Goal: Task Accomplishment & Management: Use online tool/utility

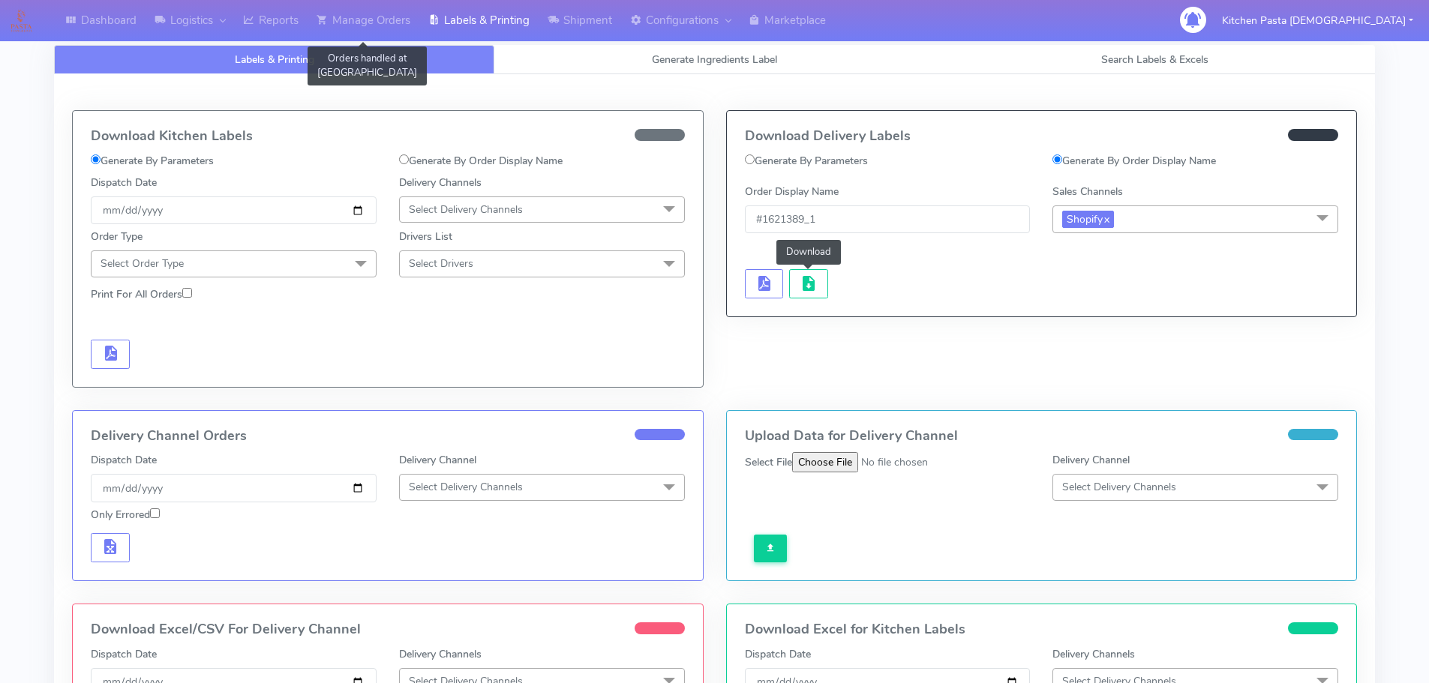
scroll to position [75, 0]
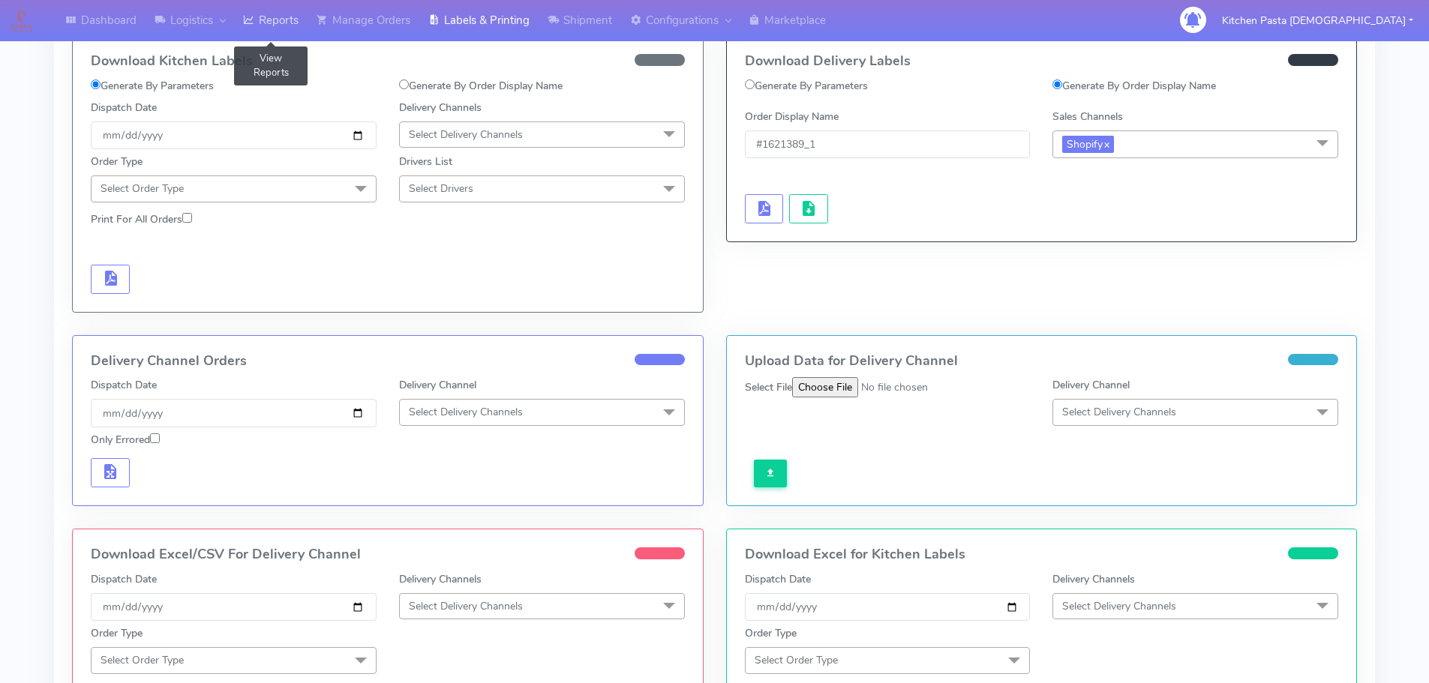
click at [268, 7] on link "Reports" at bounding box center [270, 20] width 73 height 41
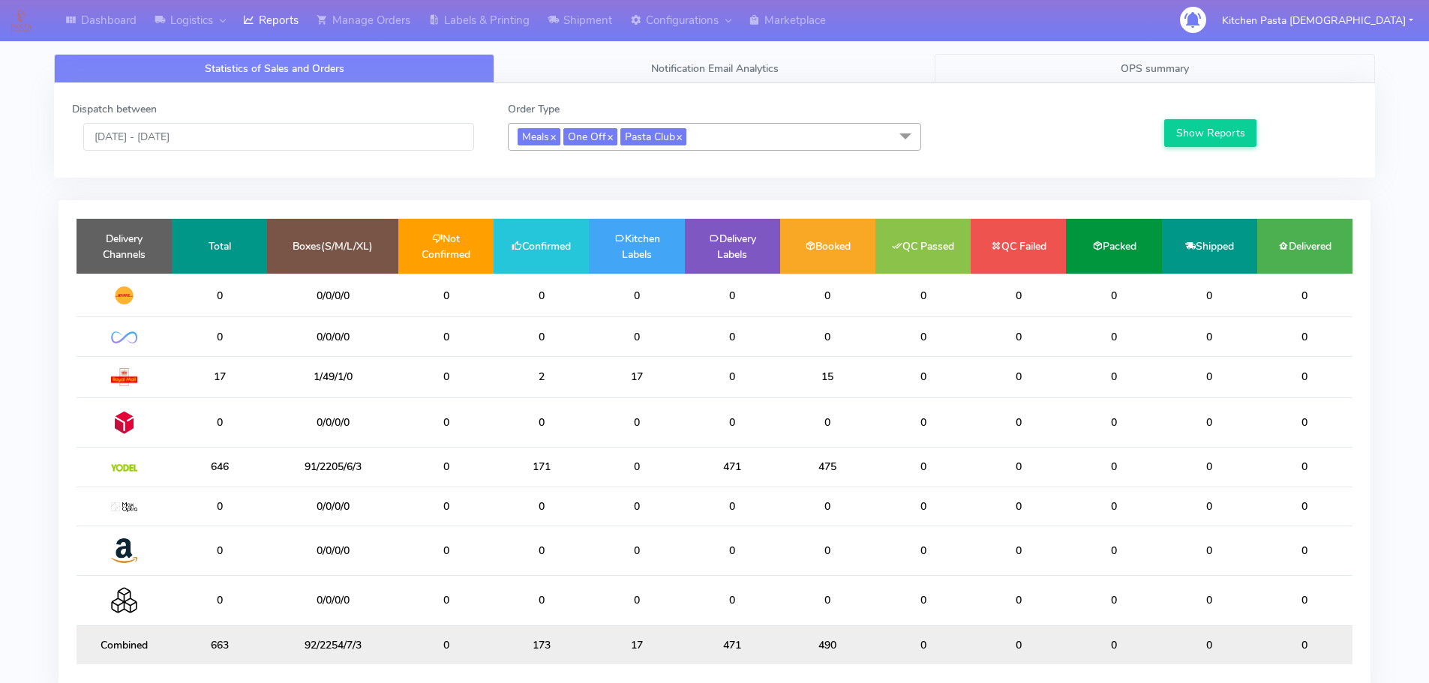
click at [1104, 61] on link "OPS summary" at bounding box center [1154, 68] width 440 height 29
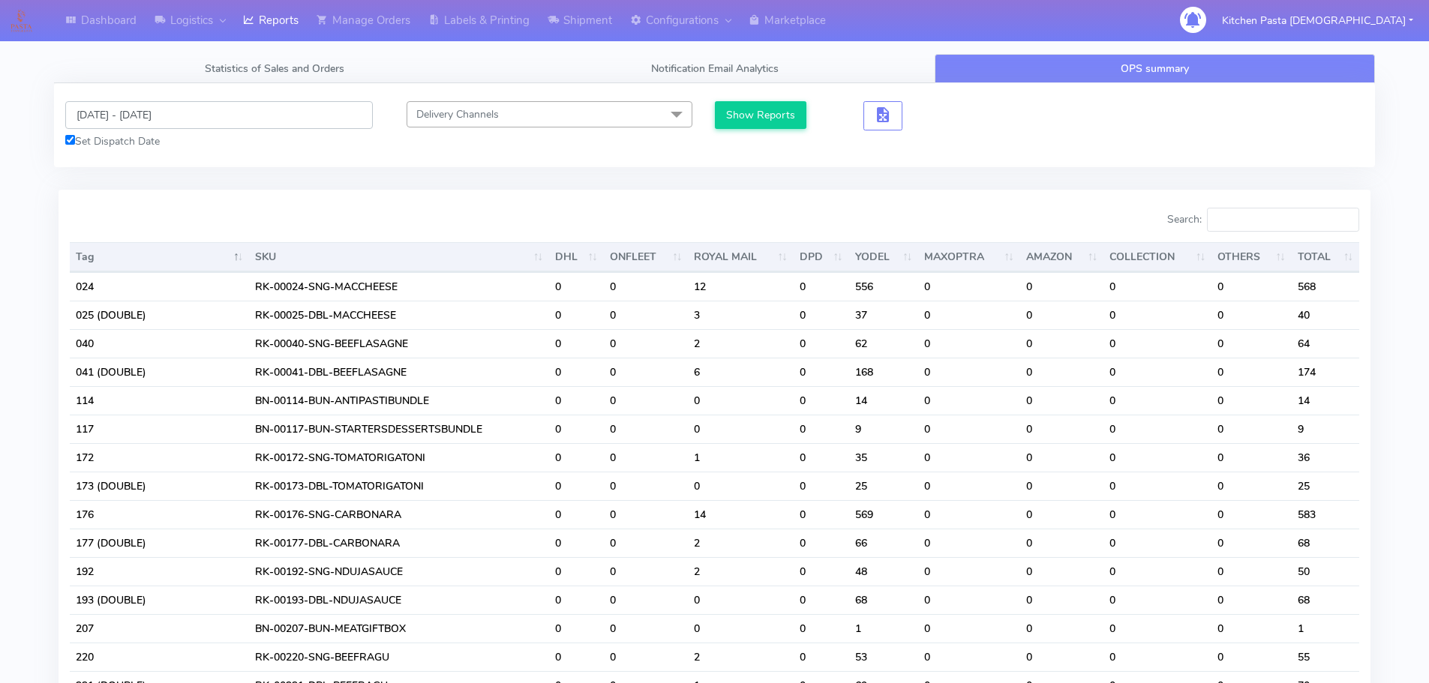
click at [164, 124] on input "[DATE] - [DATE]" at bounding box center [218, 115] width 307 height 28
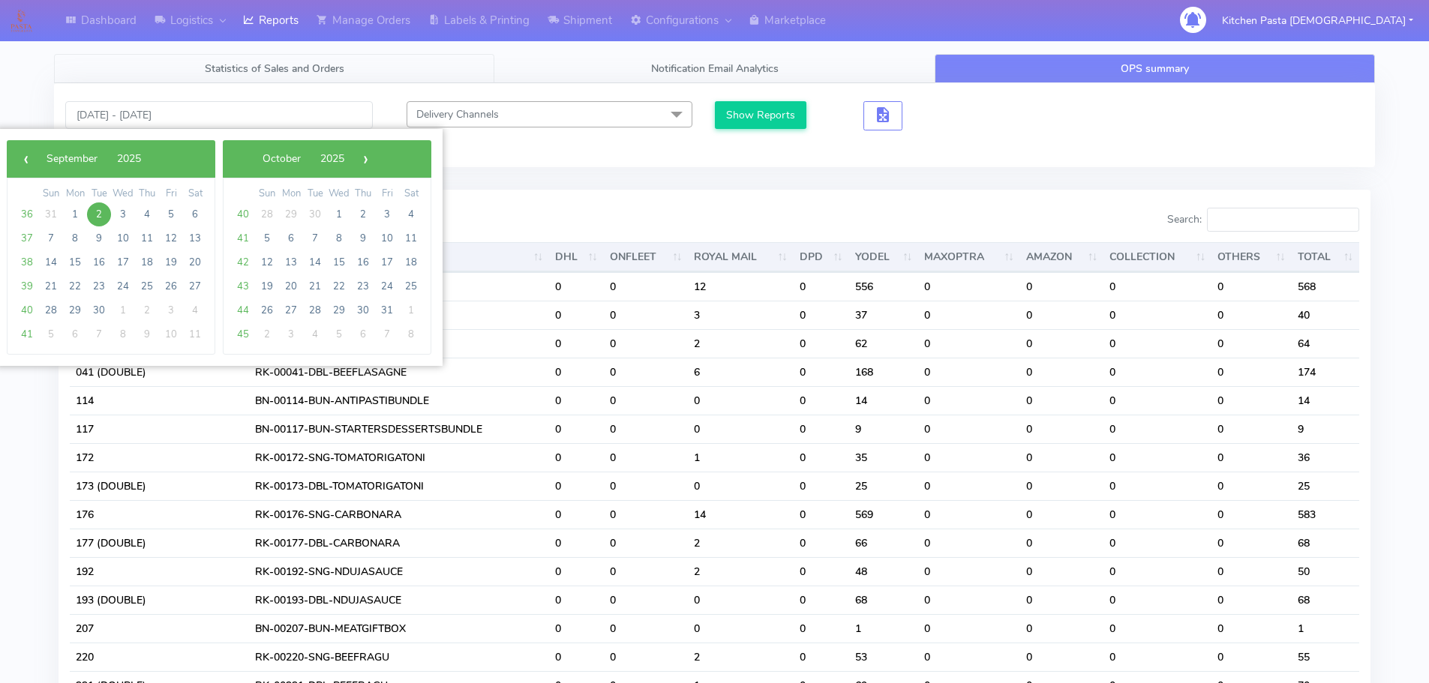
click at [274, 59] on link "Statistics of Sales and Orders" at bounding box center [274, 68] width 440 height 29
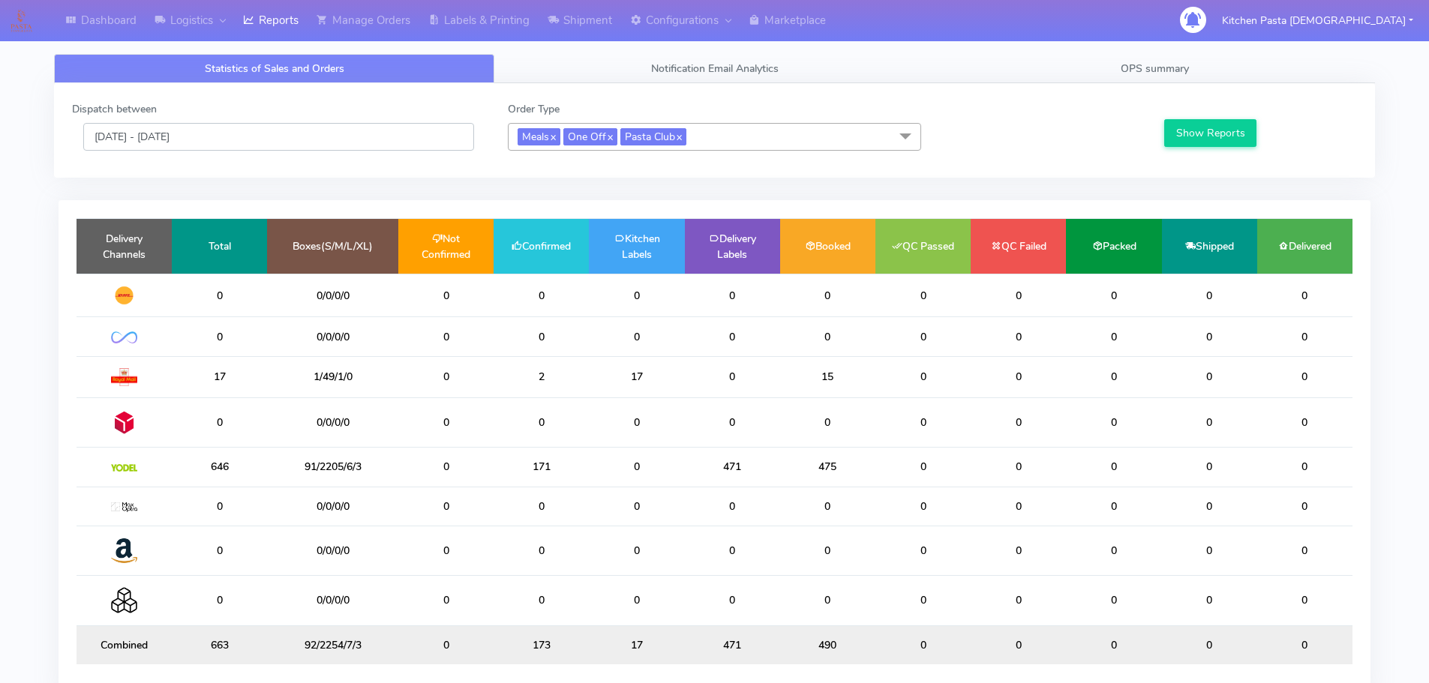
click at [202, 139] on input "[DATE] - [DATE]" at bounding box center [278, 137] width 391 height 28
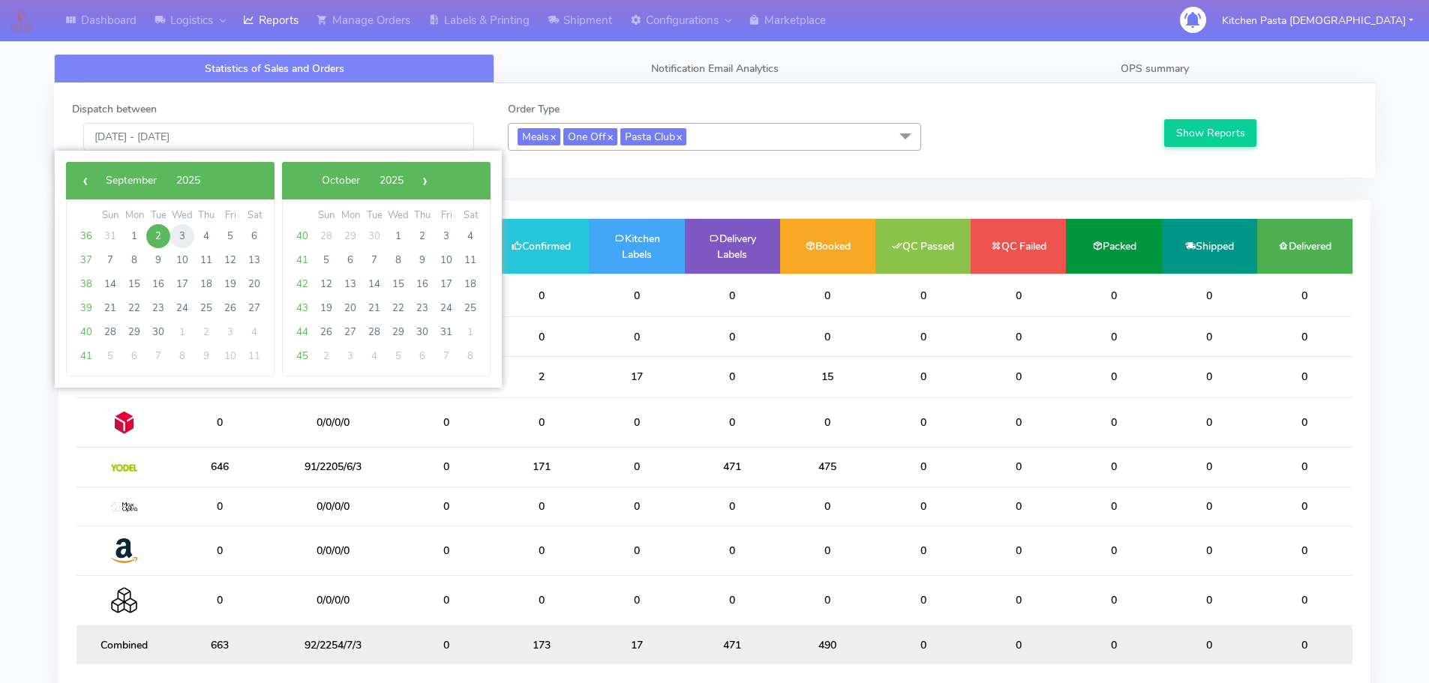
click at [178, 234] on span "3" at bounding box center [182, 236] width 24 height 24
type input "[DATE] - [DATE]"
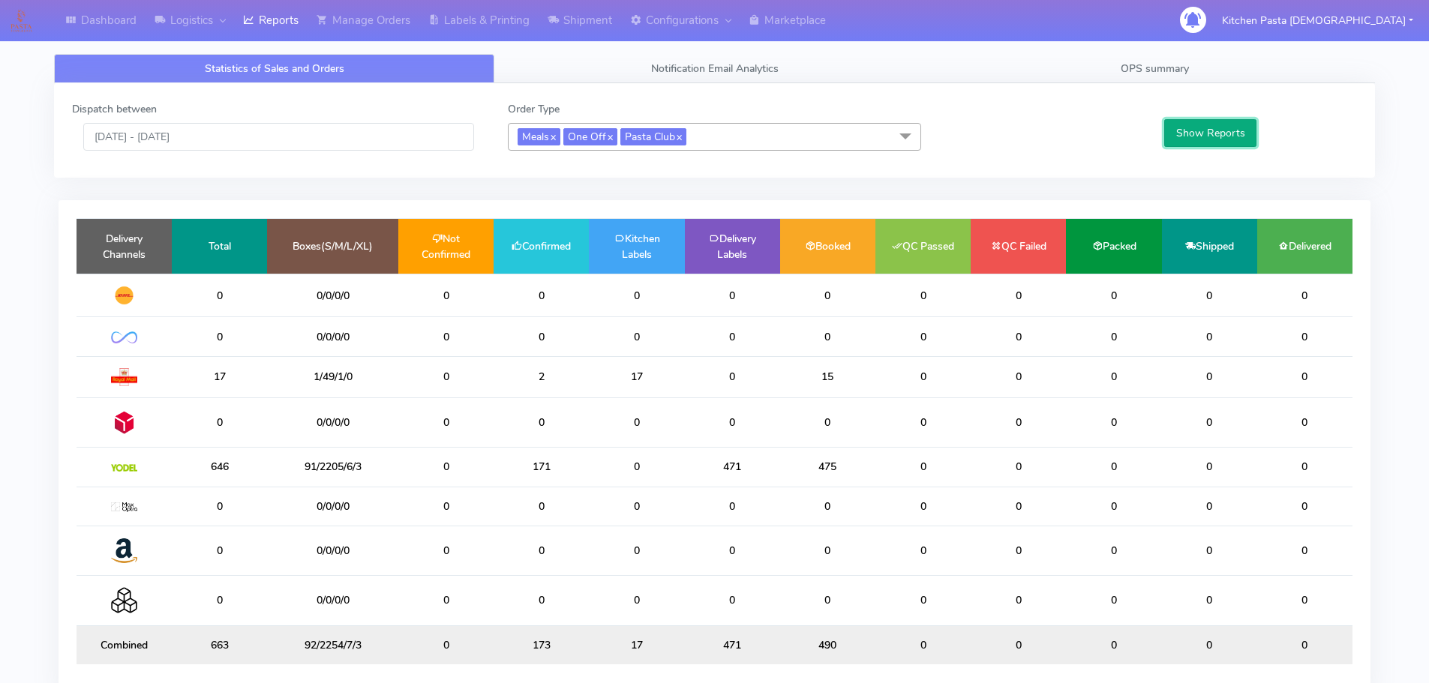
click at [1189, 134] on button "Show Reports" at bounding box center [1210, 133] width 92 height 28
click at [1164, 71] on span "OPS summary" at bounding box center [1154, 68] width 68 height 14
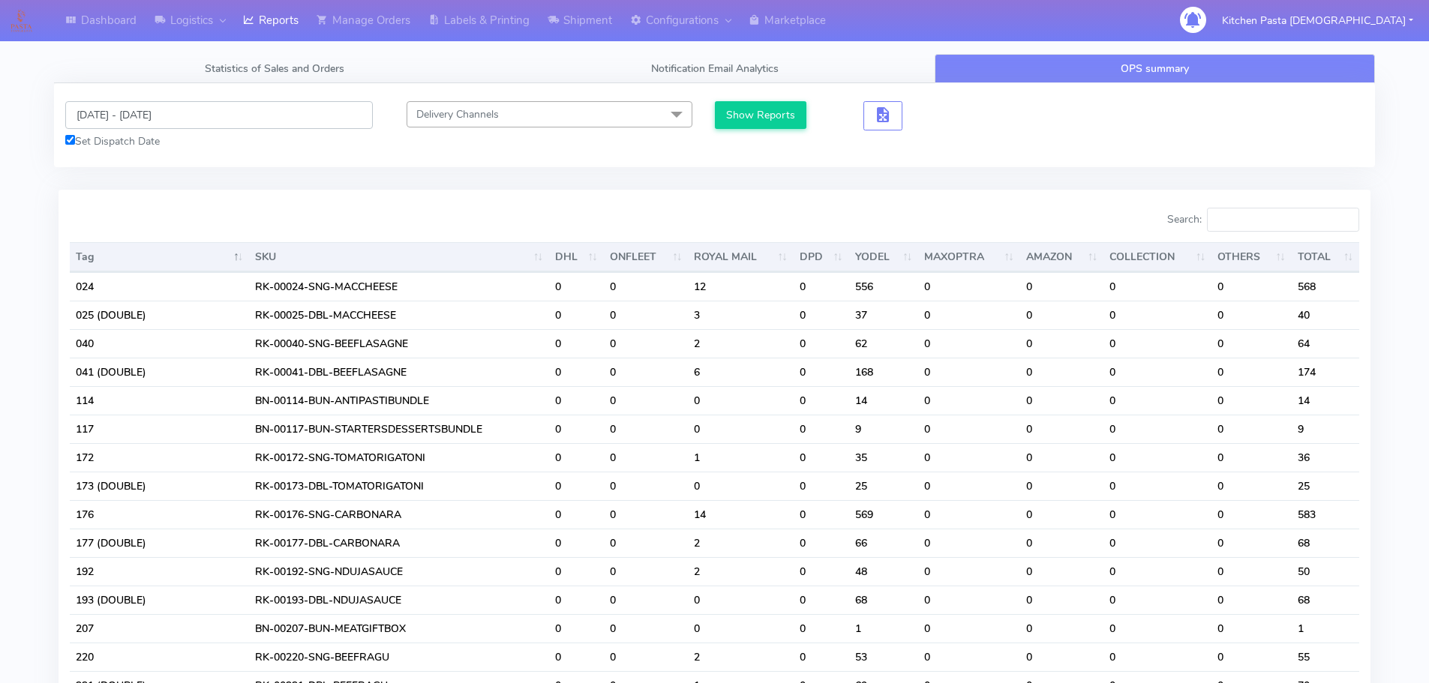
click at [178, 118] on input "[DATE] - [DATE]" at bounding box center [218, 115] width 307 height 28
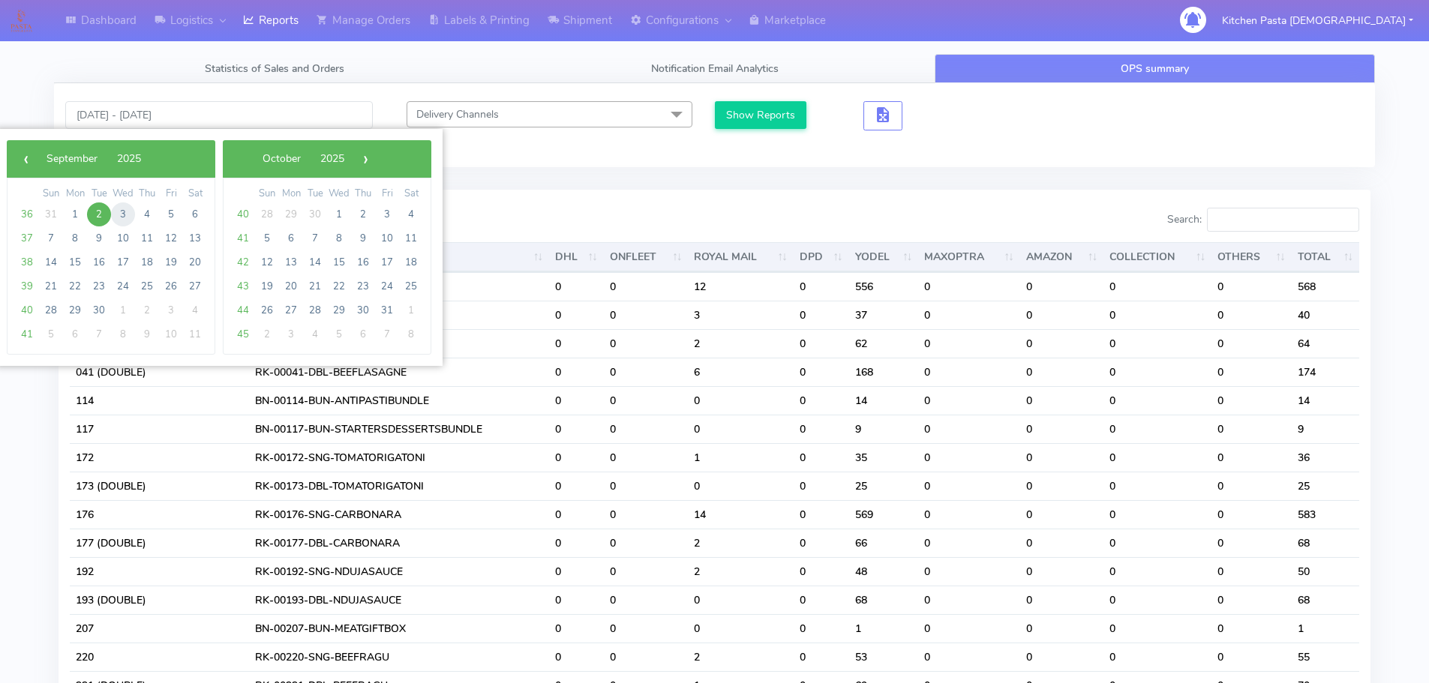
click at [114, 211] on span "3" at bounding box center [123, 214] width 24 height 24
type input "[DATE] - [DATE]"
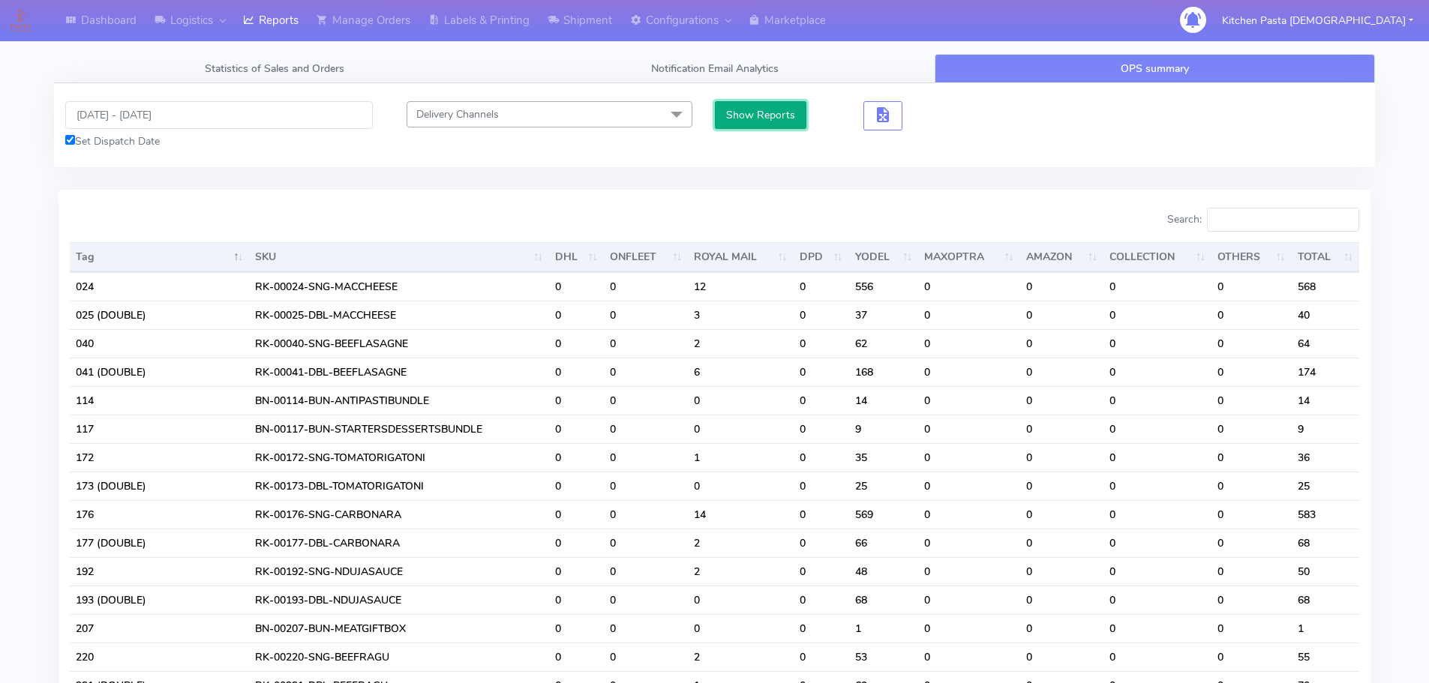
click at [747, 121] on button "Show Reports" at bounding box center [761, 115] width 92 height 28
click at [1308, 220] on input "Search:" at bounding box center [1283, 220] width 152 height 24
click at [132, 125] on input "[DATE] - [DATE]" at bounding box center [218, 115] width 307 height 28
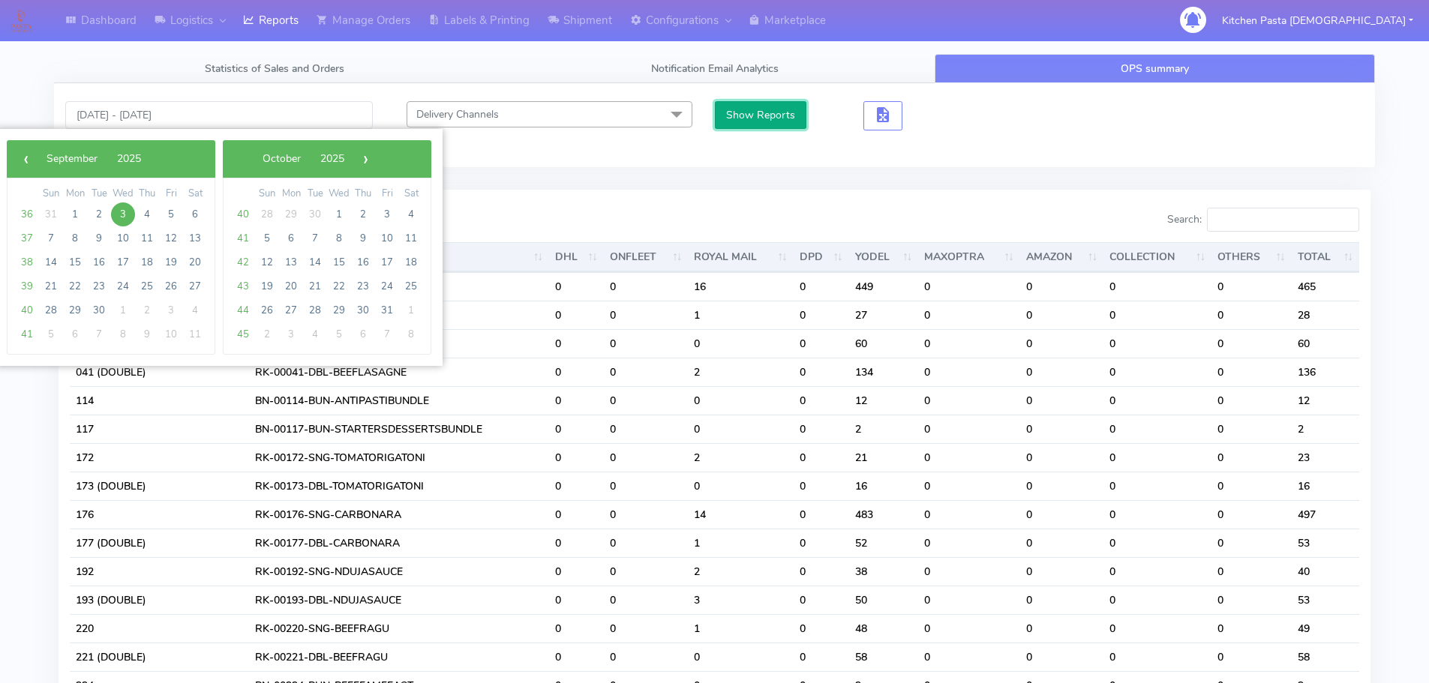
click at [800, 129] on button "Show Reports" at bounding box center [761, 115] width 92 height 28
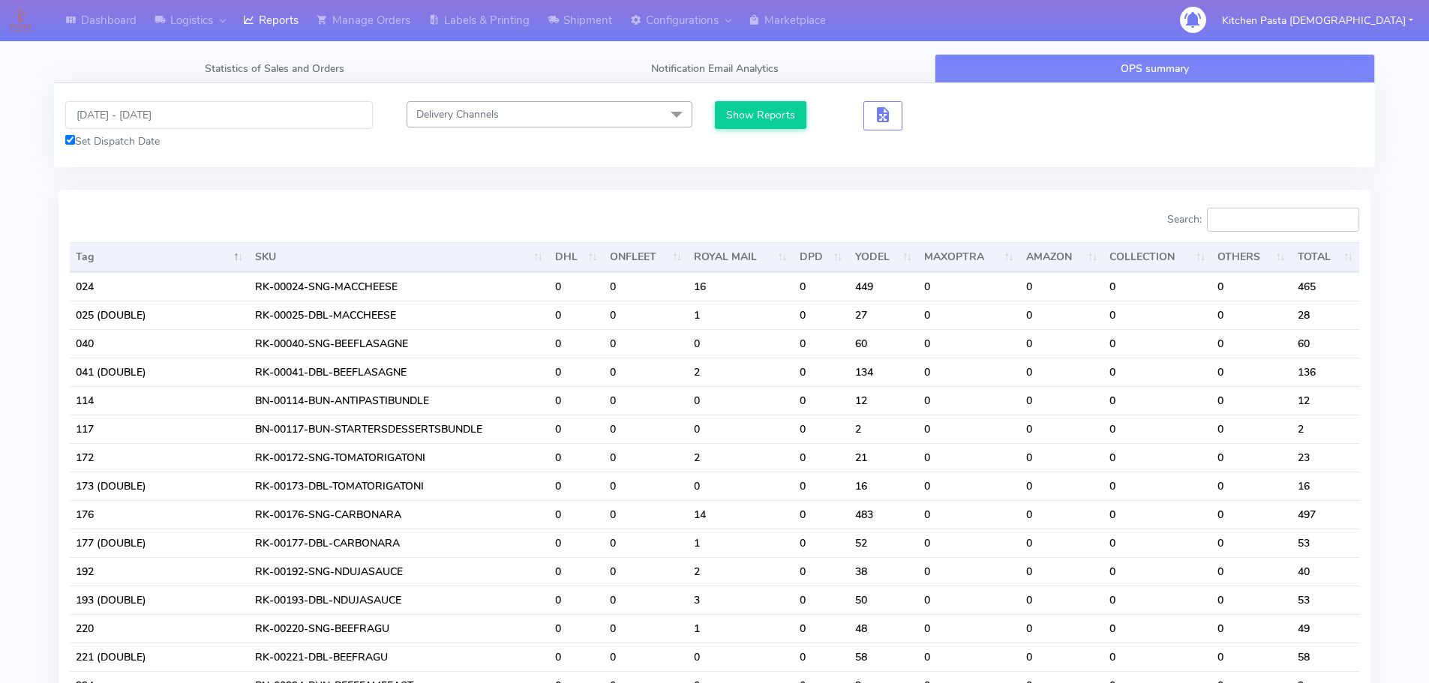
click at [1282, 212] on input "Search:" at bounding box center [1283, 220] width 152 height 24
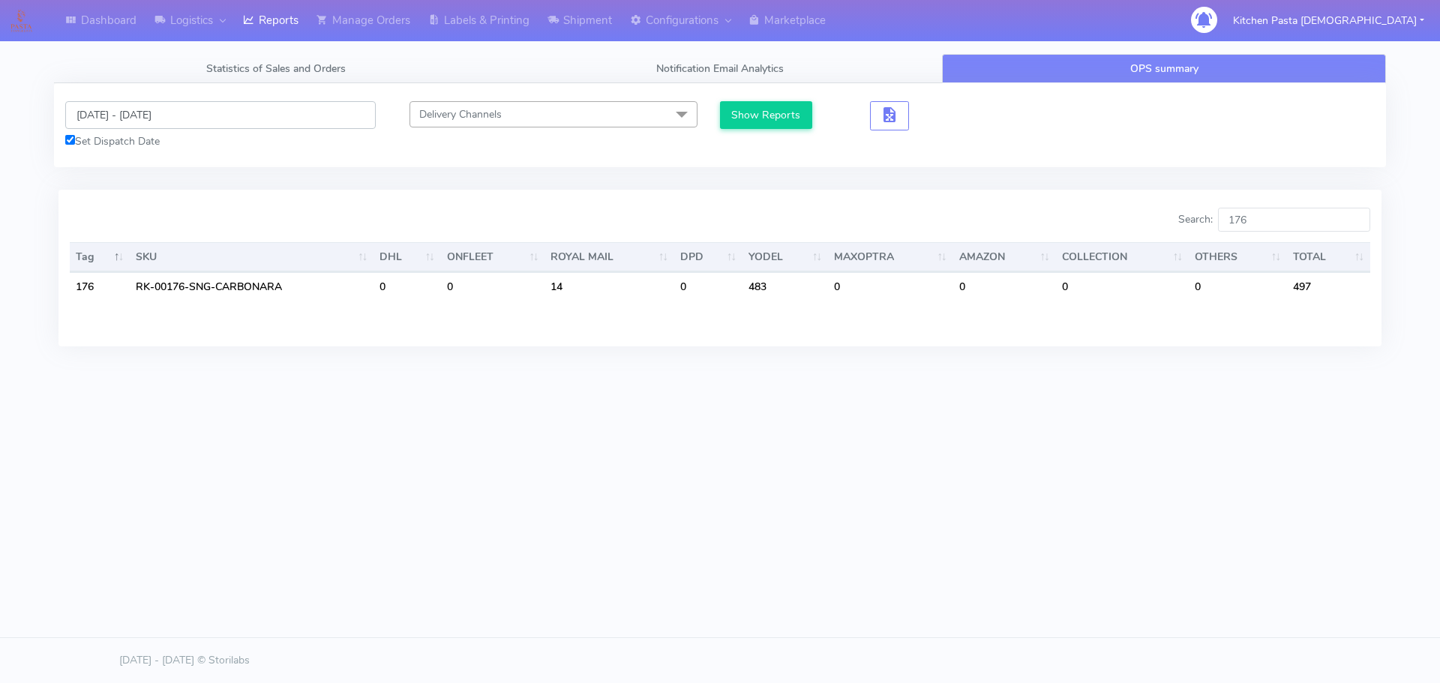
drag, startPoint x: 155, startPoint y: 114, endPoint x: 163, endPoint y: 106, distance: 11.1
click at [160, 109] on input "[DATE] - [DATE]" at bounding box center [220, 115] width 310 height 28
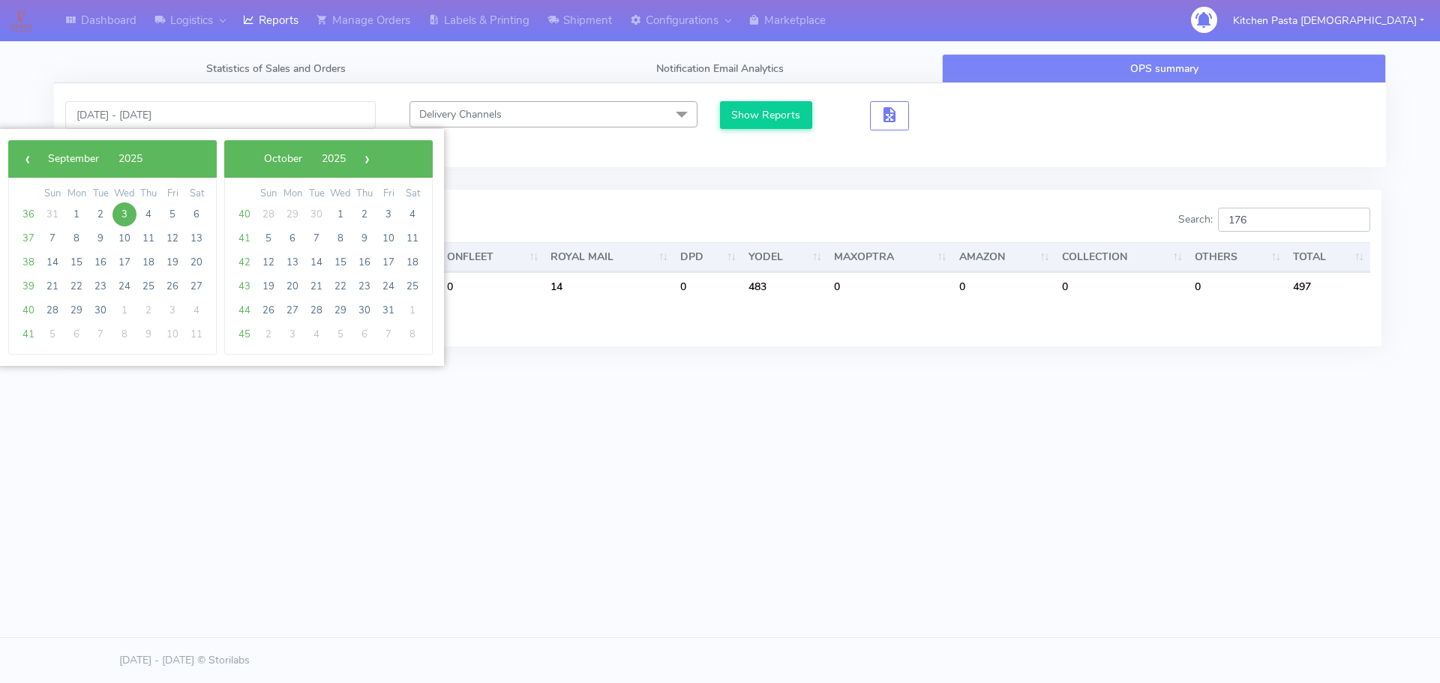
click at [1279, 216] on input "176" at bounding box center [1294, 220] width 152 height 24
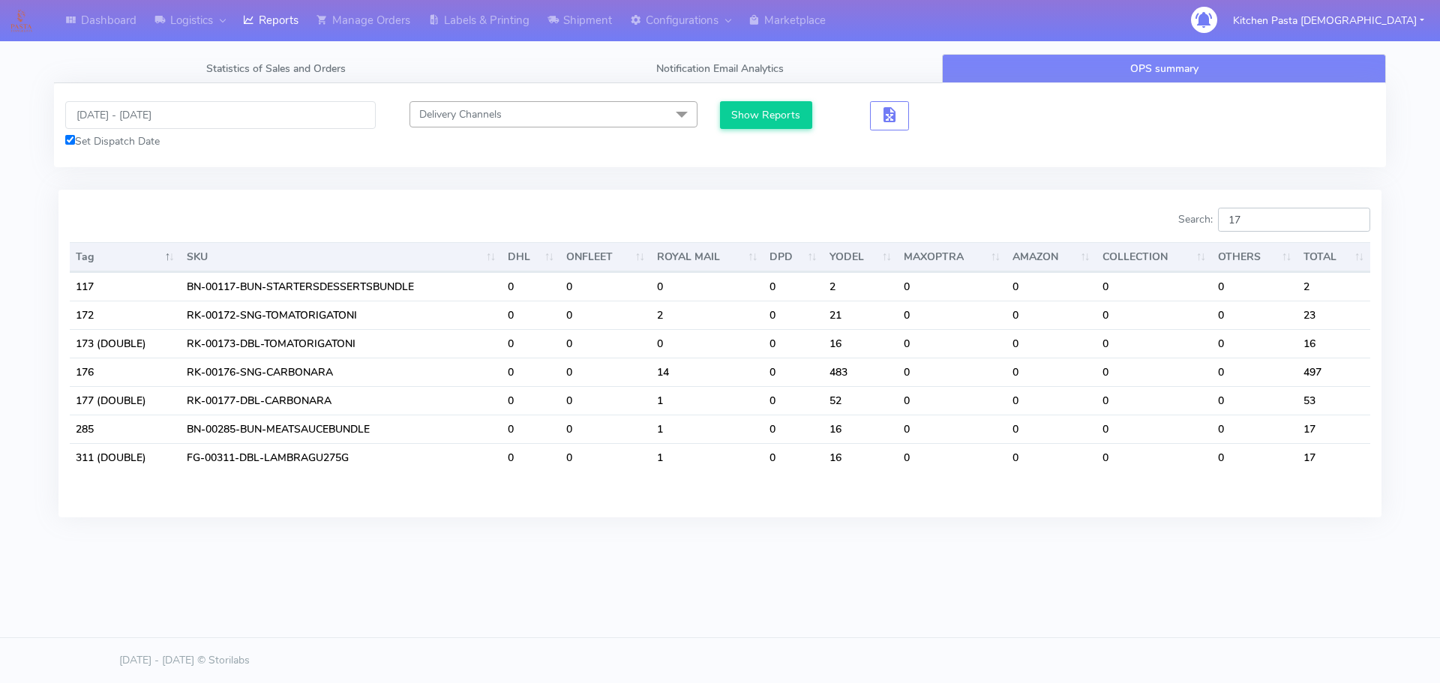
type input "1"
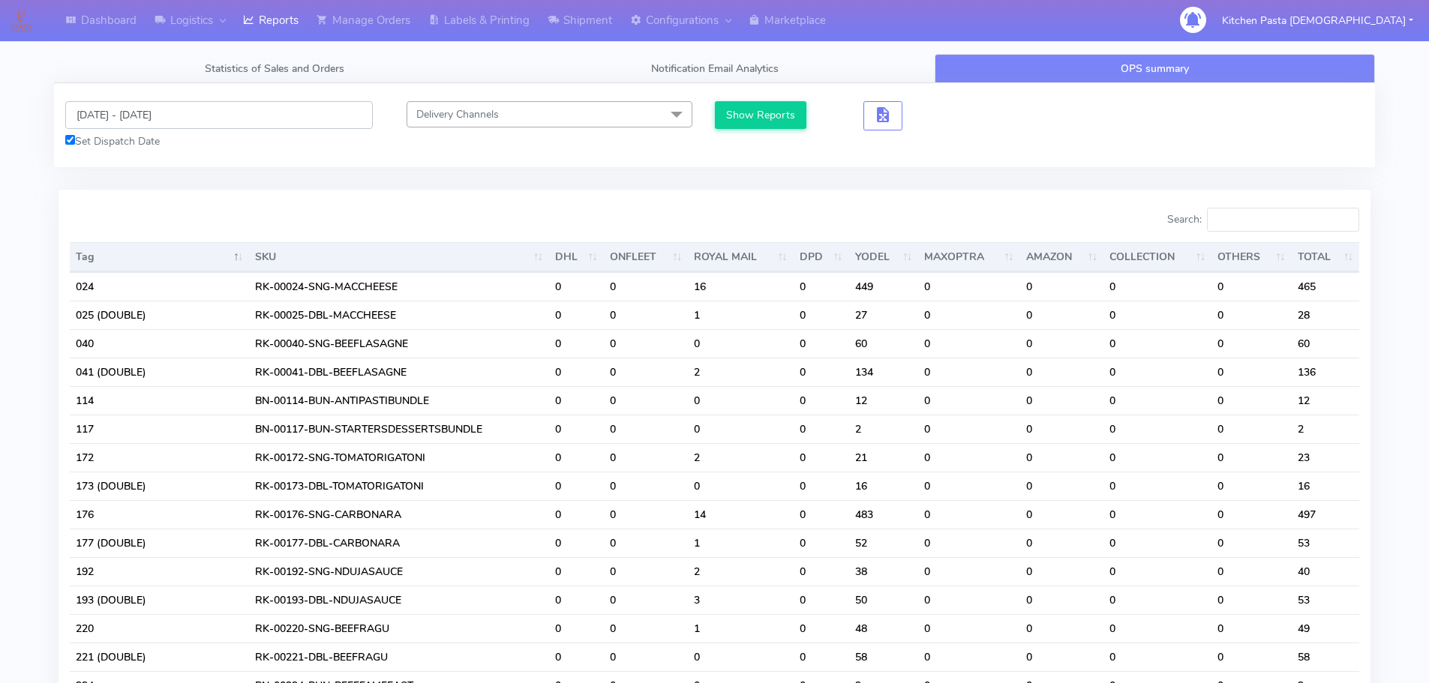
drag, startPoint x: 158, startPoint y: 105, endPoint x: 163, endPoint y: 121, distance: 16.4
click at [157, 106] on input "[DATE] - [DATE]" at bounding box center [218, 115] width 307 height 28
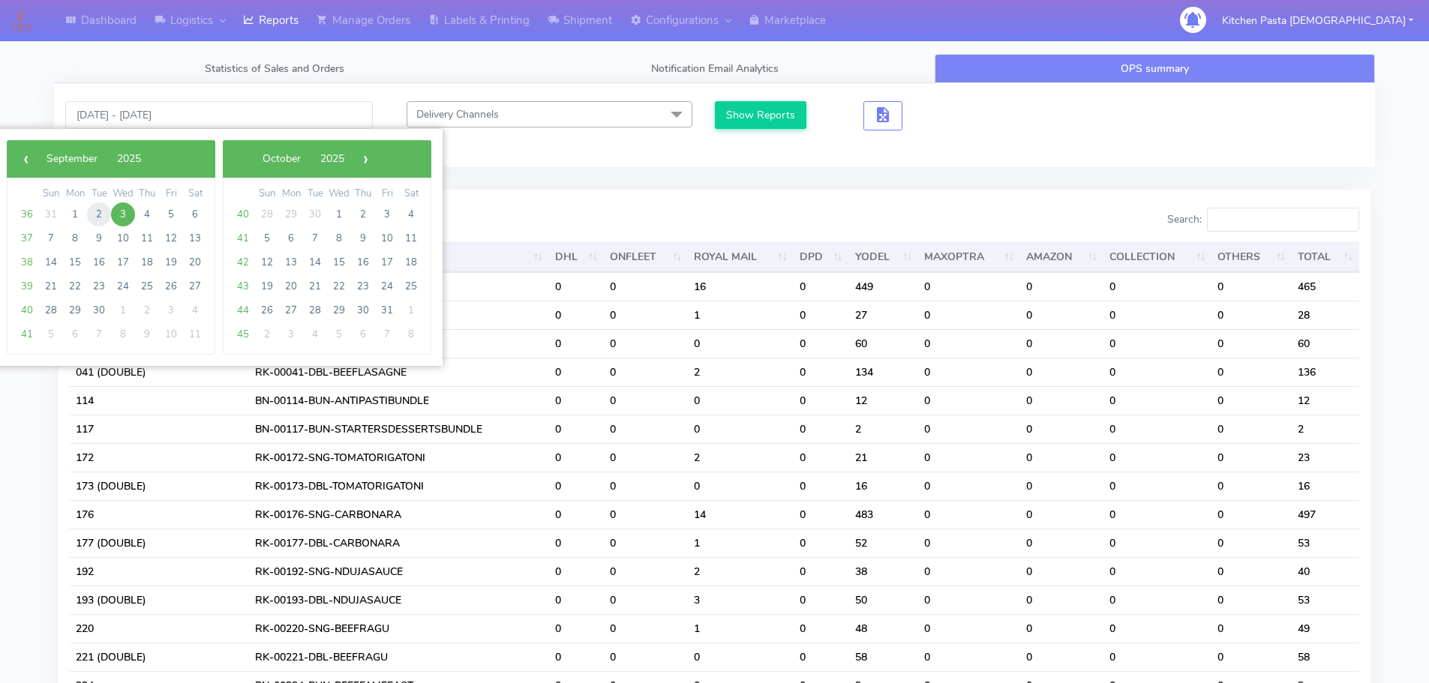
click at [103, 214] on span "2" at bounding box center [99, 214] width 24 height 24
type input "[DATE] - [DATE]"
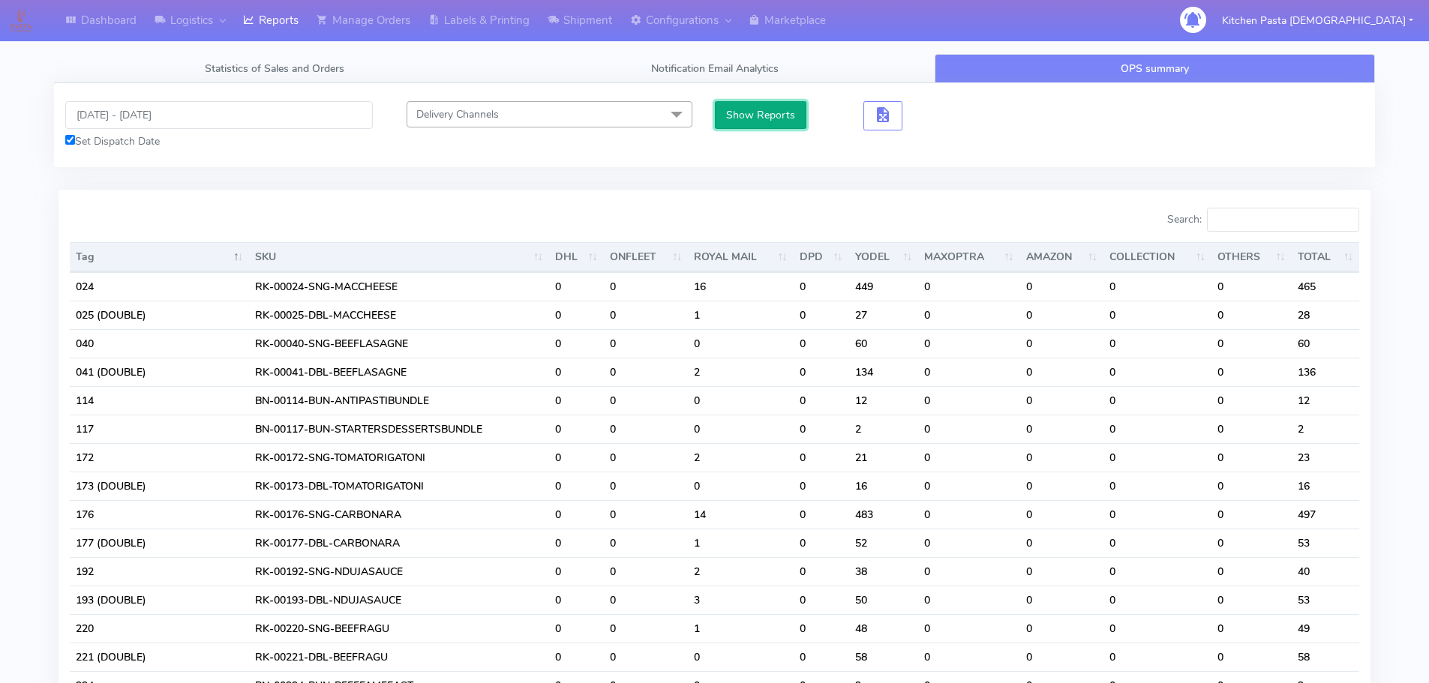
click at [762, 114] on button "Show Reports" at bounding box center [761, 115] width 92 height 28
click at [1254, 216] on input "Search:" at bounding box center [1283, 220] width 152 height 24
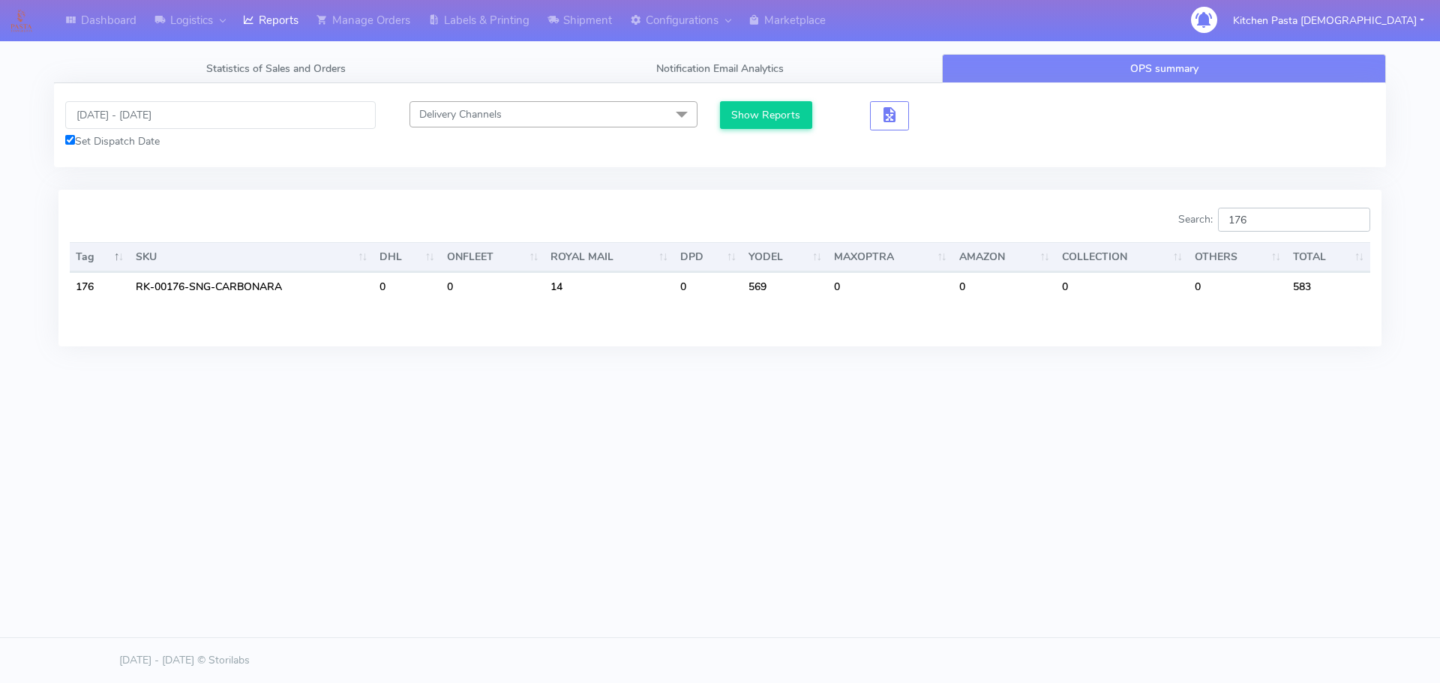
type input "176"
click at [144, 117] on input "[DATE] - [DATE]" at bounding box center [220, 115] width 310 height 28
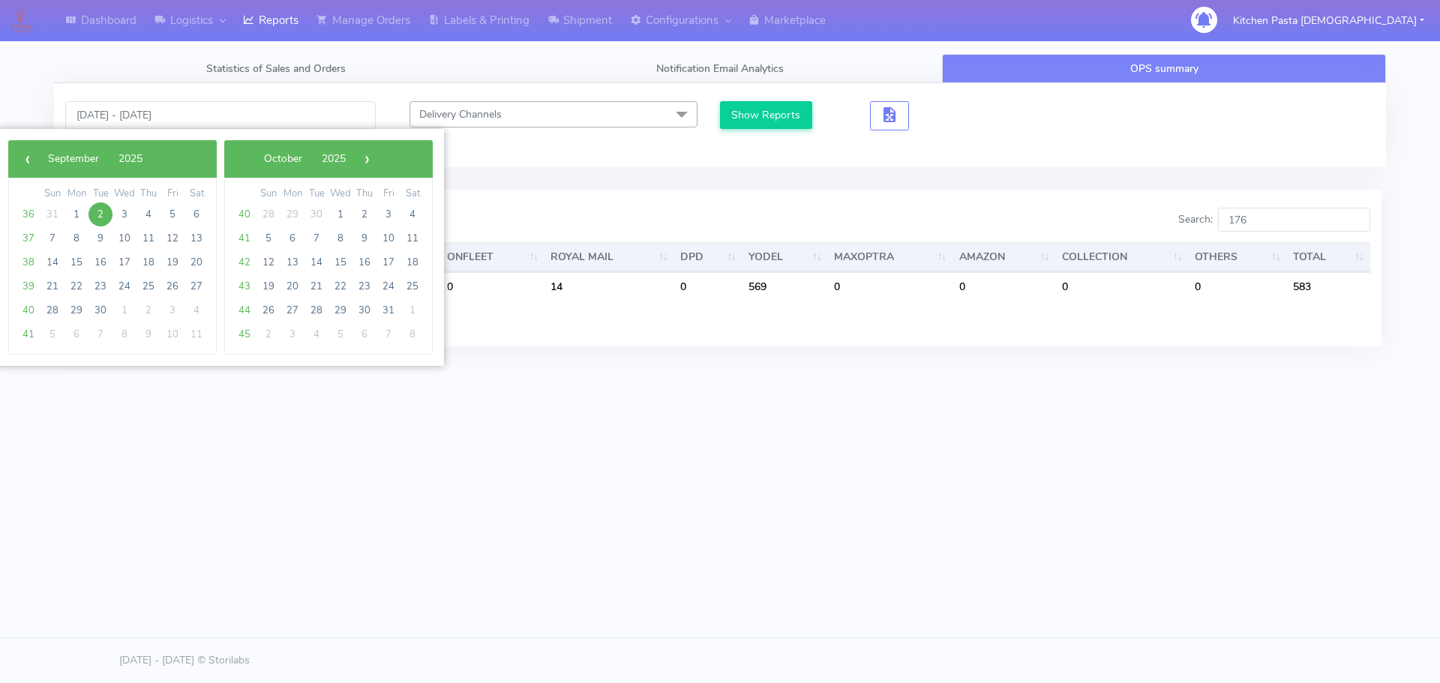
click at [104, 209] on span "2" at bounding box center [100, 214] width 24 height 24
click at [115, 211] on span "3" at bounding box center [124, 214] width 24 height 24
type input "[DATE] - [DATE]"
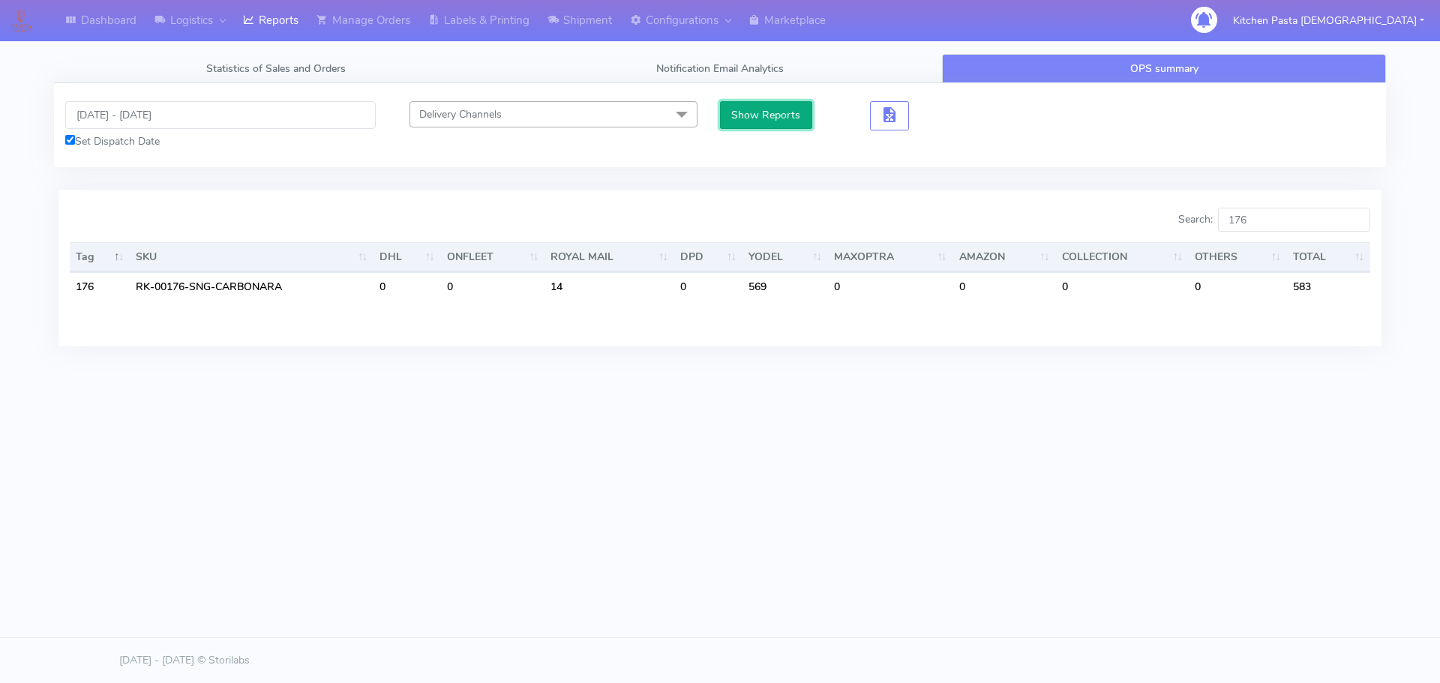
click at [776, 122] on button "Show Reports" at bounding box center [766, 115] width 92 height 28
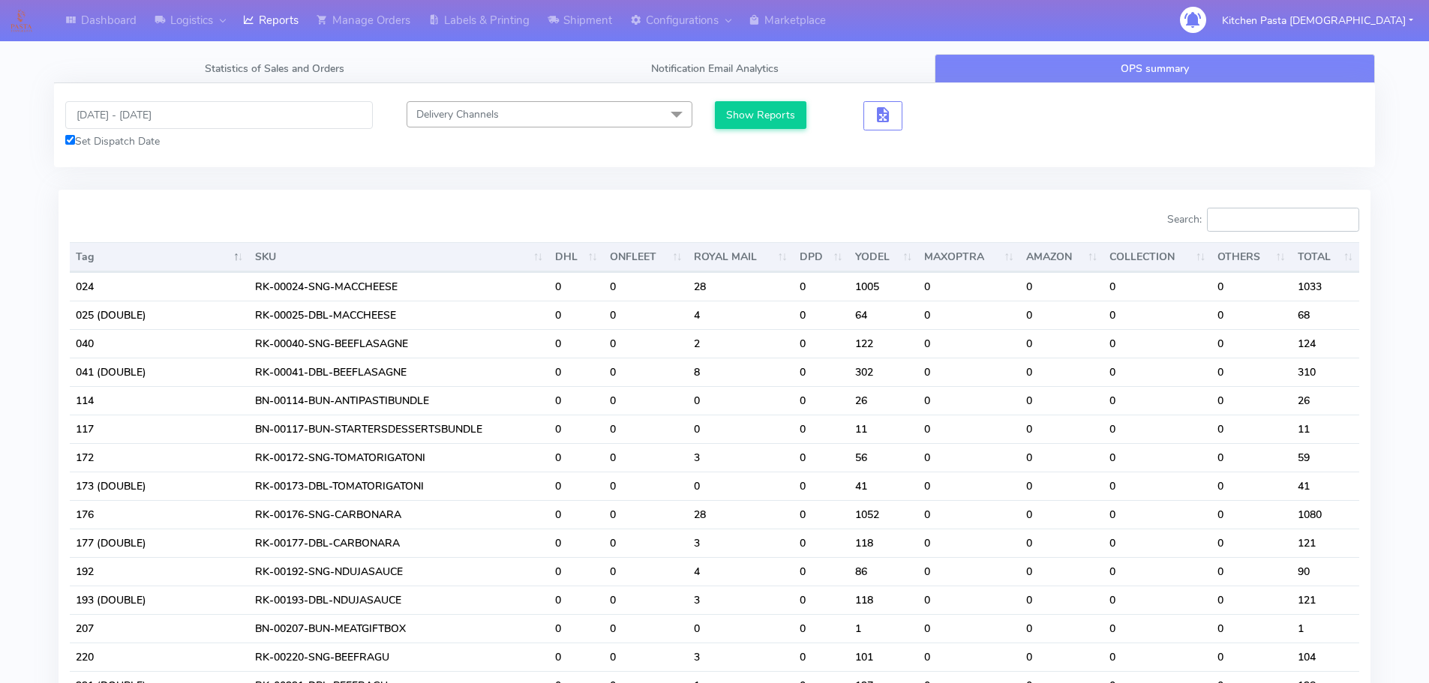
click at [1289, 208] on input "Search:" at bounding box center [1283, 220] width 152 height 24
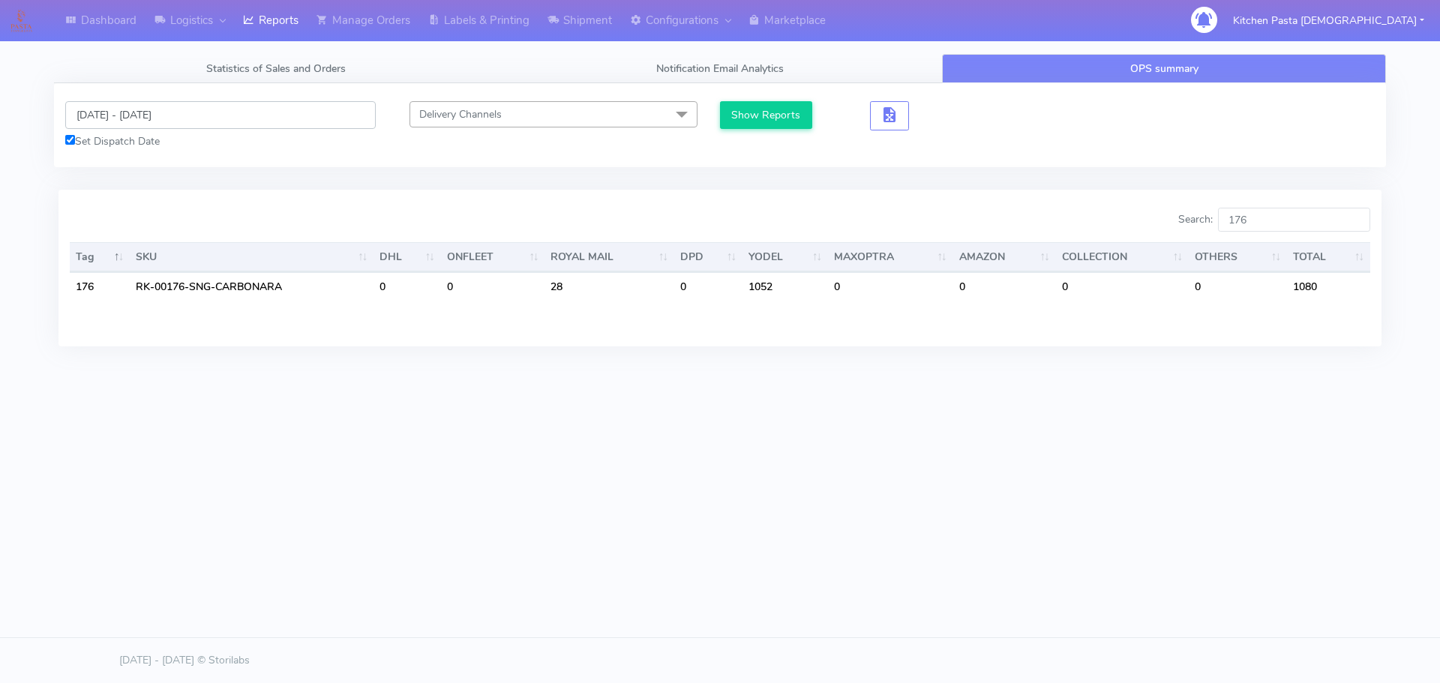
click at [142, 112] on input "[DATE] - [DATE]" at bounding box center [220, 115] width 310 height 28
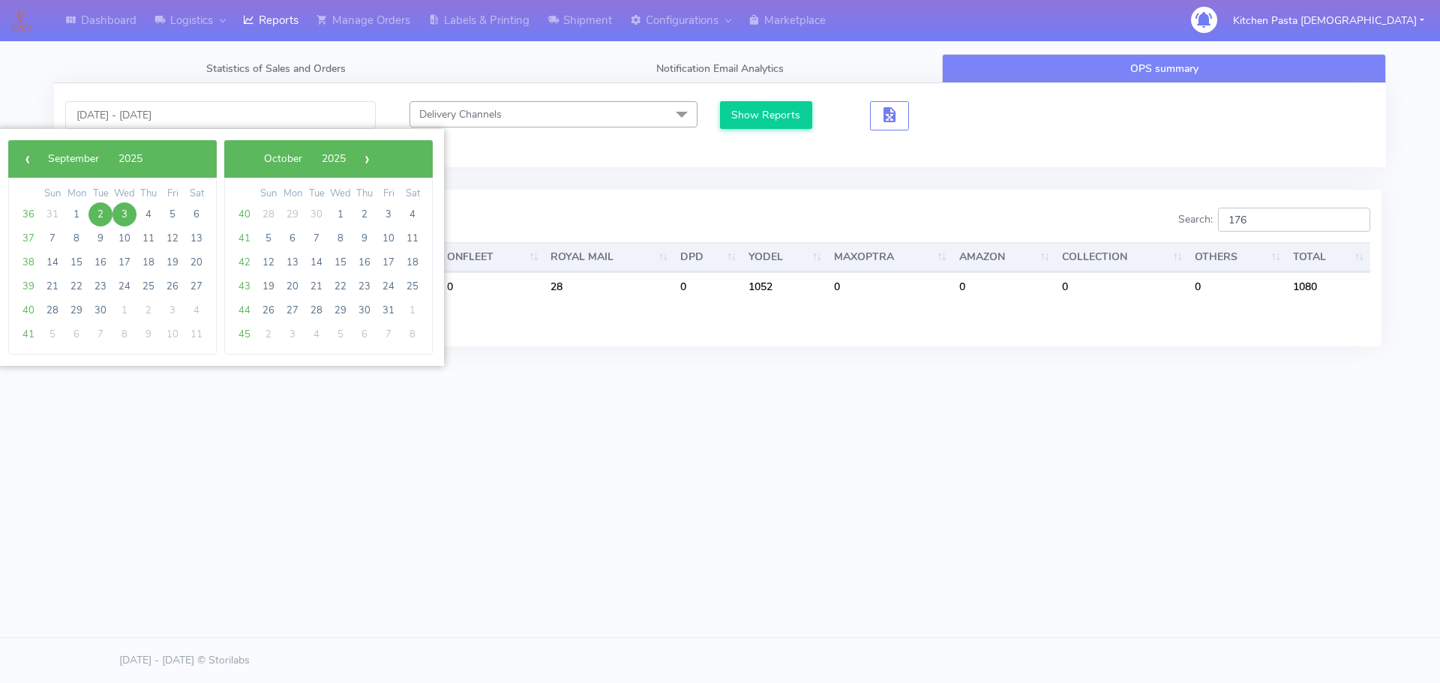
click at [1282, 215] on input "176" at bounding box center [1294, 220] width 152 height 24
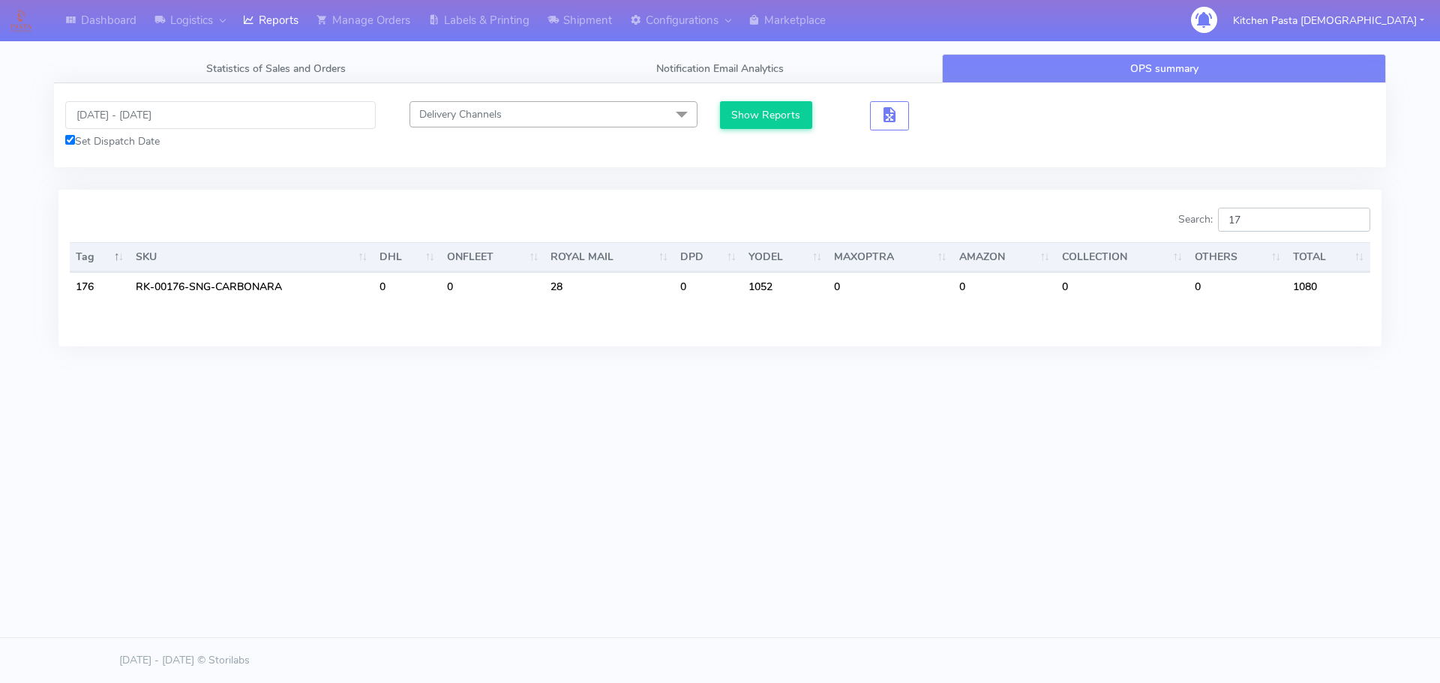
type input "177"
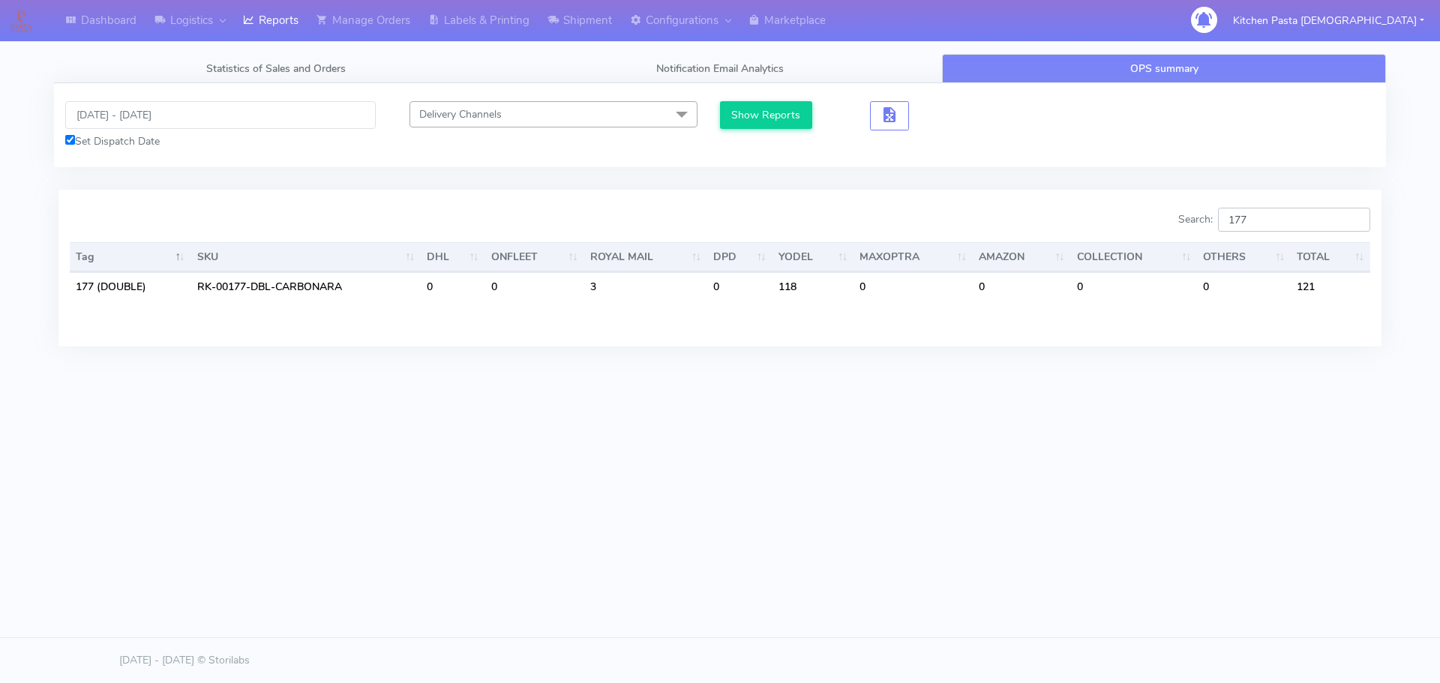
drag, startPoint x: 1276, startPoint y: 221, endPoint x: 1222, endPoint y: 221, distance: 54.7
click at [1222, 221] on label "Search: 177" at bounding box center [1274, 220] width 192 height 24
type input "177"
click at [1026, 441] on div "Dashboard Logistics [GEOGRAPHIC_DATA] Logistics Reports Manage Orders Labels & …" at bounding box center [720, 273] width 1440 height 547
drag, startPoint x: 1309, startPoint y: 218, endPoint x: 1153, endPoint y: 248, distance: 158.8
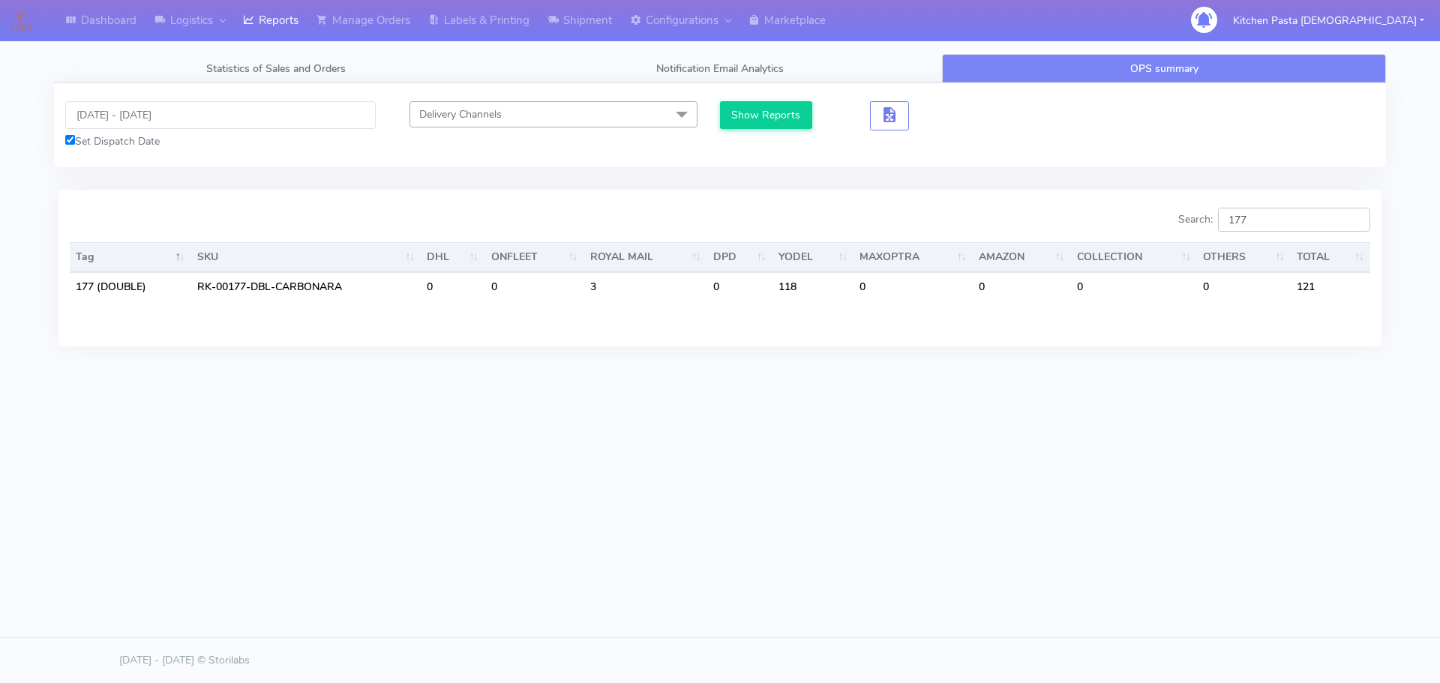
click at [1153, 248] on div "Search: 177 Tag SKU DHL ONFLEET ROYAL MAIL DPD YODEL MAXOPTRA AMAZON COLLECTION…" at bounding box center [720, 268] width 1300 height 120
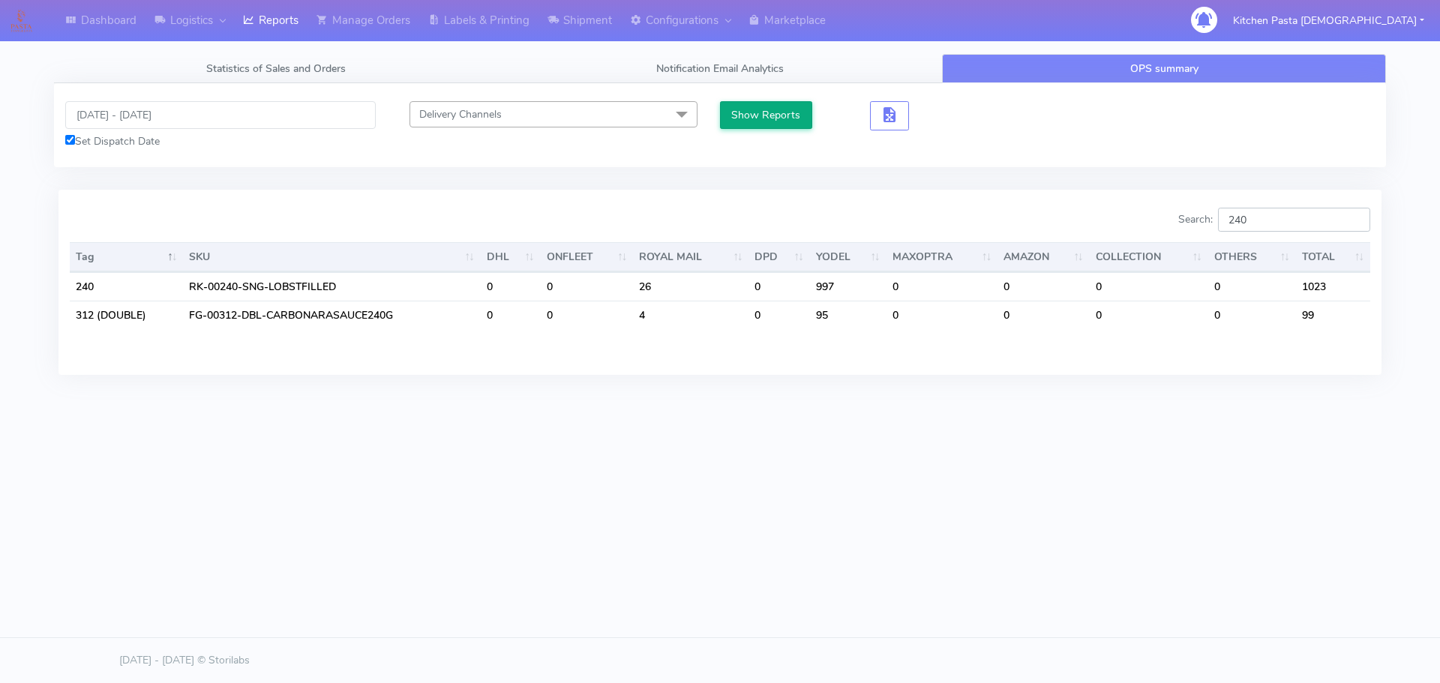
type input "240"
click at [781, 114] on button "Show Reports" at bounding box center [766, 115] width 92 height 28
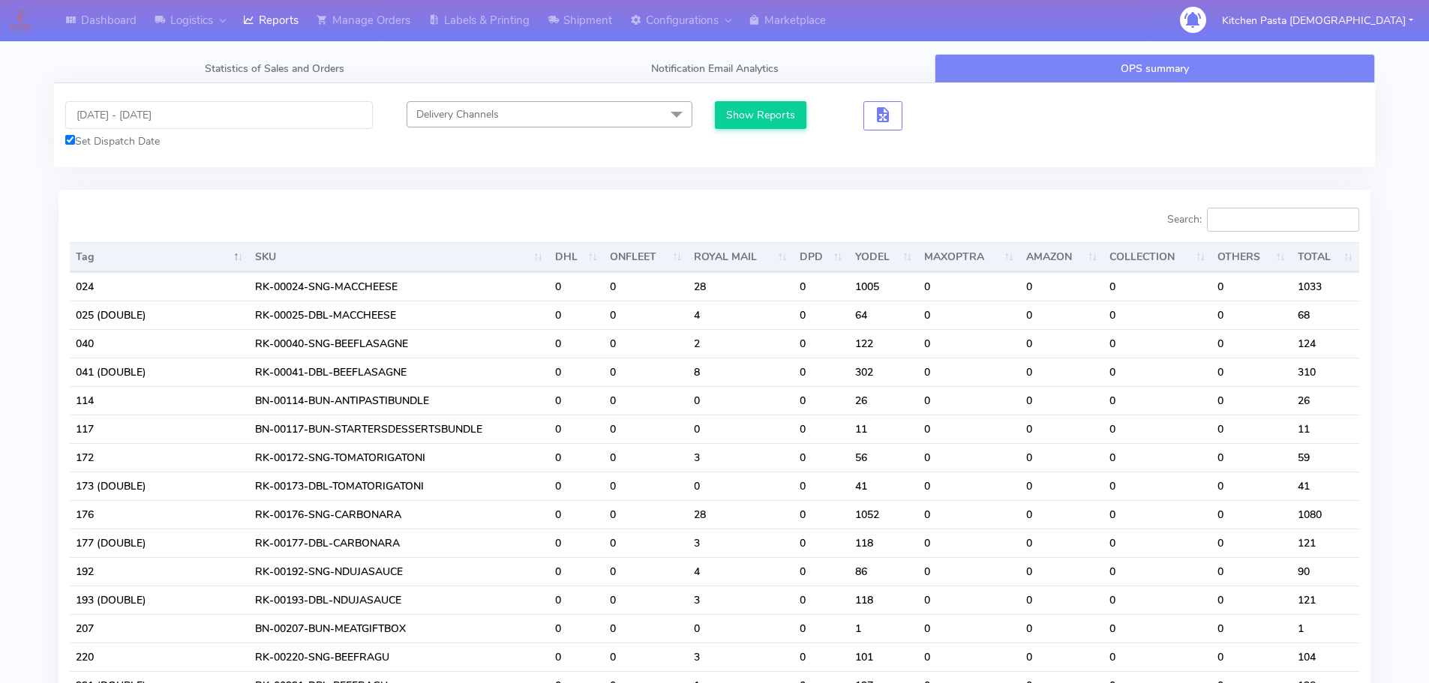
click at [1293, 229] on input "Search:" at bounding box center [1283, 220] width 152 height 24
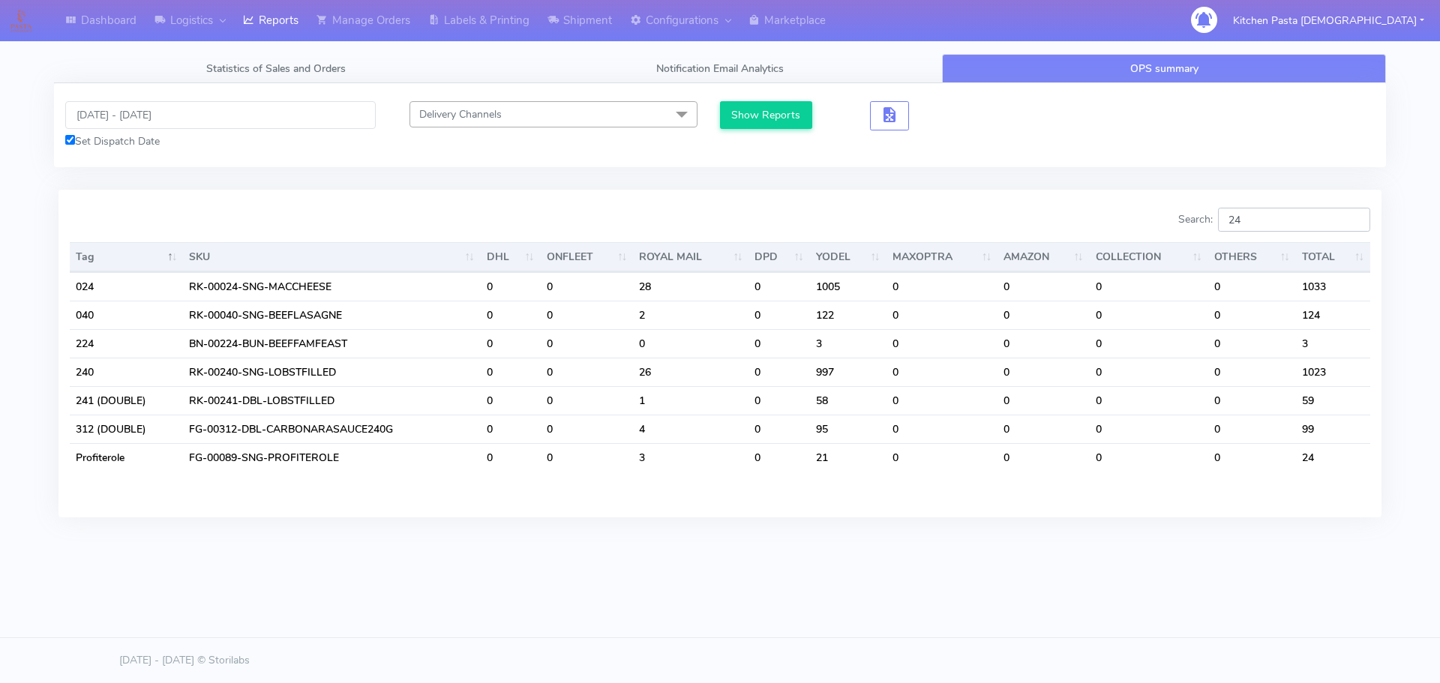
type input "2"
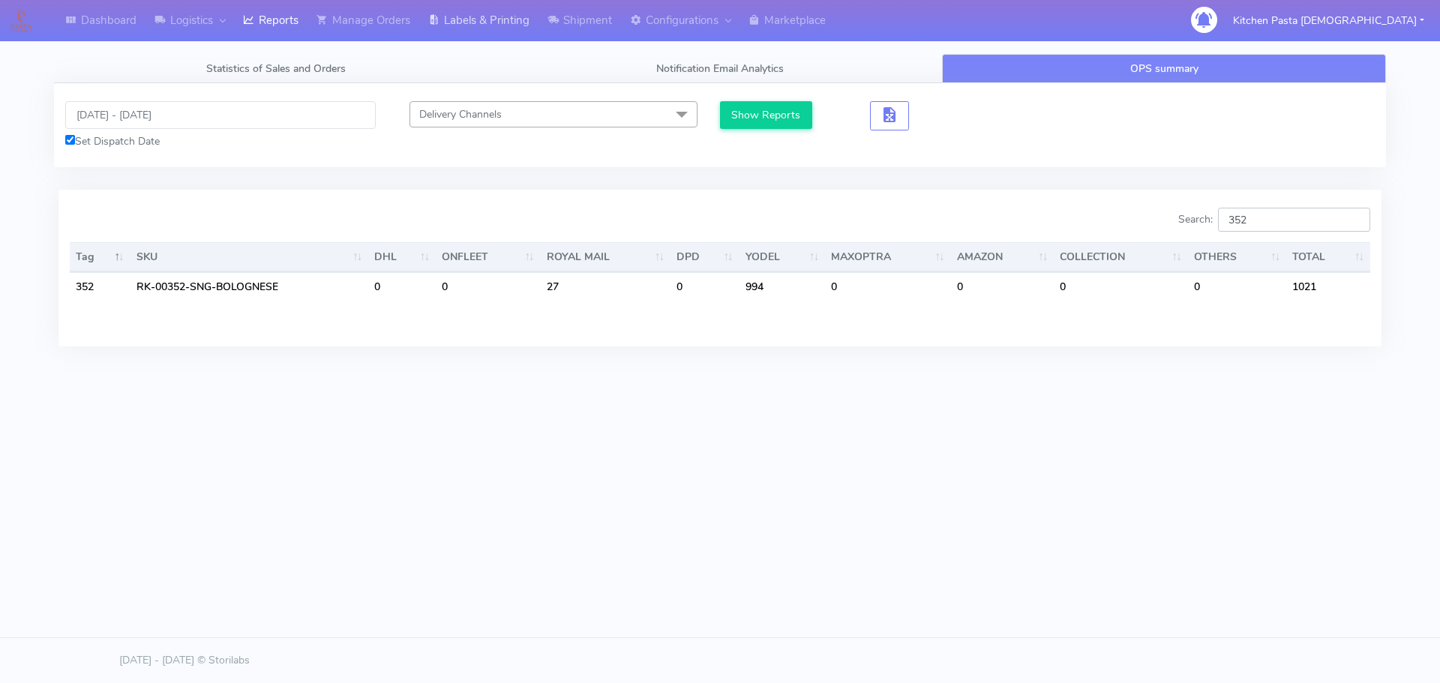
type input "352"
click at [497, 17] on link "Labels & Printing" at bounding box center [478, 20] width 119 height 41
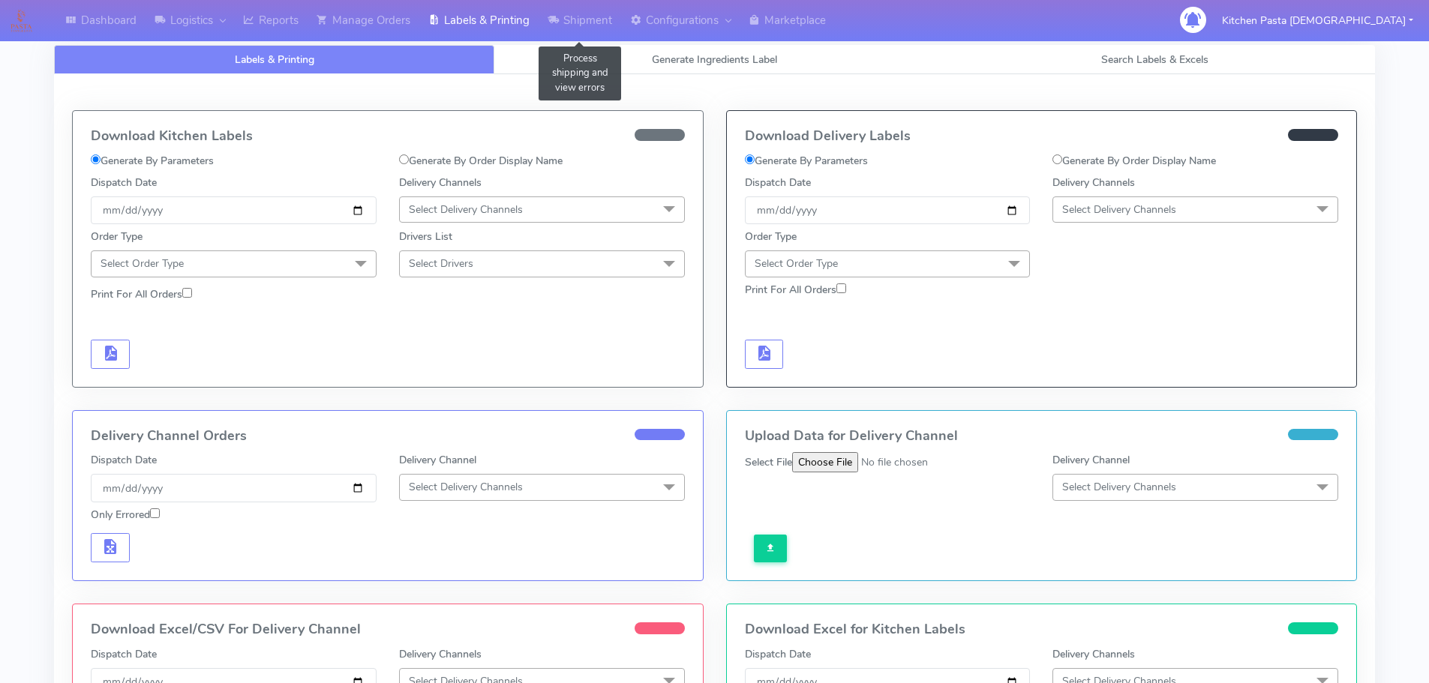
select select
click at [583, 44] on div "Labels & Printing Generate Ingredients Label Search Labels & Excels Download Ki…" at bounding box center [714, 484] width 1321 height 914
click at [587, 70] on link "Generate Ingredients Label" at bounding box center [714, 59] width 440 height 29
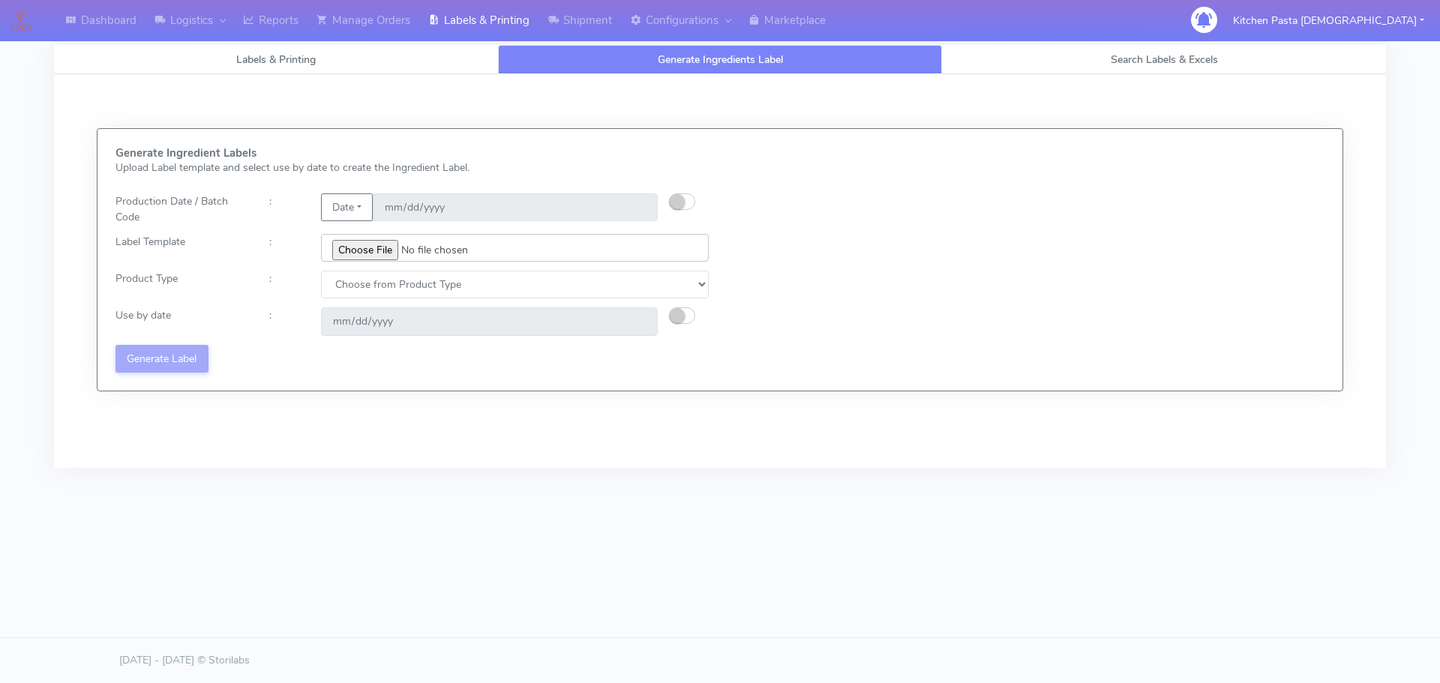
click at [355, 255] on input "file" at bounding box center [515, 248] width 388 height 28
type input "C:\fakepath\Ecom_176 _v6.jpg"
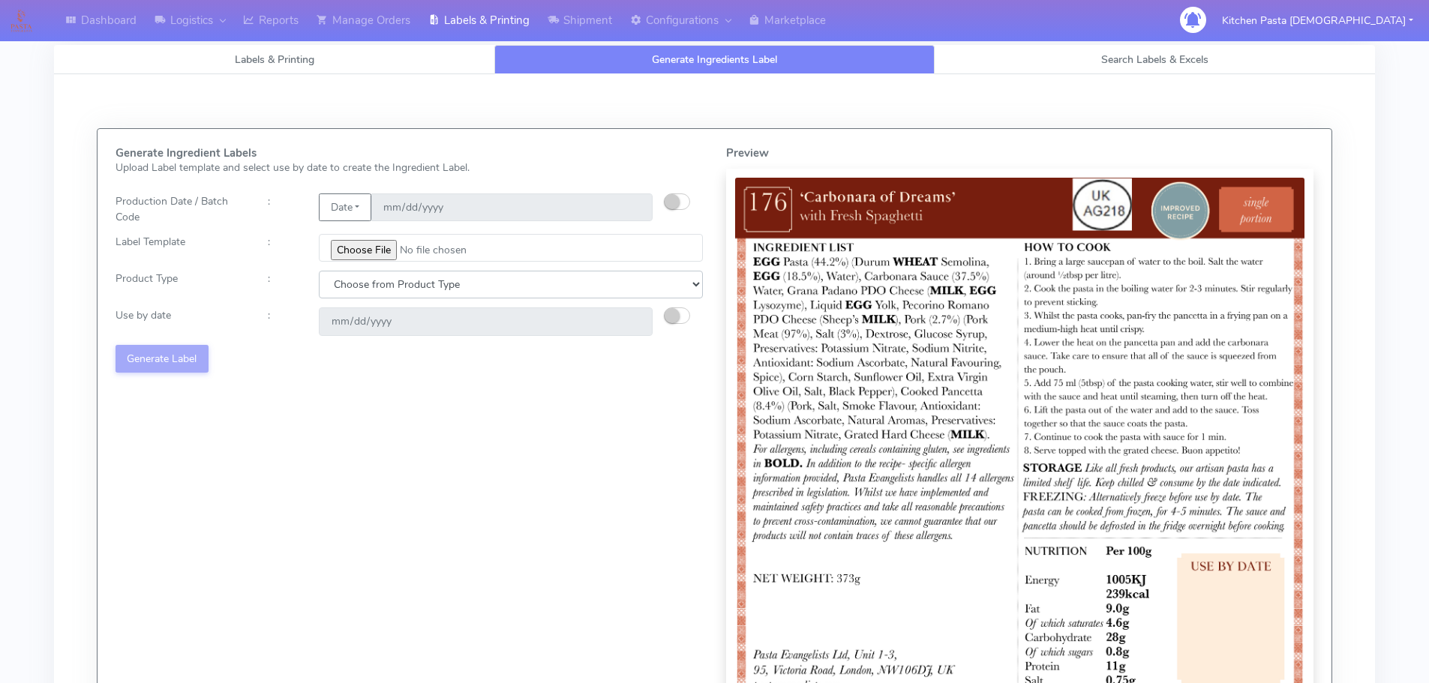
drag, startPoint x: 376, startPoint y: 277, endPoint x: 367, endPoint y: 293, distance: 17.8
click at [376, 277] on select "Choose from Product Type ECOM ERETAIL CIRCULAR CIRC_DESERTS LASAGNE" at bounding box center [511, 285] width 384 height 28
select select "0"
click at [319, 271] on select "Choose from Product Type ECOM ERETAIL CIRCULAR CIRC_DESERTS LASAGNE" at bounding box center [511, 285] width 384 height 28
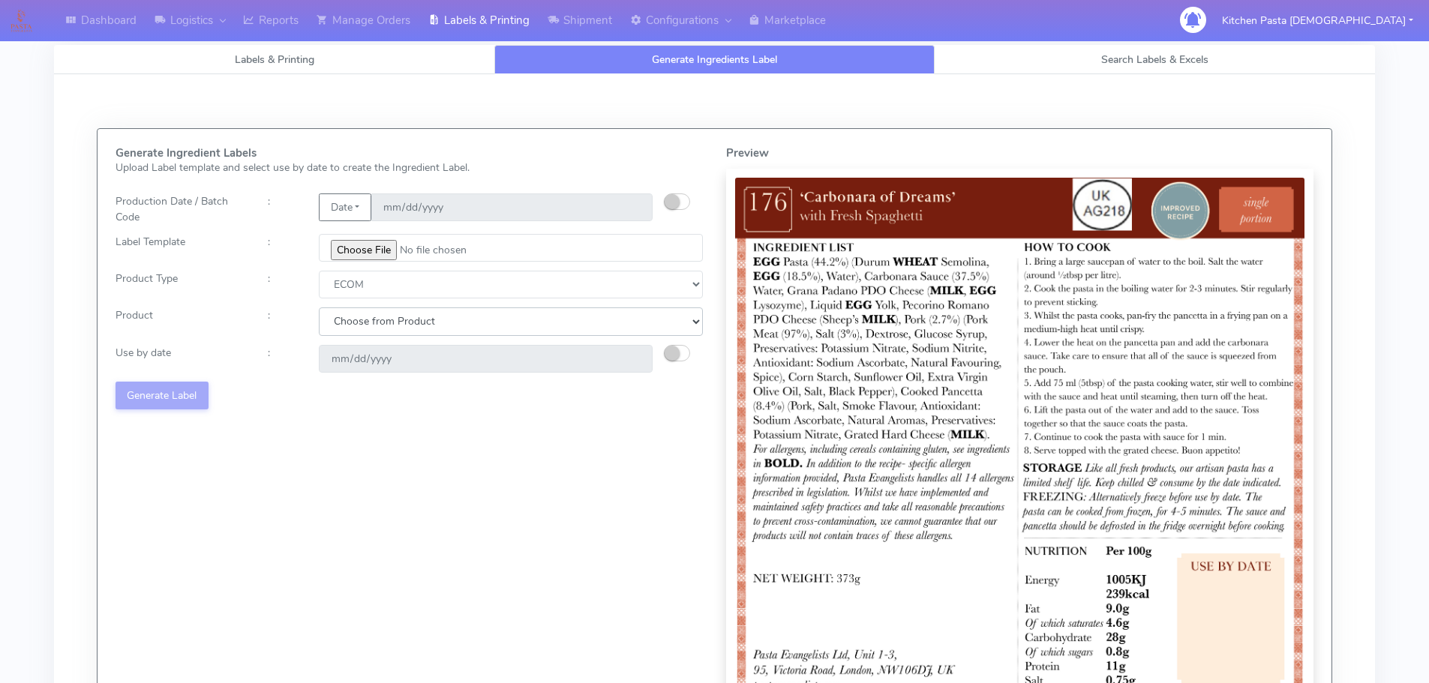
click at [354, 325] on select "Choose from Product PLAIN PASTA (EXCEPT HURRA) HURRA FILLED PASTA BUTTER (INTER…" at bounding box center [511, 321] width 384 height 28
select select "0"
click at [319, 307] on select "Choose from Product PLAIN PASTA (EXCEPT HURRA) HURRA FILLED PASTA BUTTER (INTER…" at bounding box center [511, 321] width 384 height 28
click at [671, 355] on small "button" at bounding box center [671, 353] width 15 height 15
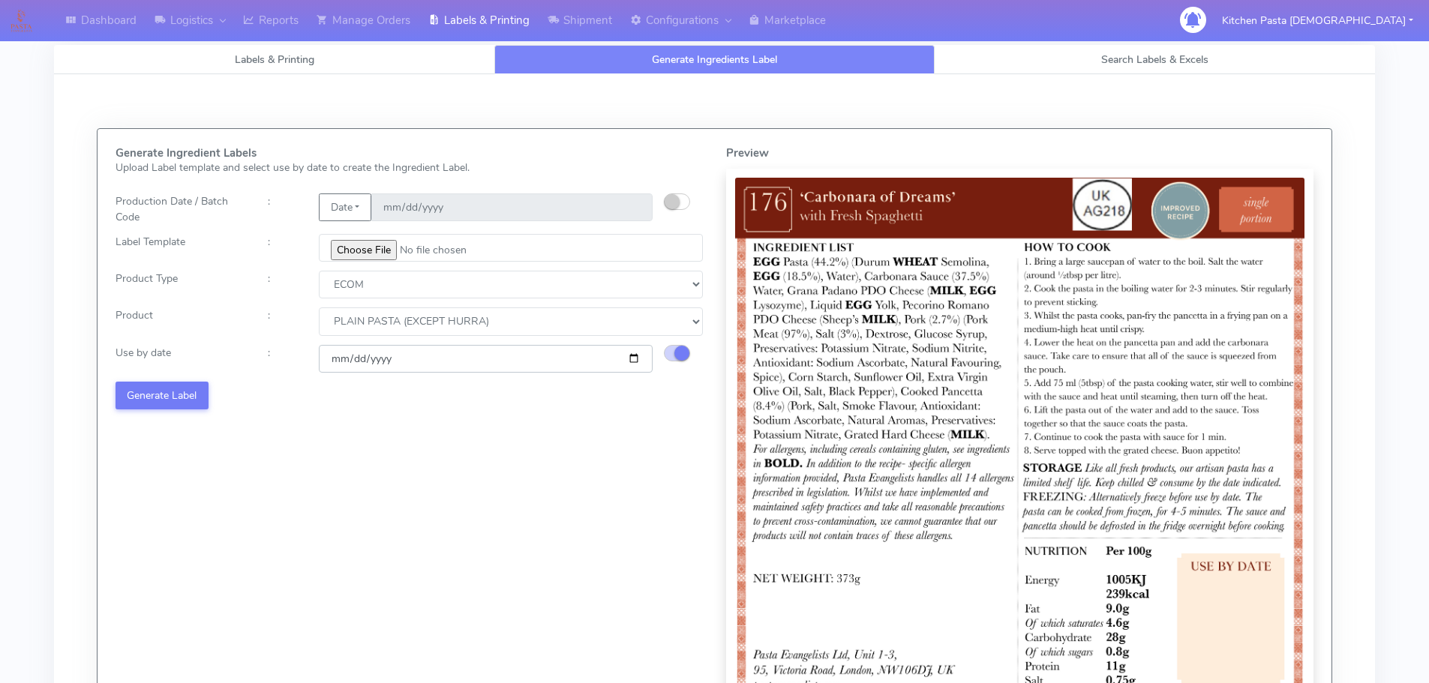
click at [631, 362] on input "[DATE]" at bounding box center [486, 359] width 334 height 28
click at [635, 363] on input "[DATE]" at bounding box center [486, 359] width 334 height 28
drag, startPoint x: 632, startPoint y: 355, endPoint x: 494, endPoint y: 401, distance: 145.4
click at [631, 355] on input "[DATE]" at bounding box center [486, 359] width 334 height 28
type input "[DATE]"
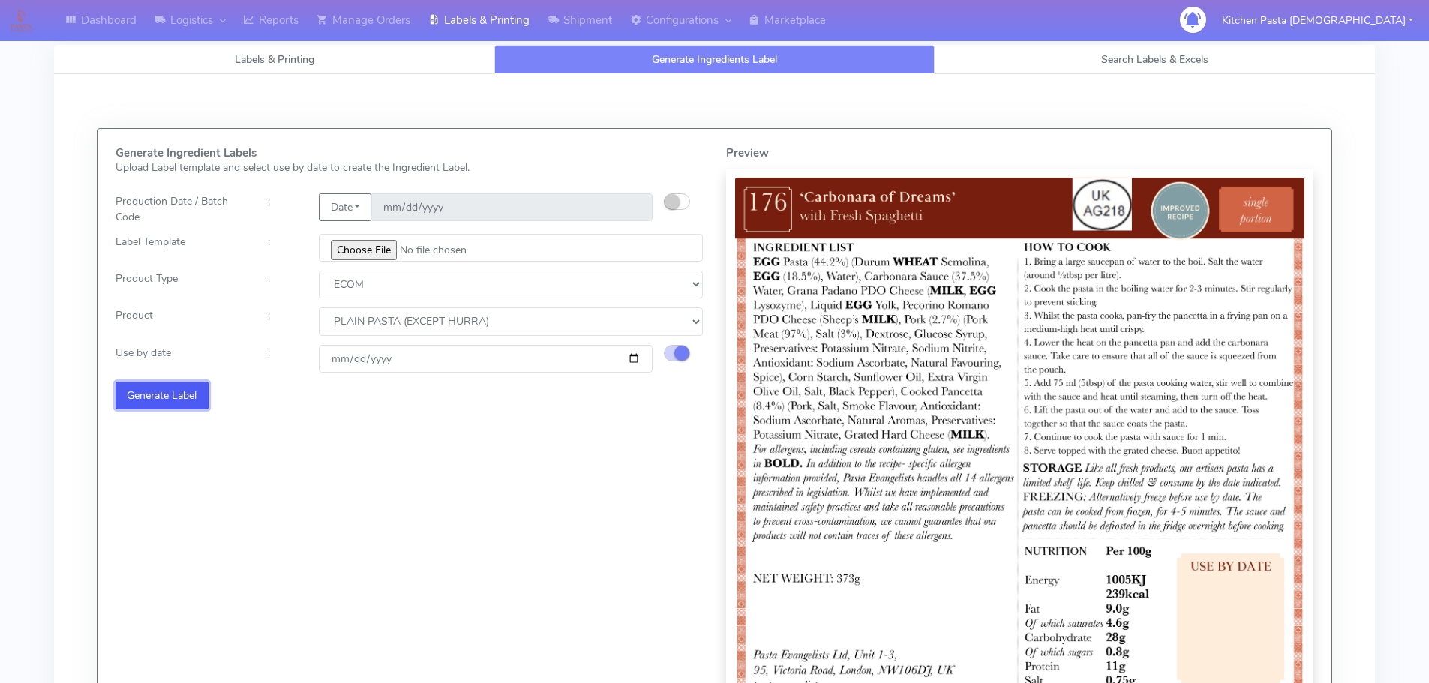
click at [172, 399] on button "Generate Label" at bounding box center [161, 396] width 93 height 28
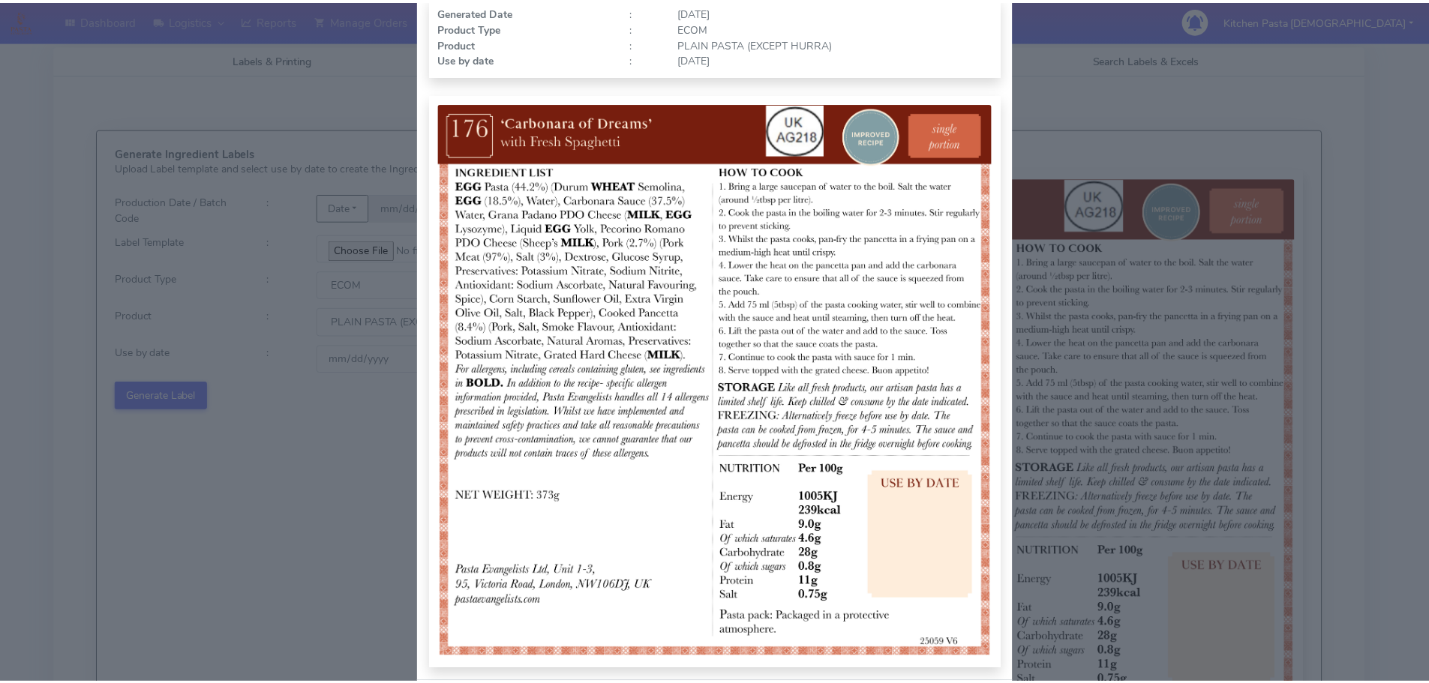
scroll to position [150, 0]
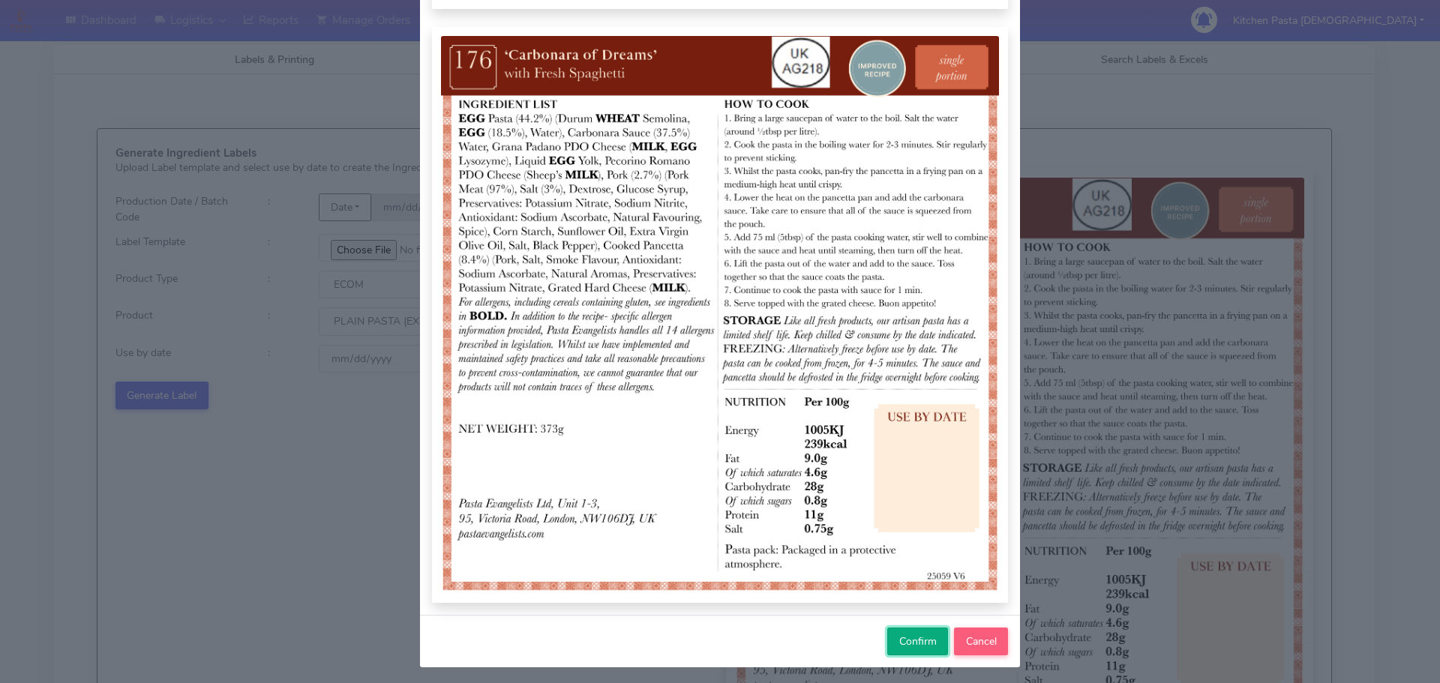
click at [909, 650] on button "Confirm" at bounding box center [917, 642] width 61 height 28
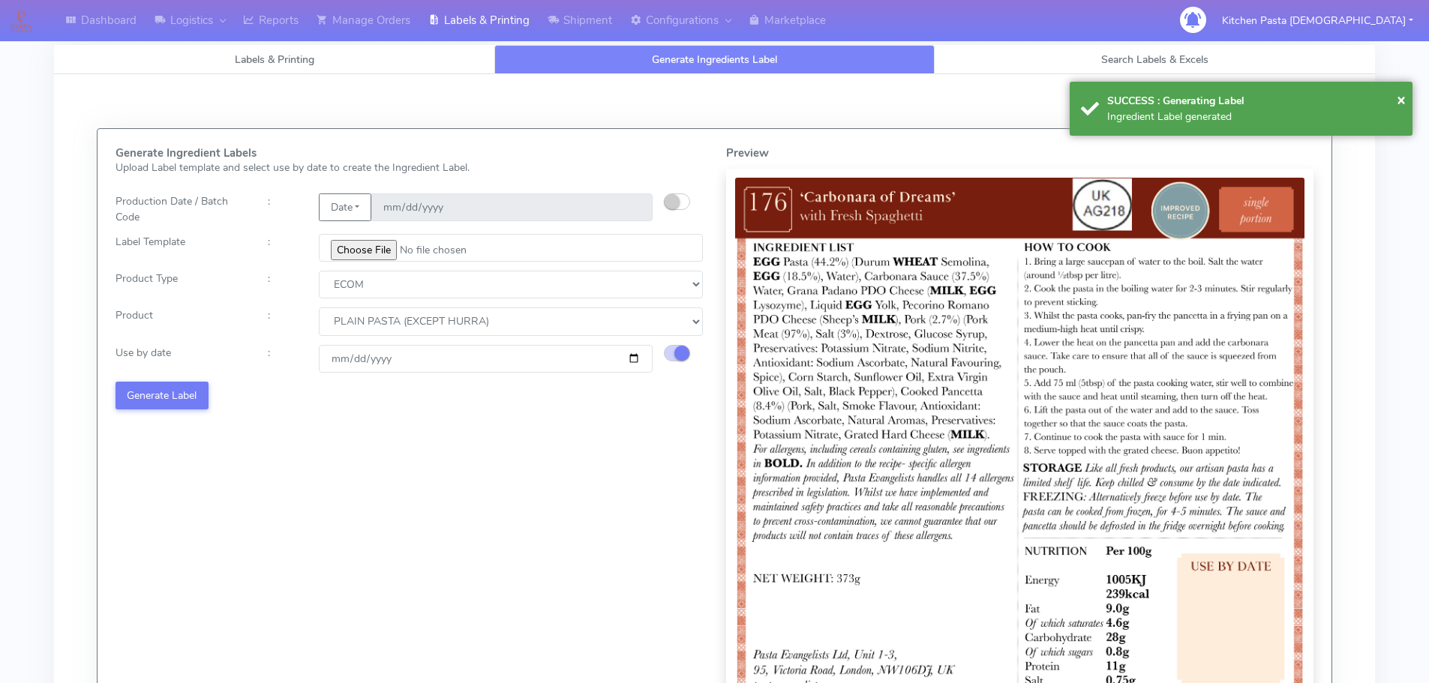
select select
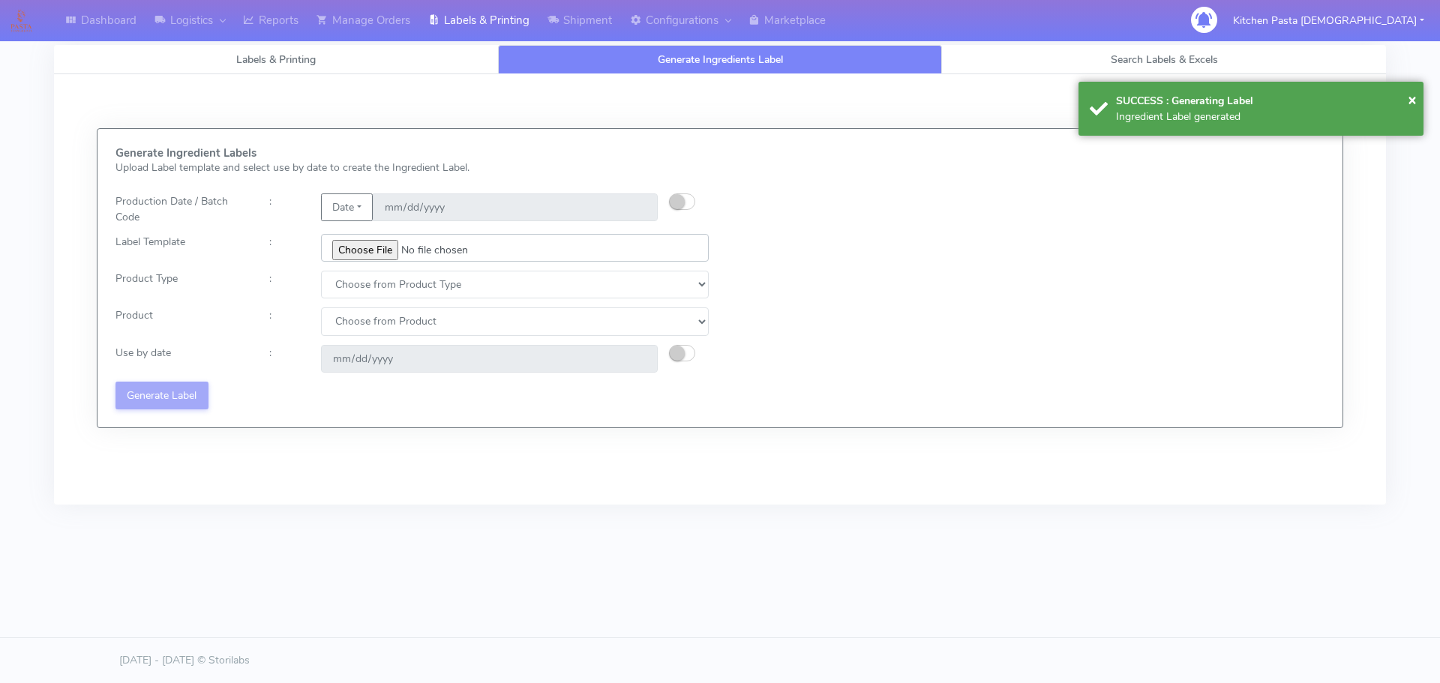
click at [367, 247] on input "file" at bounding box center [515, 248] width 388 height 28
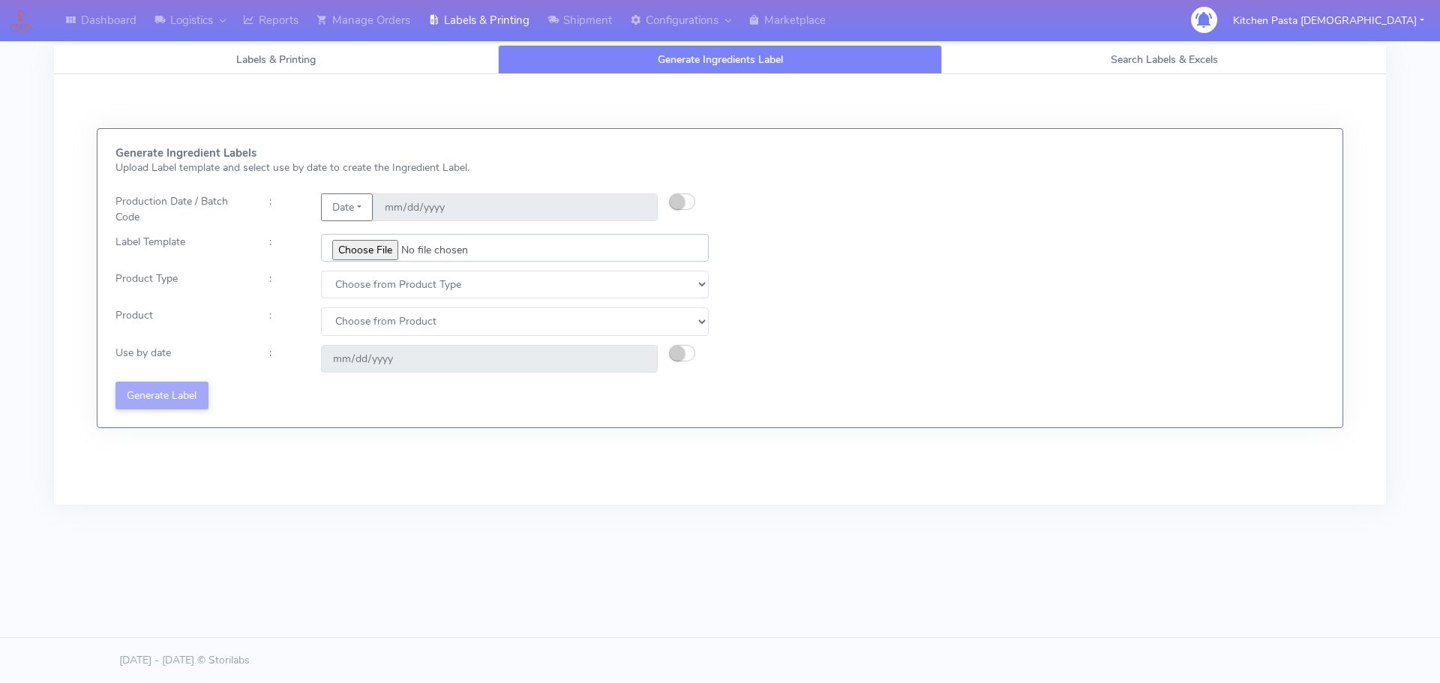
type input "C:\fakepath\Ecom_240_V3.jpg"
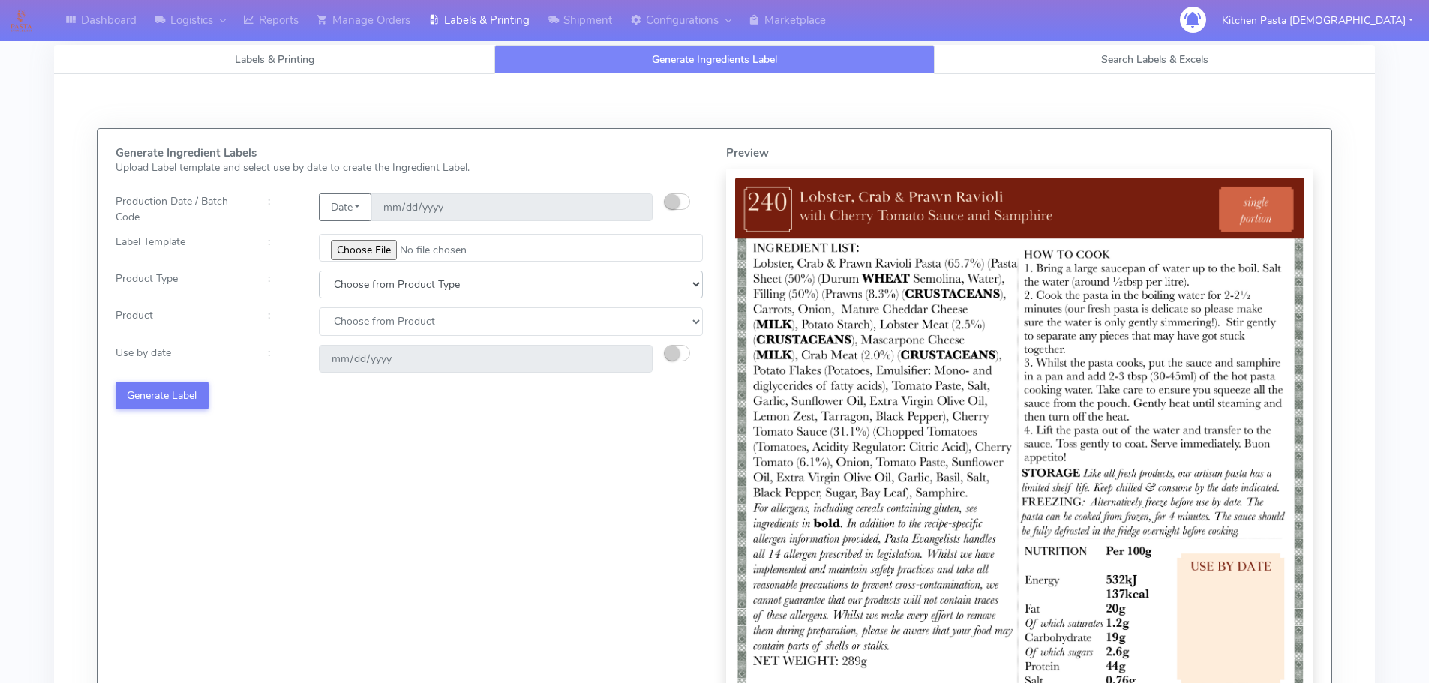
drag, startPoint x: 319, startPoint y: 280, endPoint x: 330, endPoint y: 284, distance: 11.4
click at [319, 280] on select "Choose from Product Type ECOM ERETAIL CIRCULAR CIRC_DESERTS LASAGNE" at bounding box center [511, 285] width 384 height 28
select select "0"
click at [319, 271] on select "Choose from Product Type ECOM ERETAIL CIRCULAR CIRC_DESERTS LASAGNE" at bounding box center [511, 285] width 384 height 28
click at [346, 316] on select "Choose from Product PLAIN PASTA (EXCEPT HURRA) HURRA FILLED PASTA BUTTER (INTER…" at bounding box center [511, 321] width 384 height 28
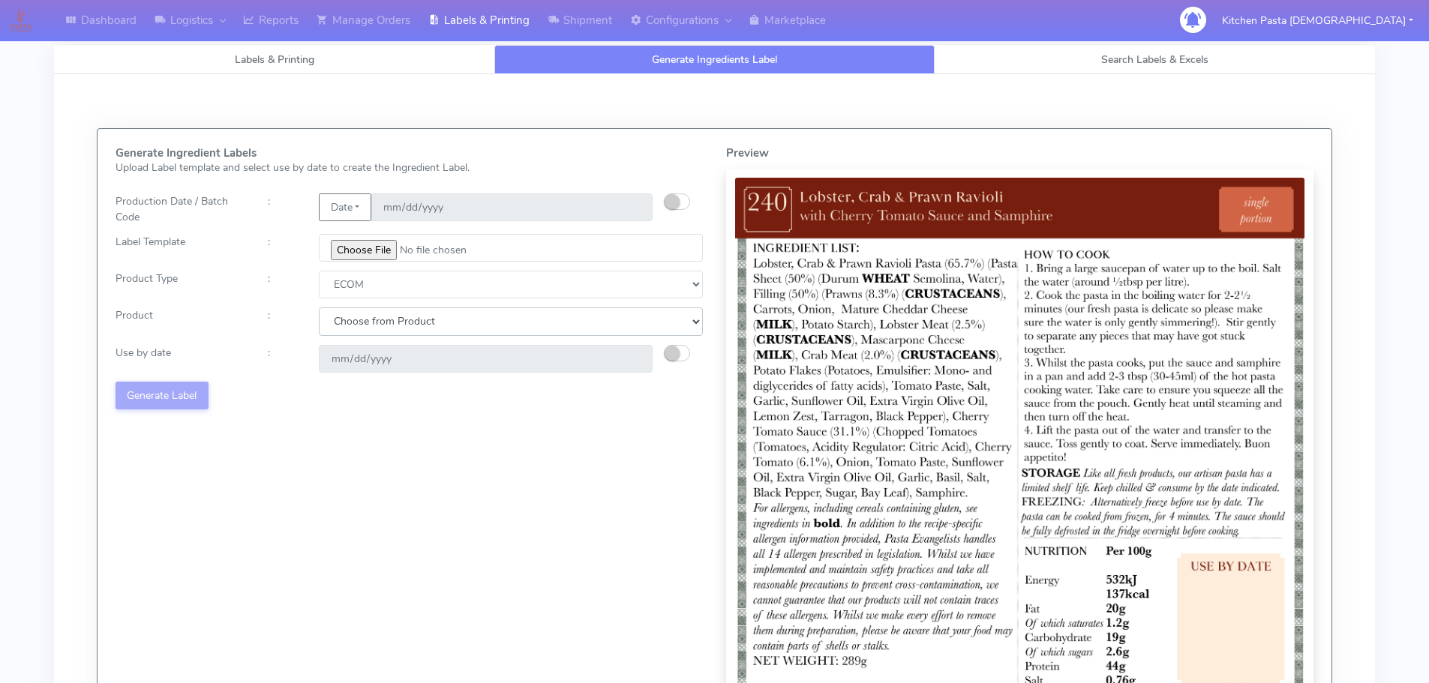
select select "0"
click at [319, 307] on select "Choose from Product PLAIN PASTA (EXCEPT HURRA) HURRA FILLED PASTA BUTTER (INTER…" at bounding box center [511, 321] width 384 height 28
click at [682, 353] on button "button" at bounding box center [677, 353] width 26 height 16
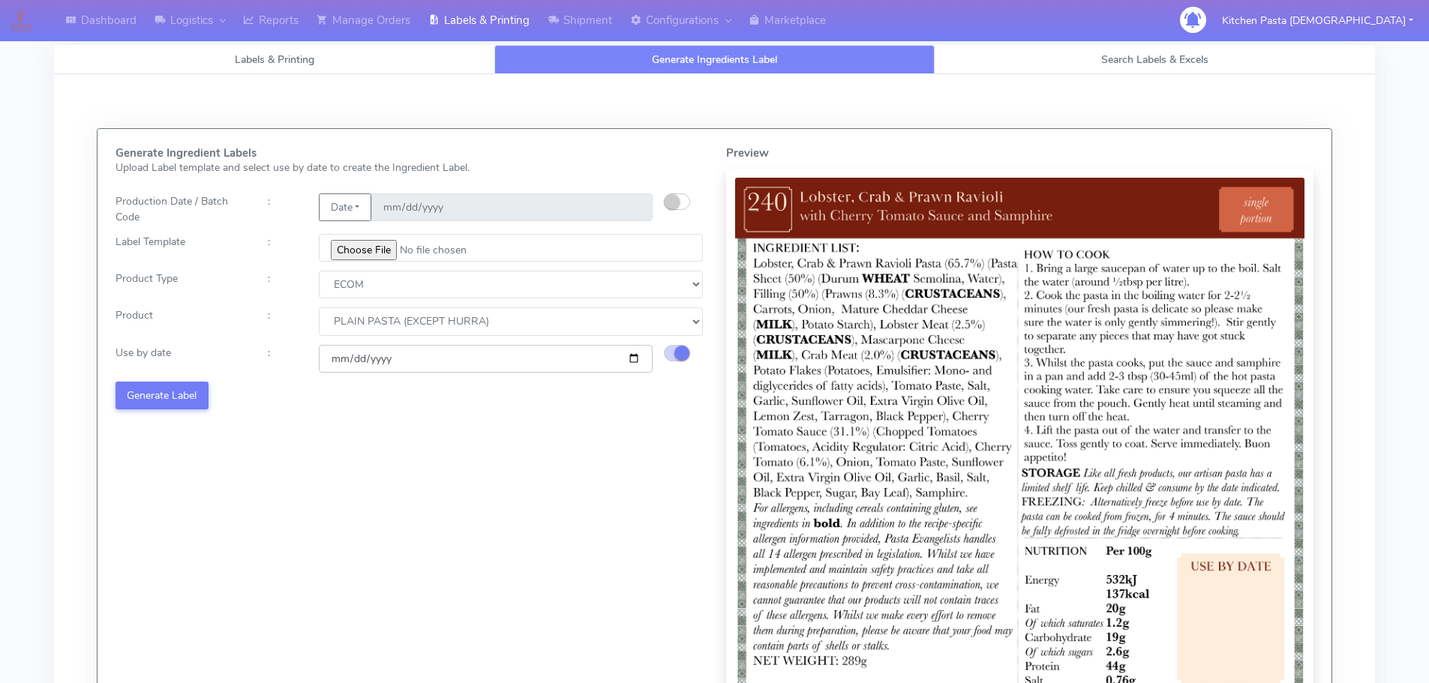
click at [634, 358] on input "[DATE]" at bounding box center [486, 359] width 334 height 28
click at [631, 355] on input "[DATE]" at bounding box center [486, 359] width 334 height 28
click at [637, 367] on input "[DATE]" at bounding box center [486, 359] width 334 height 28
click at [634, 357] on input "[DATE]" at bounding box center [486, 359] width 334 height 28
drag, startPoint x: 636, startPoint y: 361, endPoint x: 627, endPoint y: 364, distance: 9.3
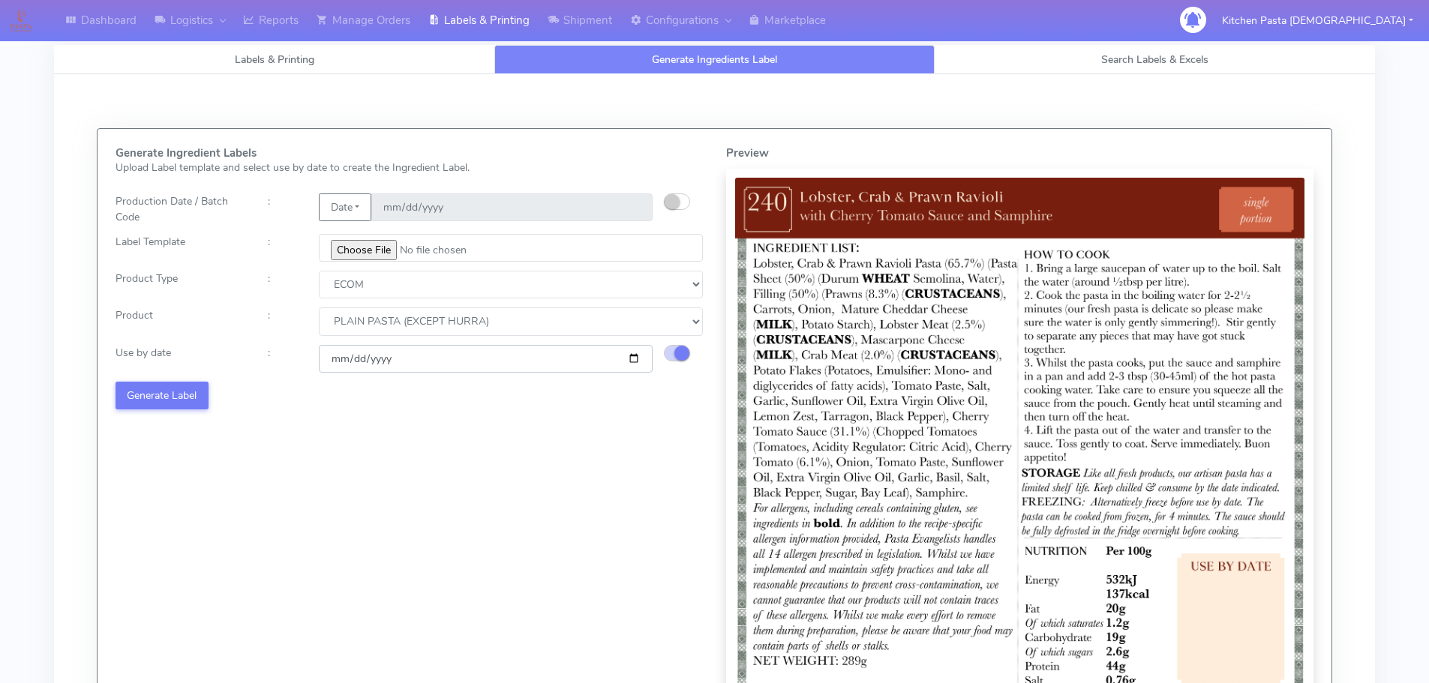
click at [636, 361] on input "[DATE]" at bounding box center [486, 359] width 334 height 28
type input "[DATE]"
click at [142, 396] on button "Generate Label" at bounding box center [161, 396] width 93 height 28
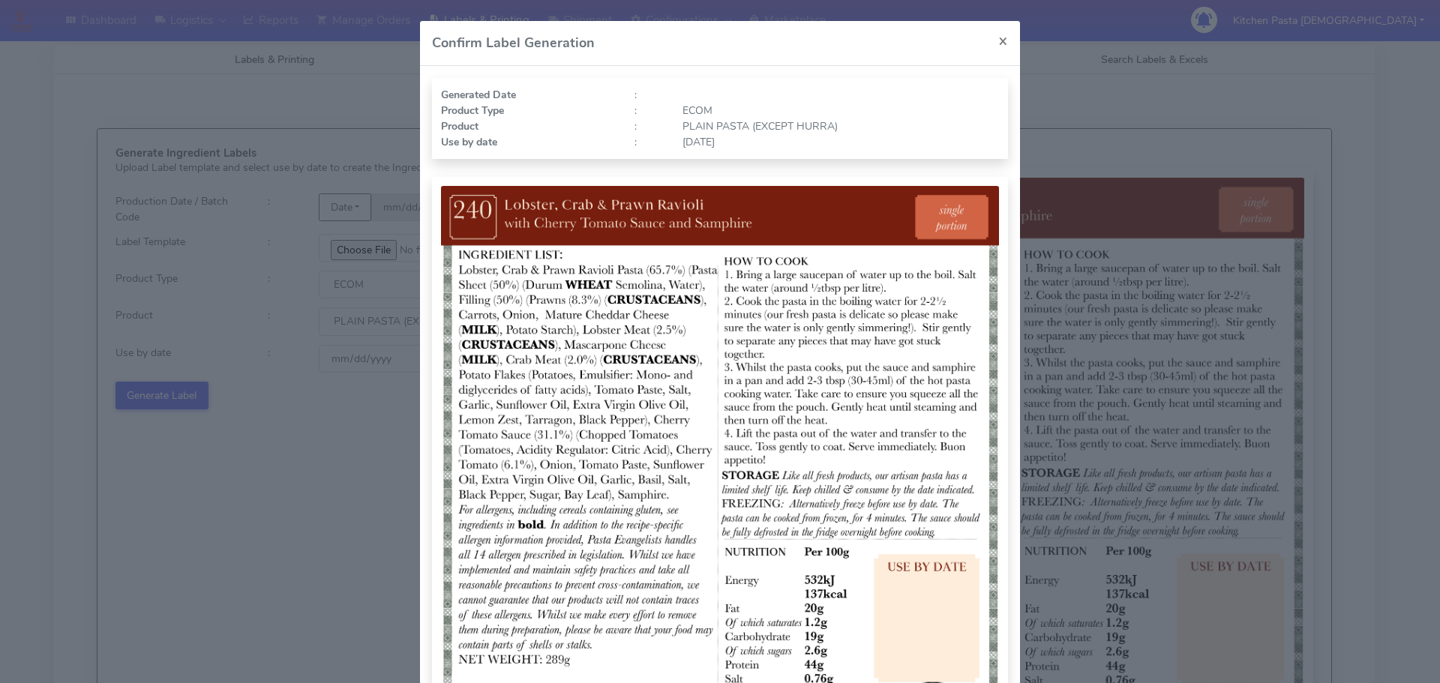
select select "0"
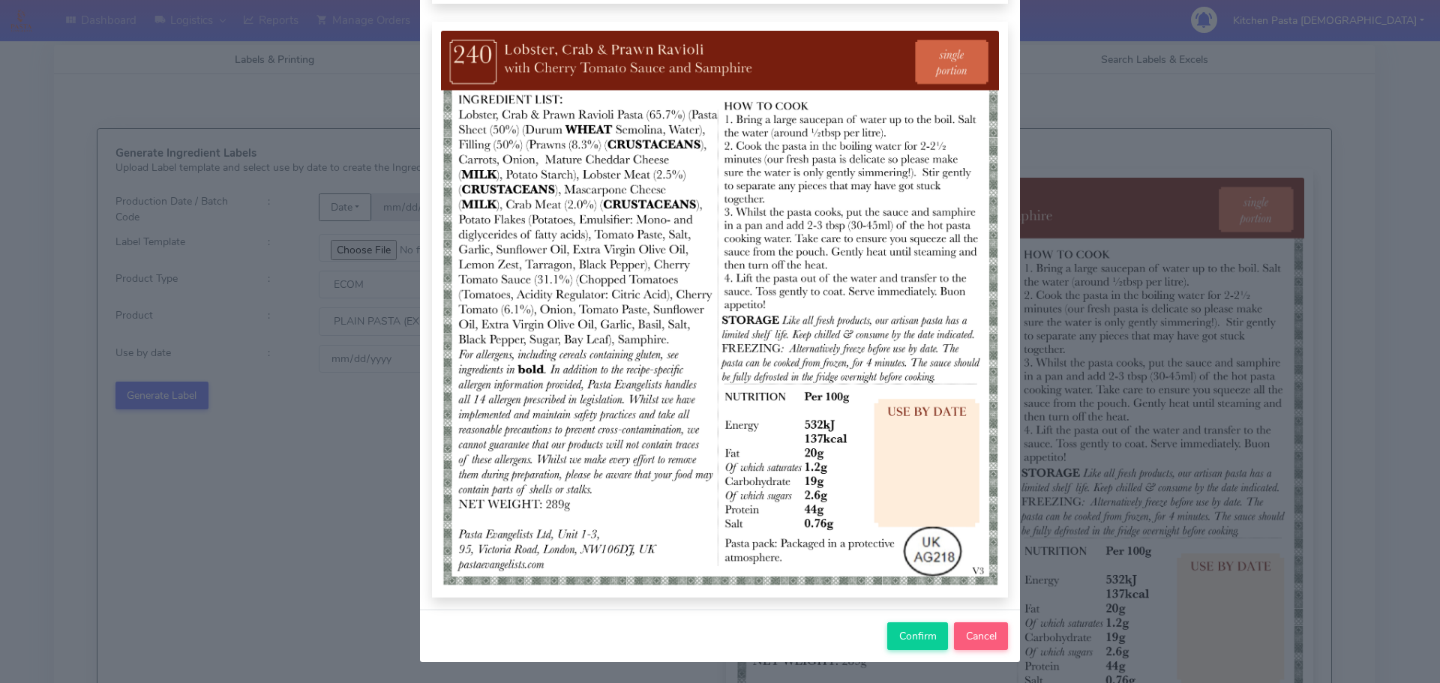
click at [1068, 469] on modal-container "Confirm Label Generation × Generated Date : Product Type : ECOM Product : PLAIN…" at bounding box center [720, 341] width 1440 height 683
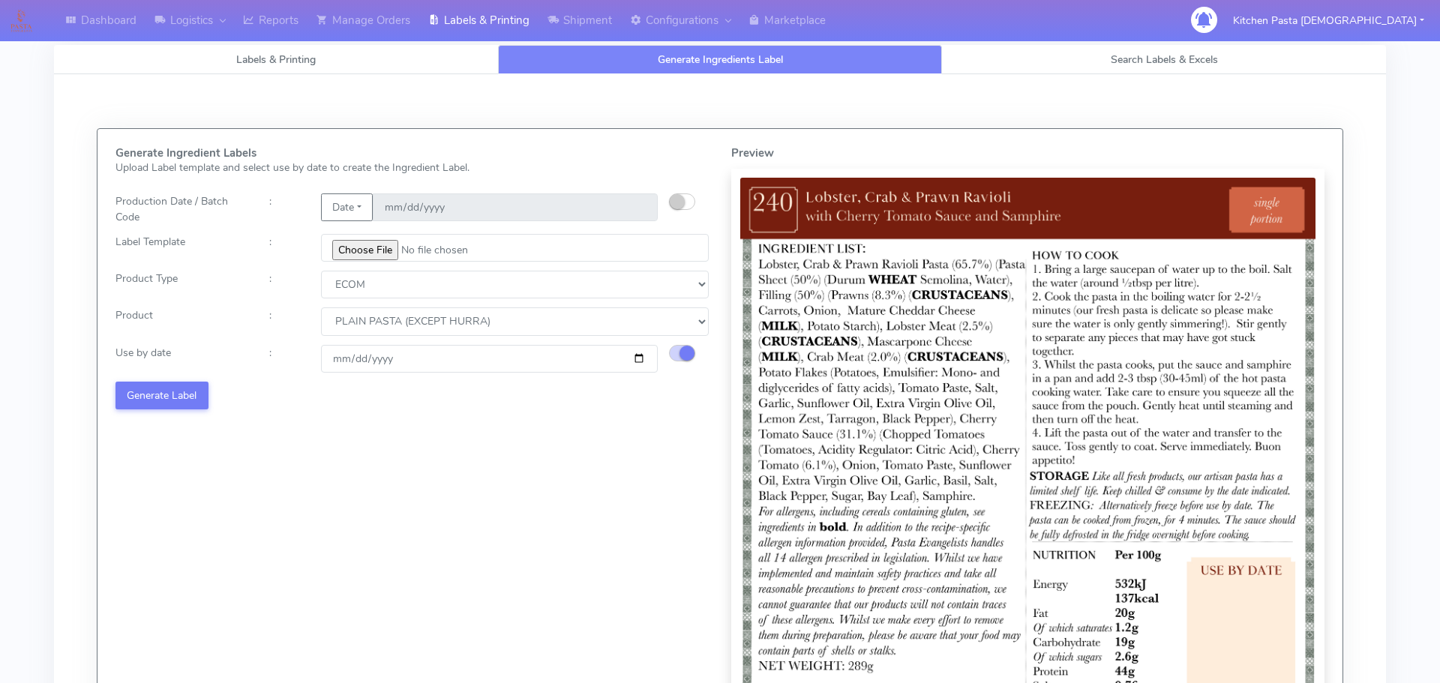
select select
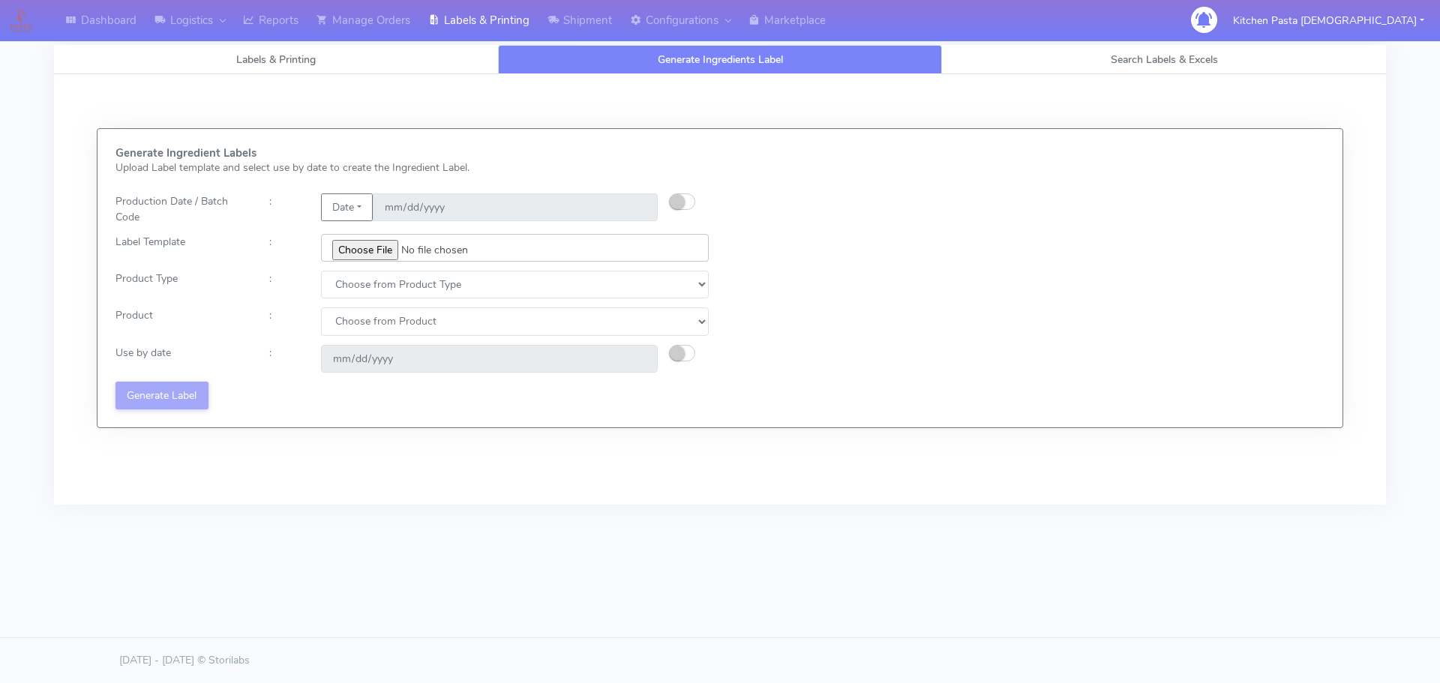
click at [364, 249] on input "file" at bounding box center [515, 248] width 388 height 28
type input "C:\fakepath\Ecom_176 _v6.jpg"
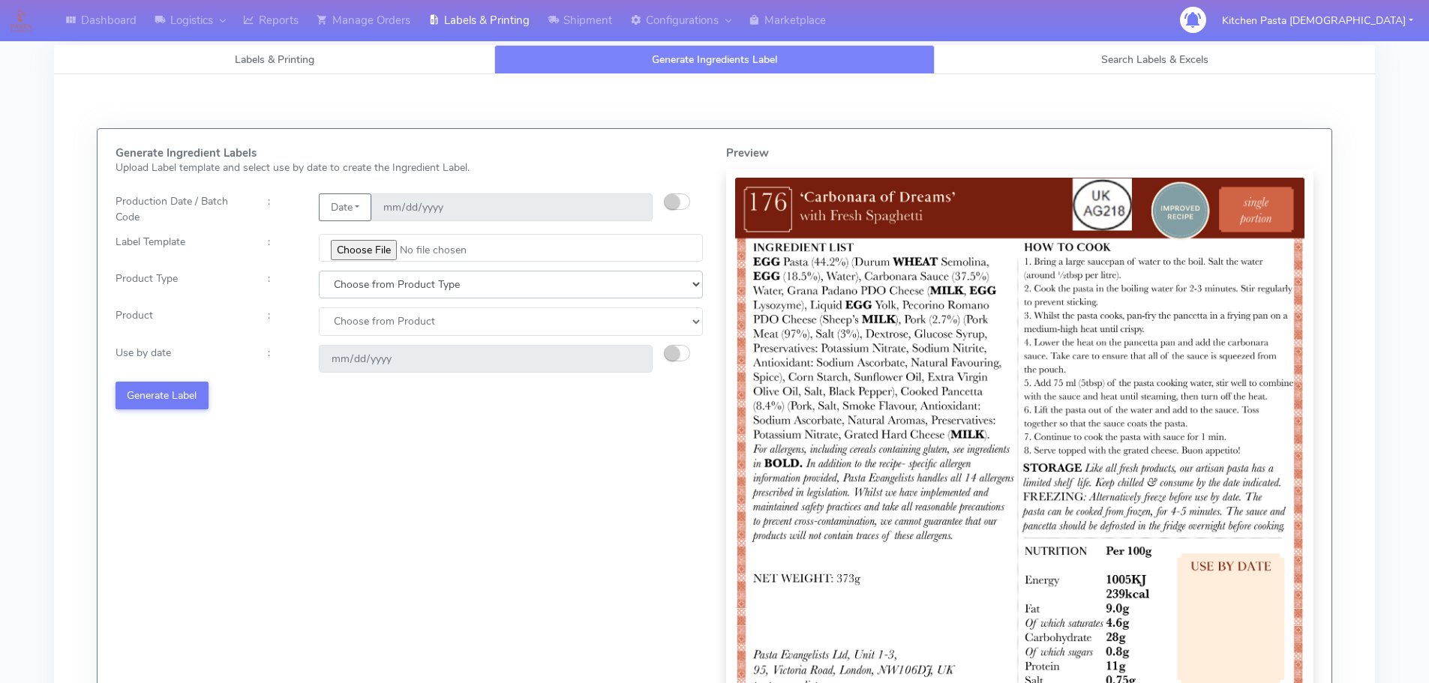
drag, startPoint x: 409, startPoint y: 292, endPoint x: 387, endPoint y: 296, distance: 22.2
click at [409, 292] on select "Choose from Product Type ECOM ERETAIL CIRCULAR CIRC_DESERTS LASAGNE" at bounding box center [511, 285] width 384 height 28
select select "0"
click at [319, 271] on select "Choose from Product Type ECOM ERETAIL CIRCULAR CIRC_DESERTS LASAGNE" at bounding box center [511, 285] width 384 height 28
click at [361, 327] on select "Choose from Product PLAIN PASTA (EXCEPT HURRA) HURRA FILLED PASTA BUTTER (INTER…" at bounding box center [511, 321] width 384 height 28
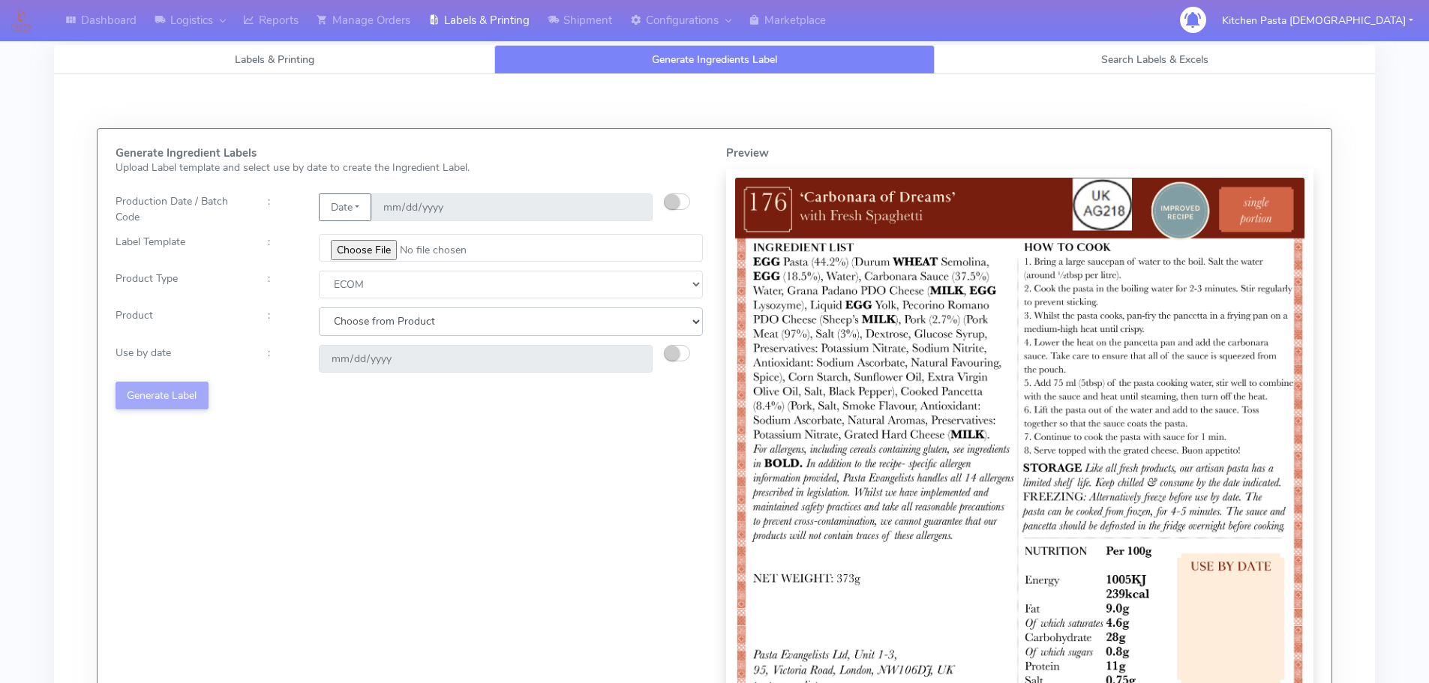
select select "0"
click at [319, 307] on select "Choose from Product PLAIN PASTA (EXCEPT HURRA) HURRA FILLED PASTA BUTTER (INTER…" at bounding box center [511, 321] width 384 height 28
drag, startPoint x: 684, startPoint y: 353, endPoint x: 642, endPoint y: 361, distance: 42.7
click at [681, 357] on button "button" at bounding box center [677, 353] width 26 height 16
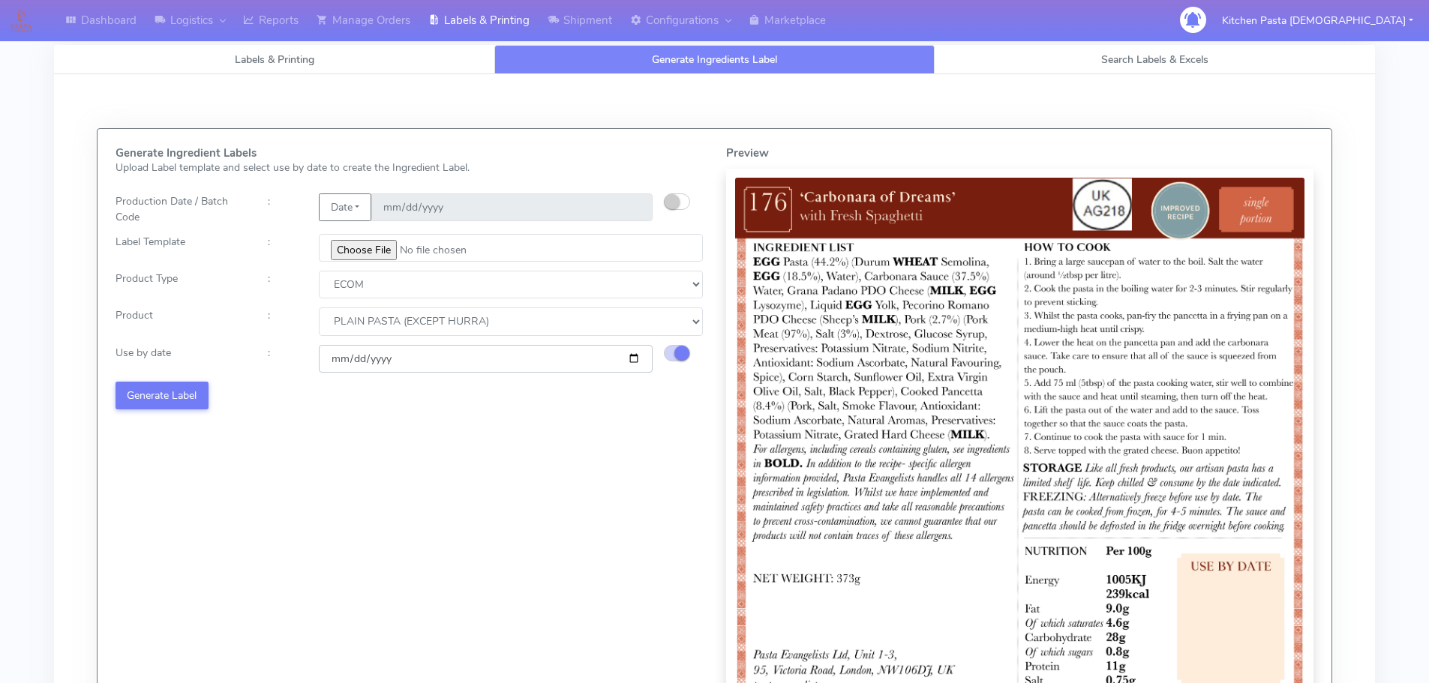
click at [632, 360] on input "[DATE]" at bounding box center [486, 359] width 334 height 28
type input "[DATE]"
click at [199, 401] on button "Generate Label" at bounding box center [161, 396] width 93 height 28
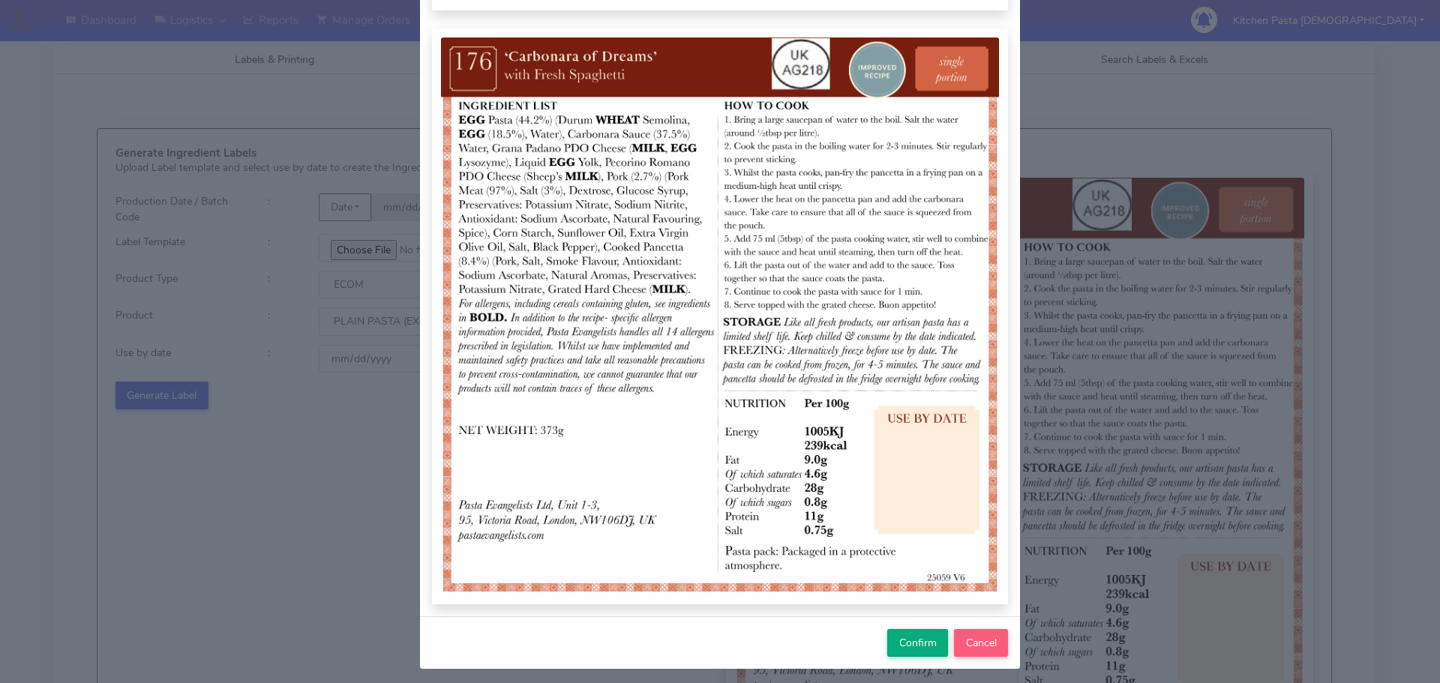
scroll to position [150, 0]
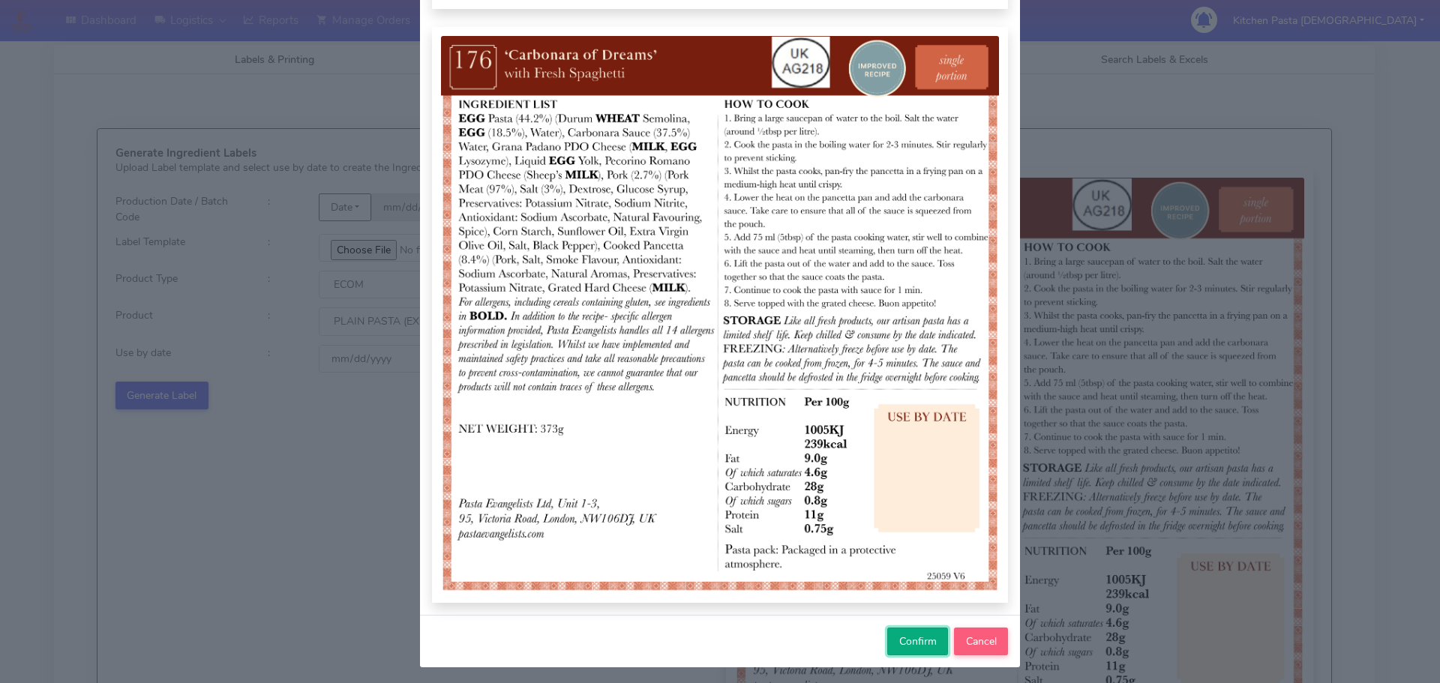
click at [908, 639] on span "Confirm" at bounding box center [917, 641] width 37 height 14
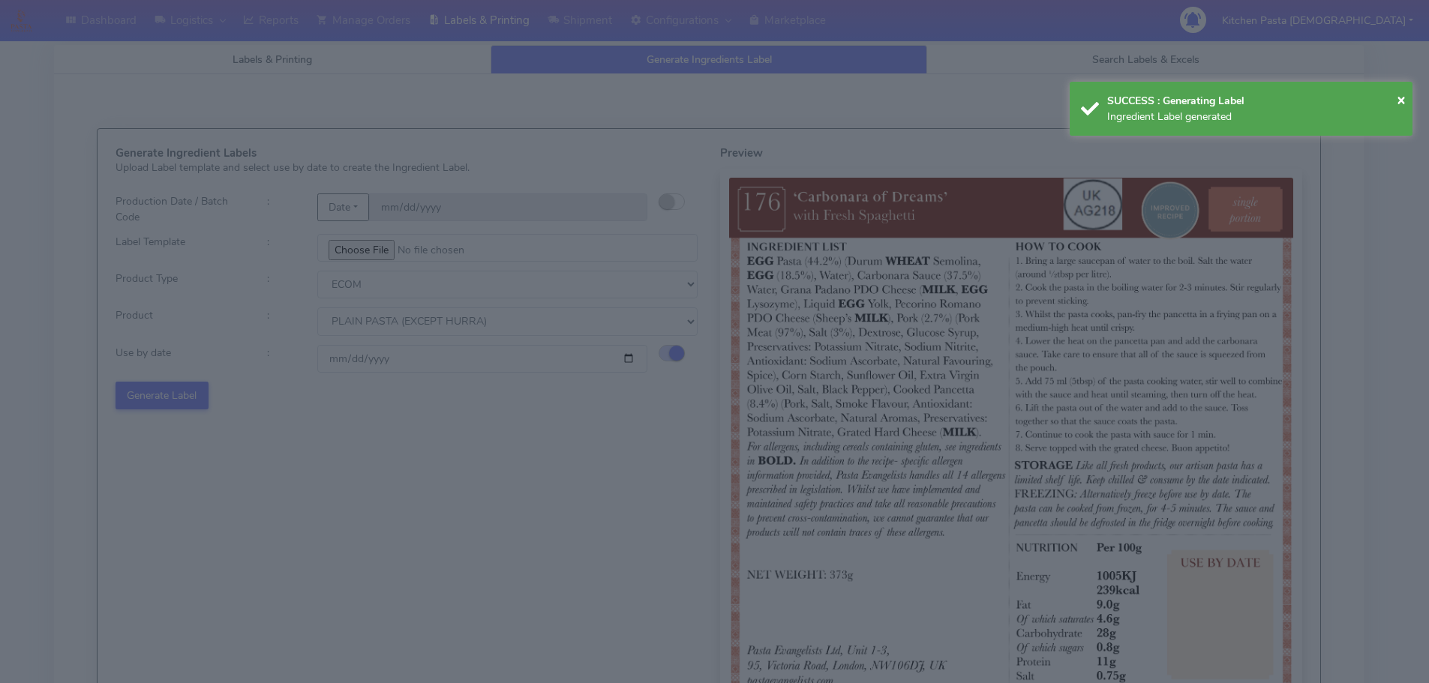
select select
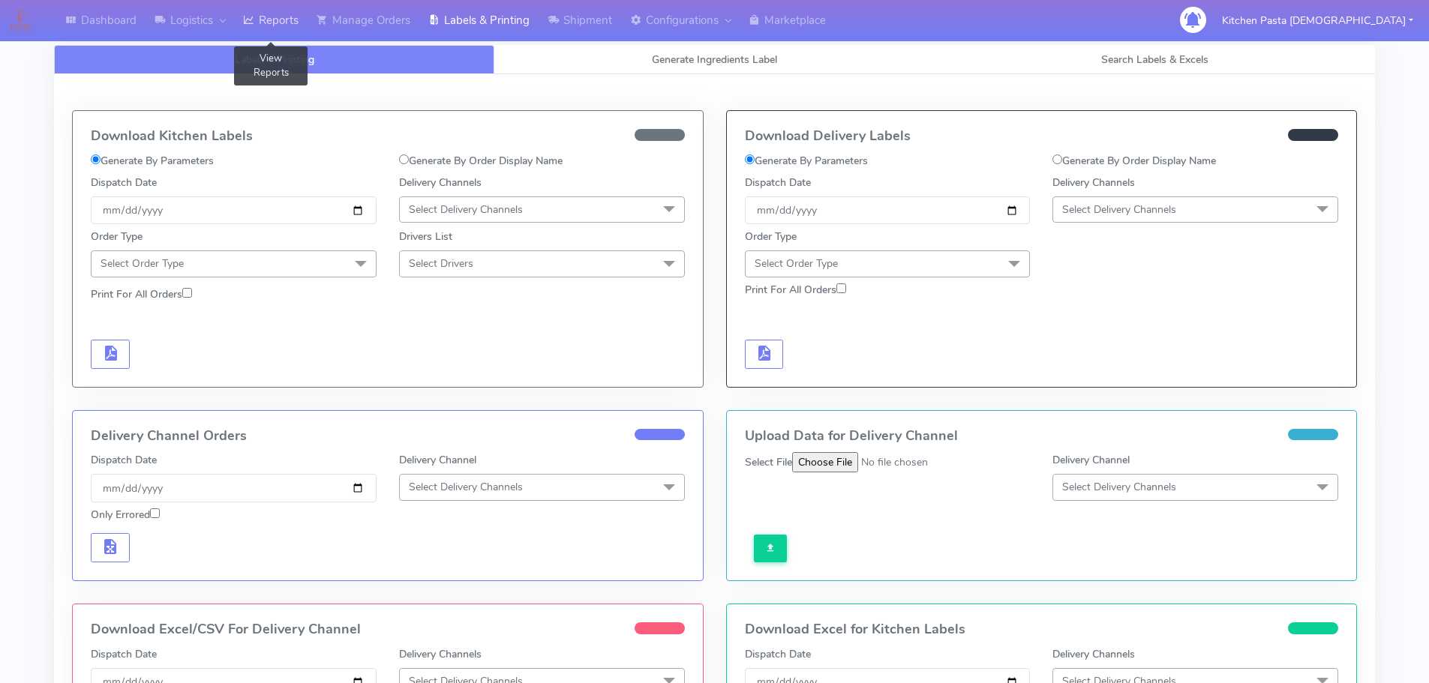
click at [263, 23] on link "Reports" at bounding box center [270, 20] width 73 height 41
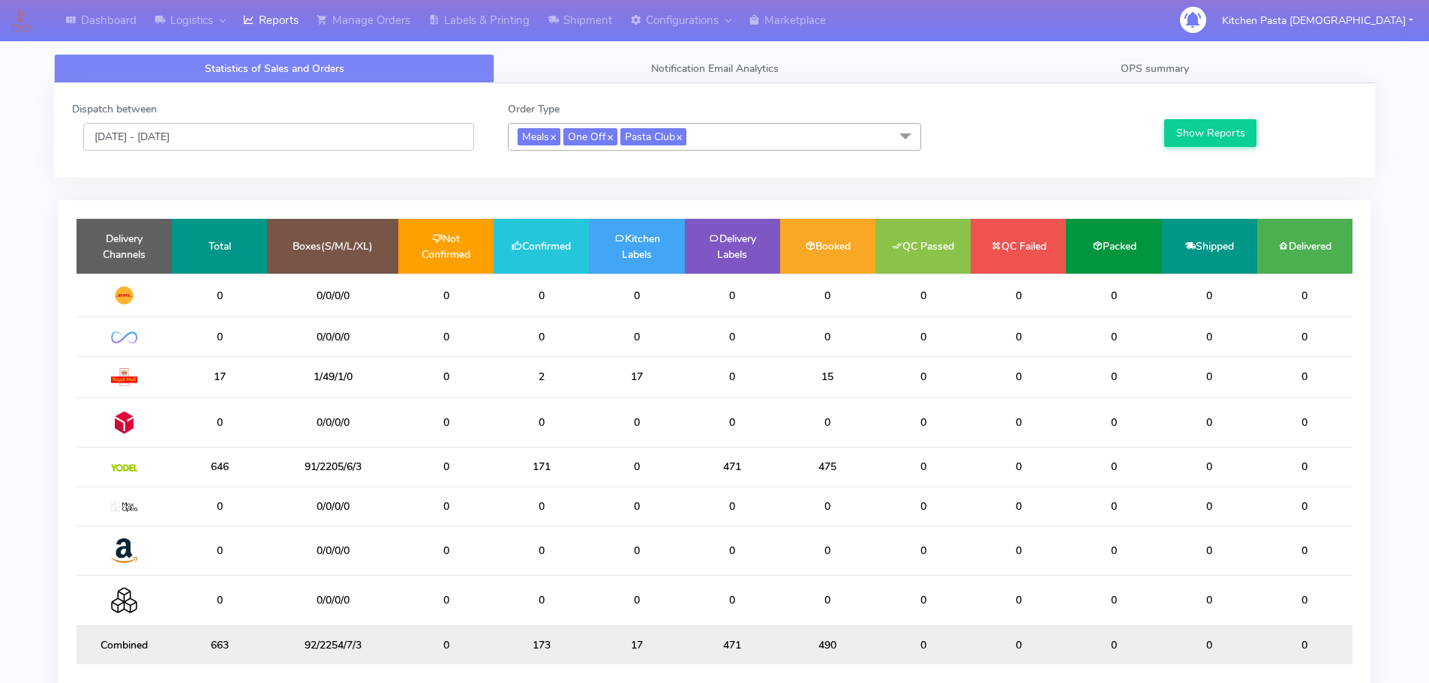
click at [400, 142] on input "[DATE] - [DATE]" at bounding box center [278, 137] width 391 height 28
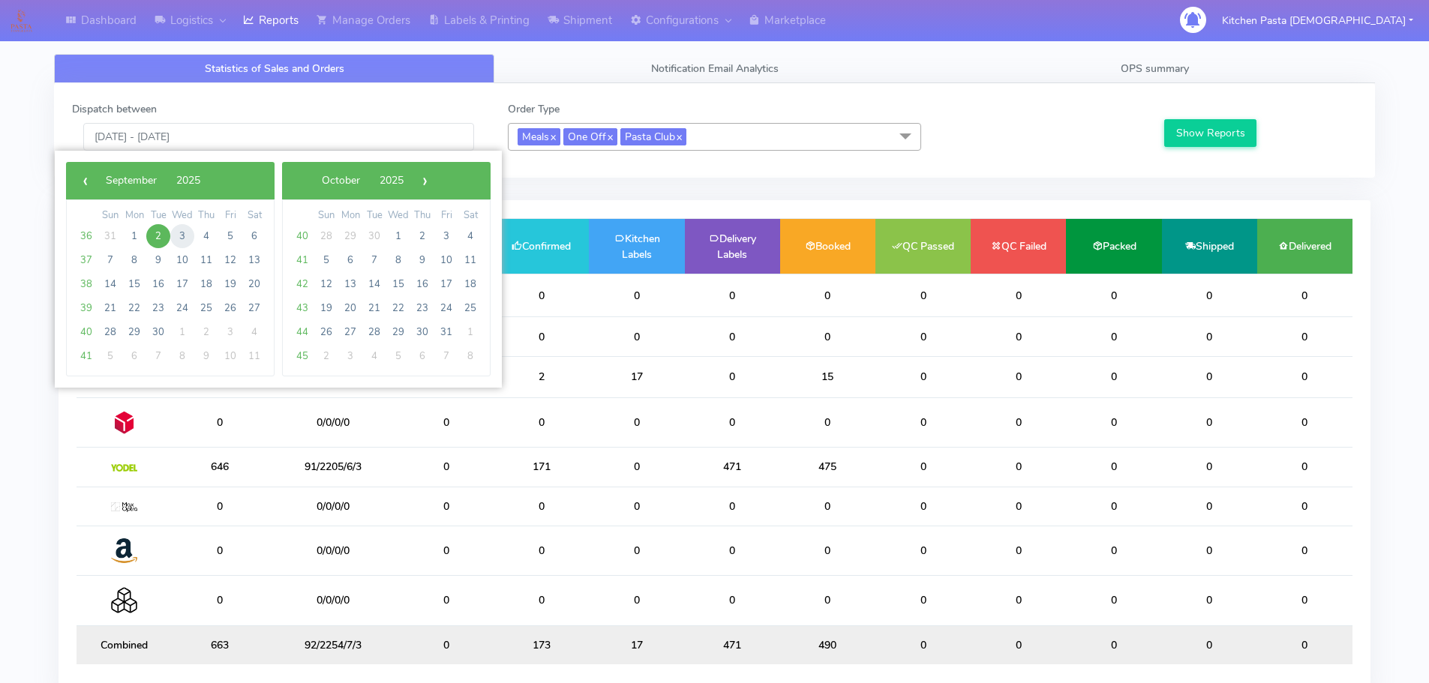
click at [185, 233] on span "3" at bounding box center [182, 236] width 24 height 24
click at [230, 235] on span "5" at bounding box center [230, 236] width 24 height 24
type input "03/09/2025 - 05/09/2025"
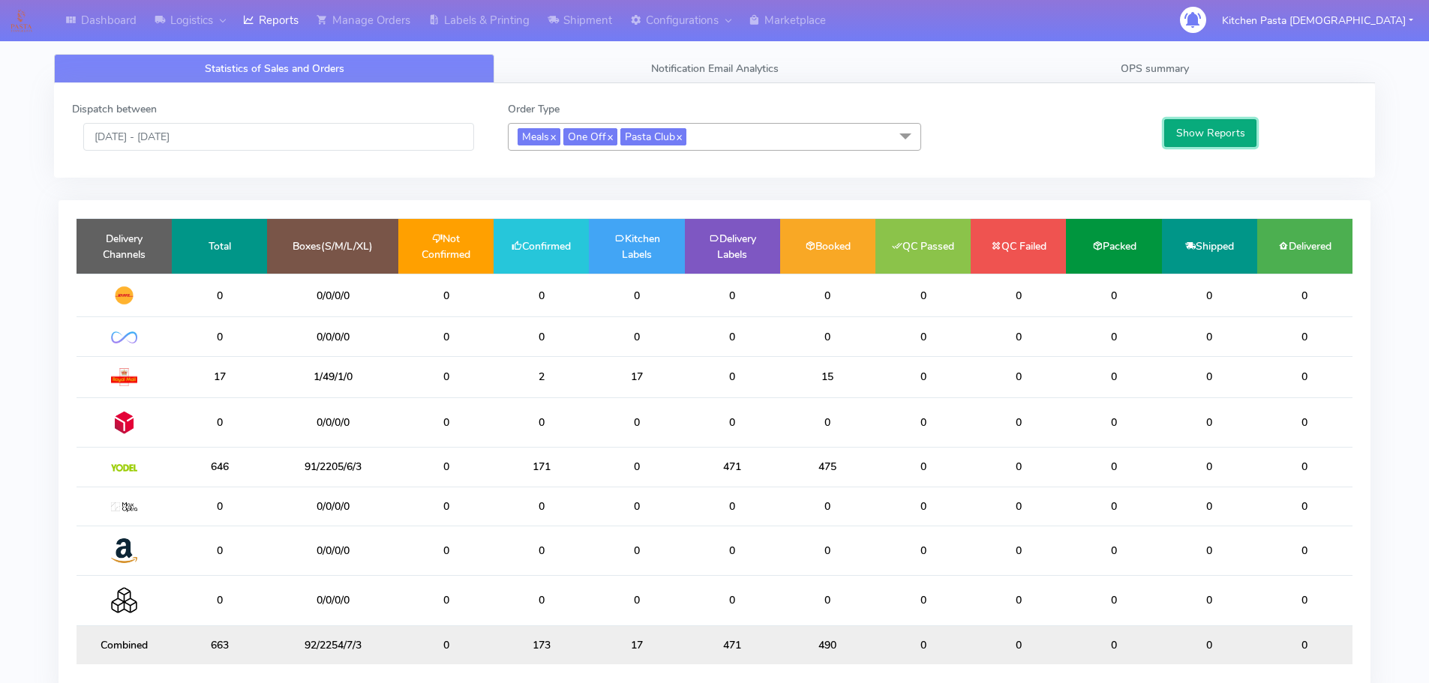
click at [1193, 136] on button "Show Reports" at bounding box center [1210, 133] width 92 height 28
click at [1125, 58] on link "OPS summary" at bounding box center [1154, 68] width 440 height 29
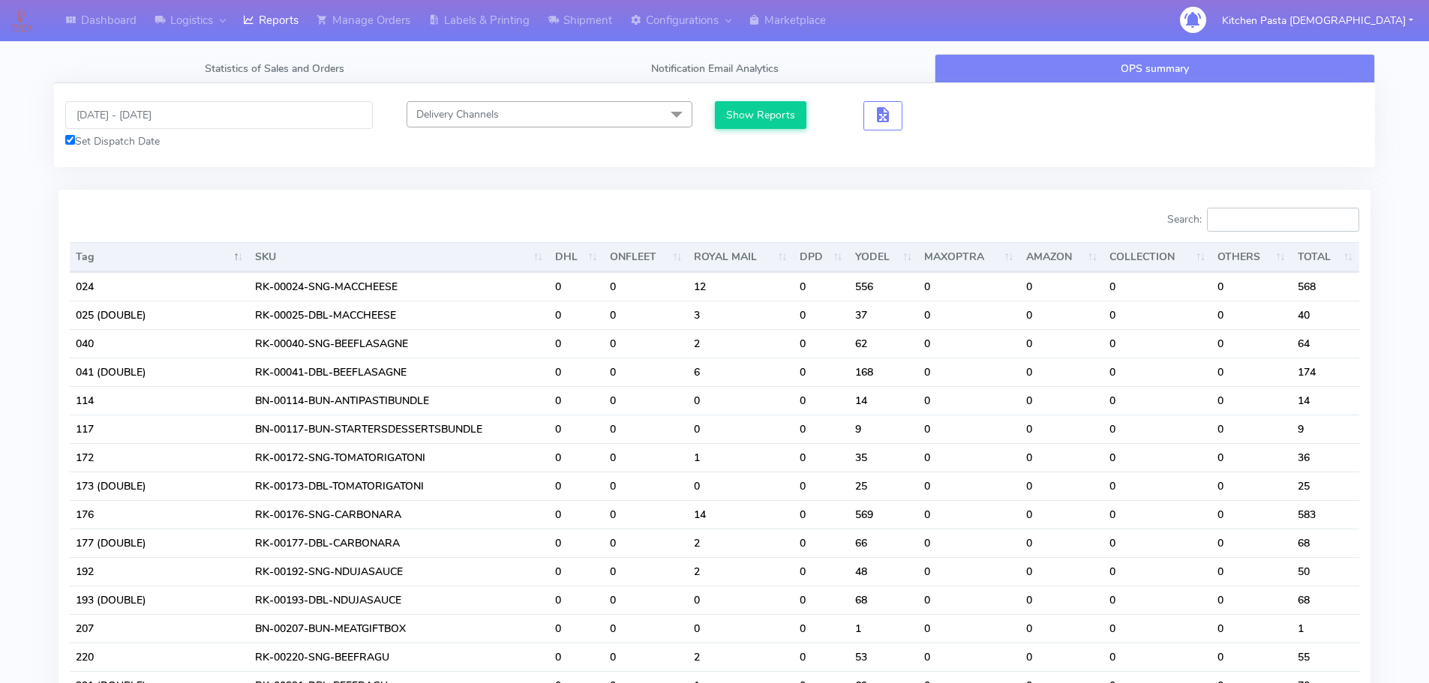
click at [1239, 226] on input "Search:" at bounding box center [1283, 220] width 152 height 24
click at [263, 101] on input "[DATE] - [DATE]" at bounding box center [218, 115] width 307 height 28
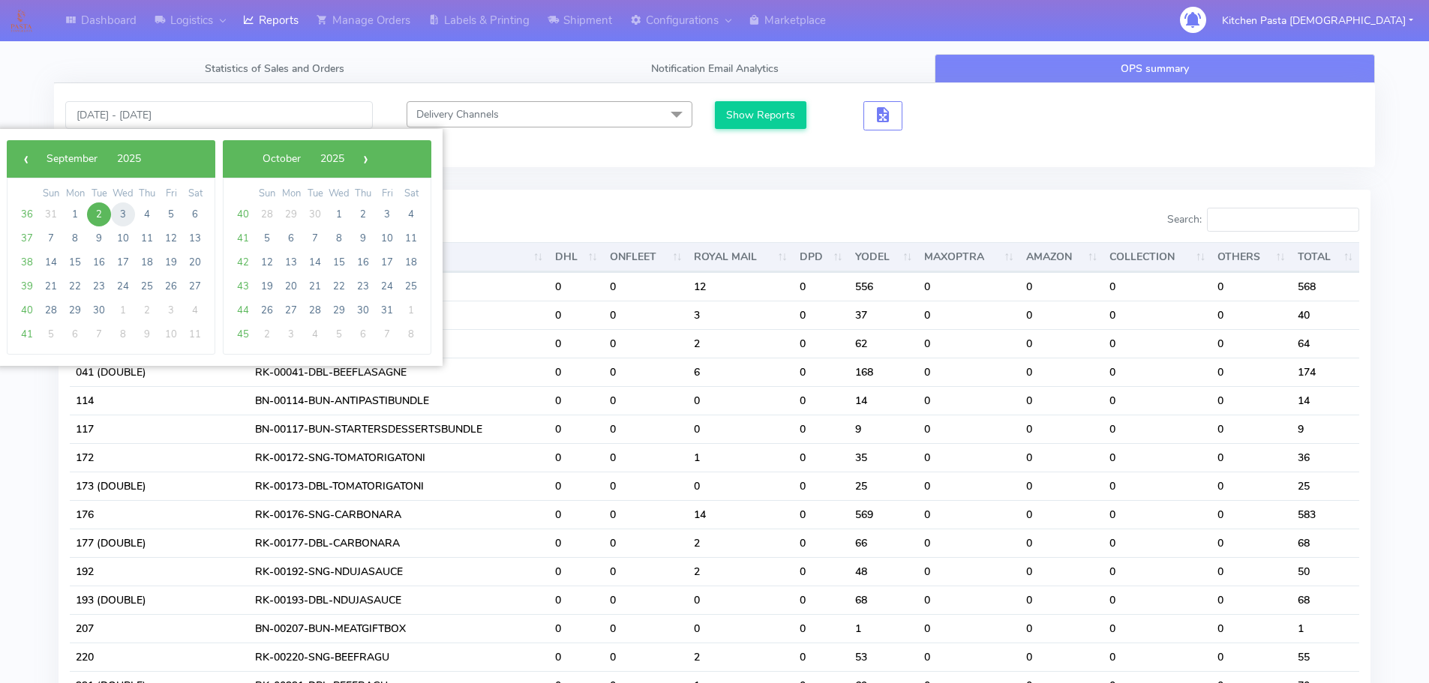
click at [128, 219] on span "3" at bounding box center [123, 214] width 24 height 24
click at [171, 226] on span "12" at bounding box center [171, 238] width 24 height 24
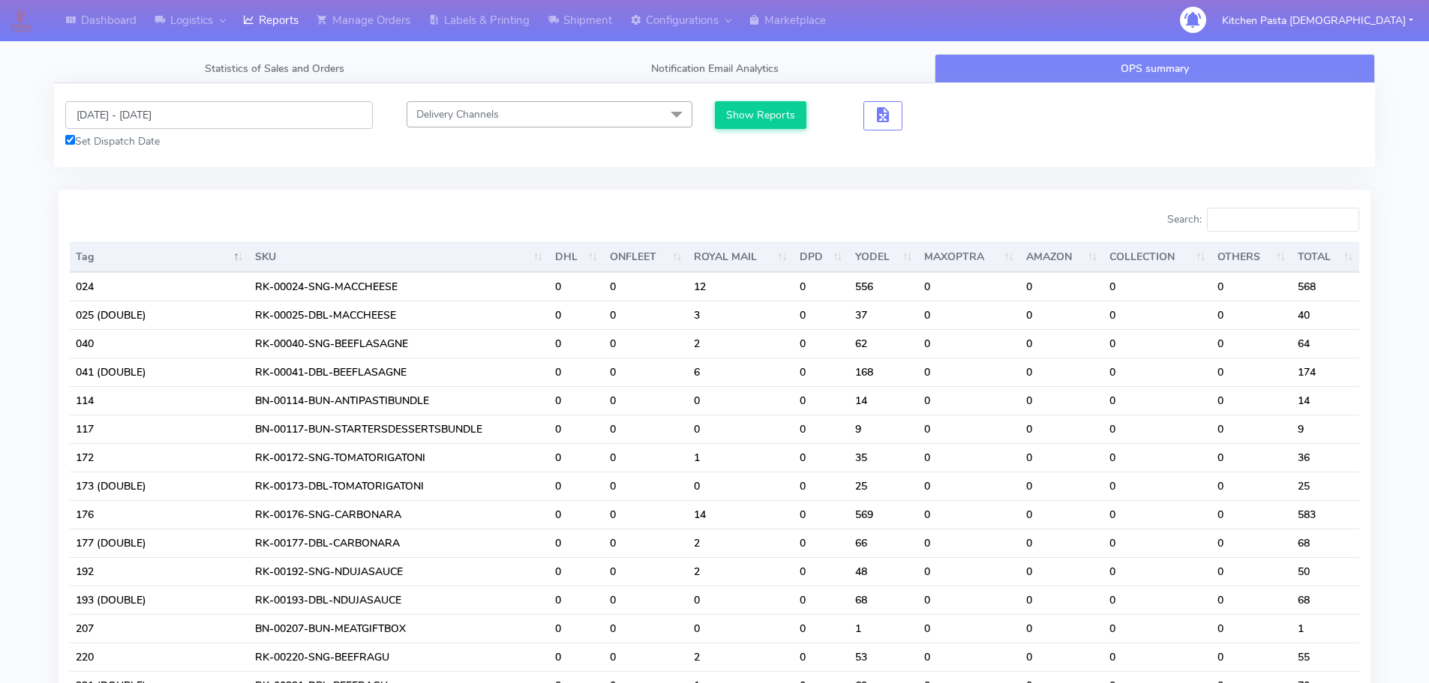
click at [235, 112] on input "03/09/2025 - 12/09/2025" at bounding box center [218, 115] width 307 height 28
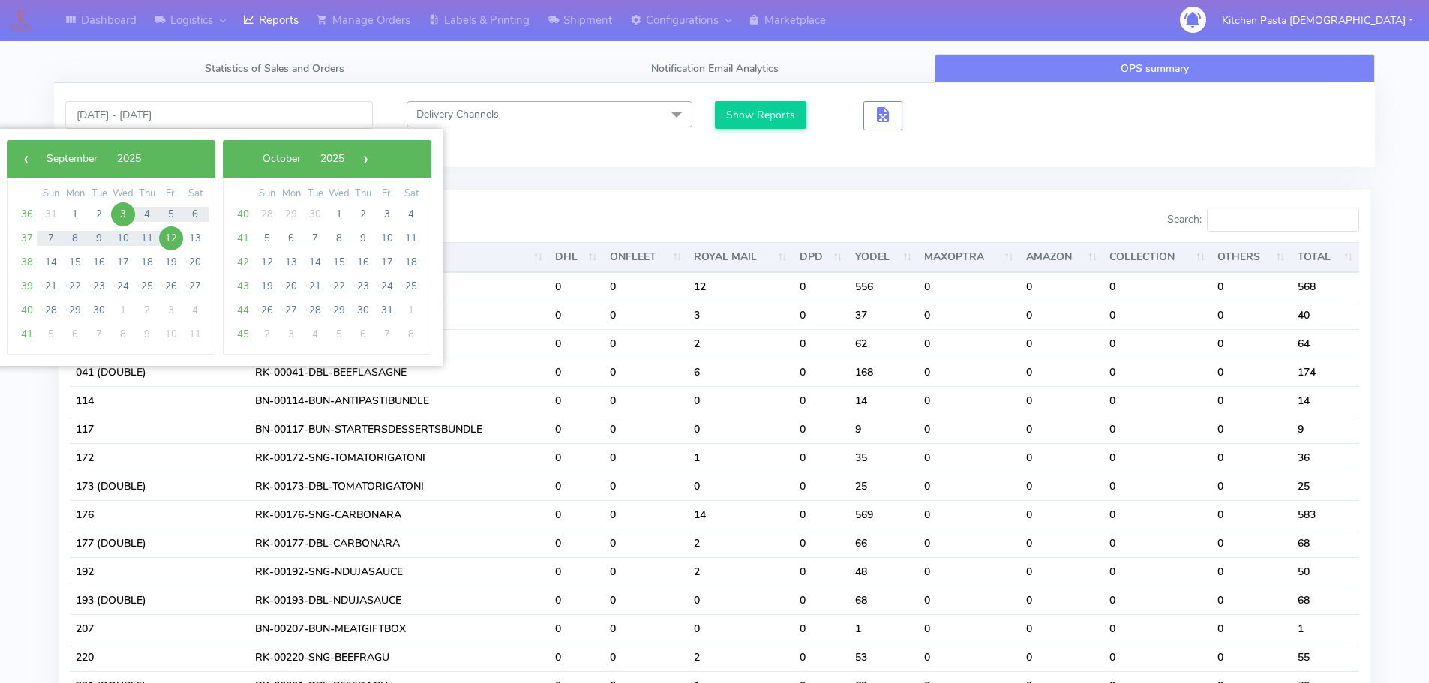
click at [121, 212] on span "3" at bounding box center [123, 214] width 24 height 24
click at [176, 217] on span "5" at bounding box center [171, 214] width 24 height 24
type input "03/09/2025 - 05/09/2025"
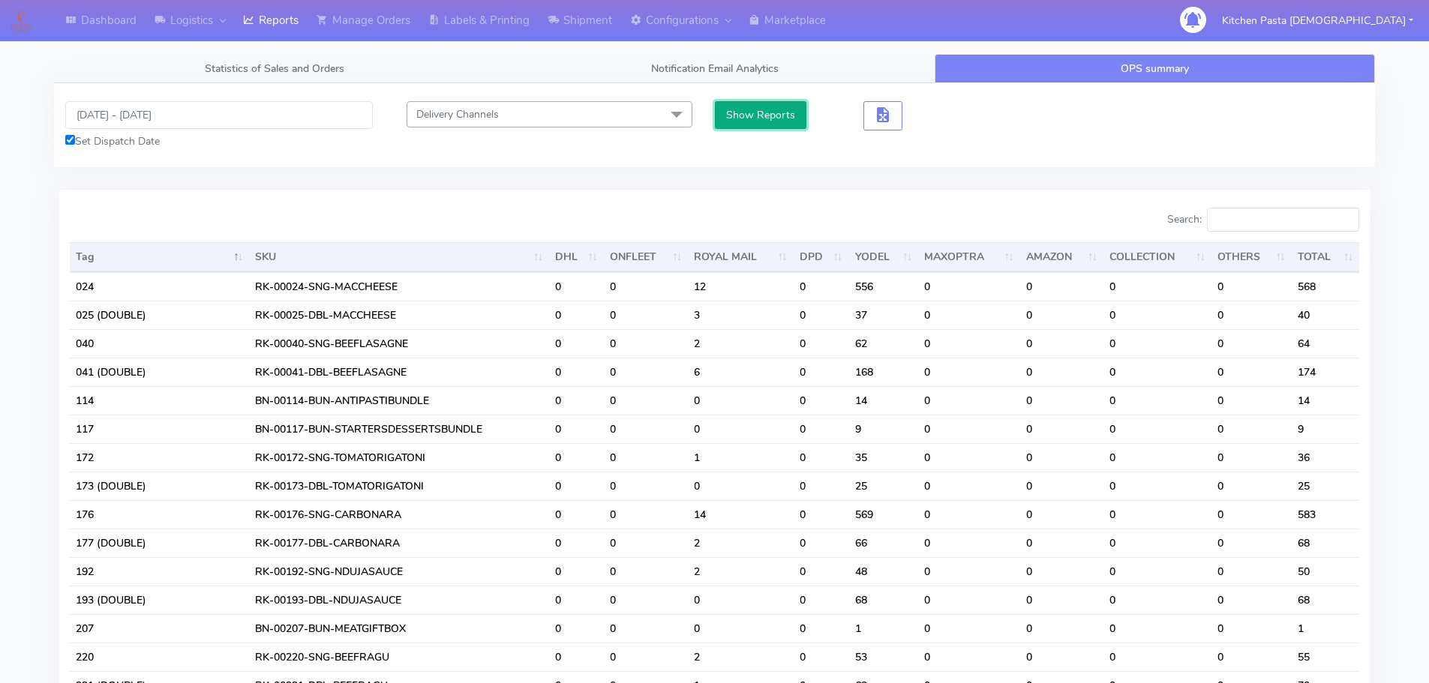
click at [775, 102] on button "Show Reports" at bounding box center [761, 115] width 92 height 28
click at [1264, 220] on input "Search:" at bounding box center [1283, 220] width 152 height 24
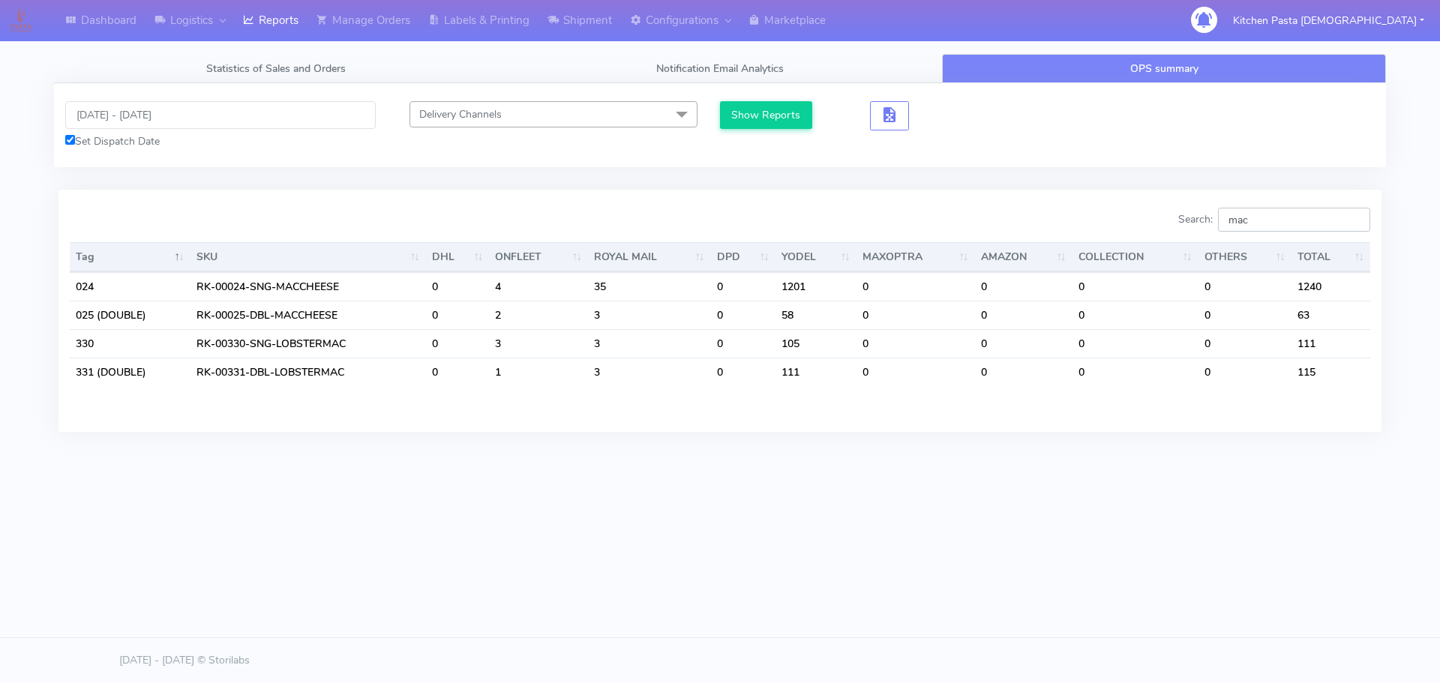
type input "mac"
click at [135, 116] on input "03/09/2025 - 05/09/2025" at bounding box center [220, 115] width 310 height 28
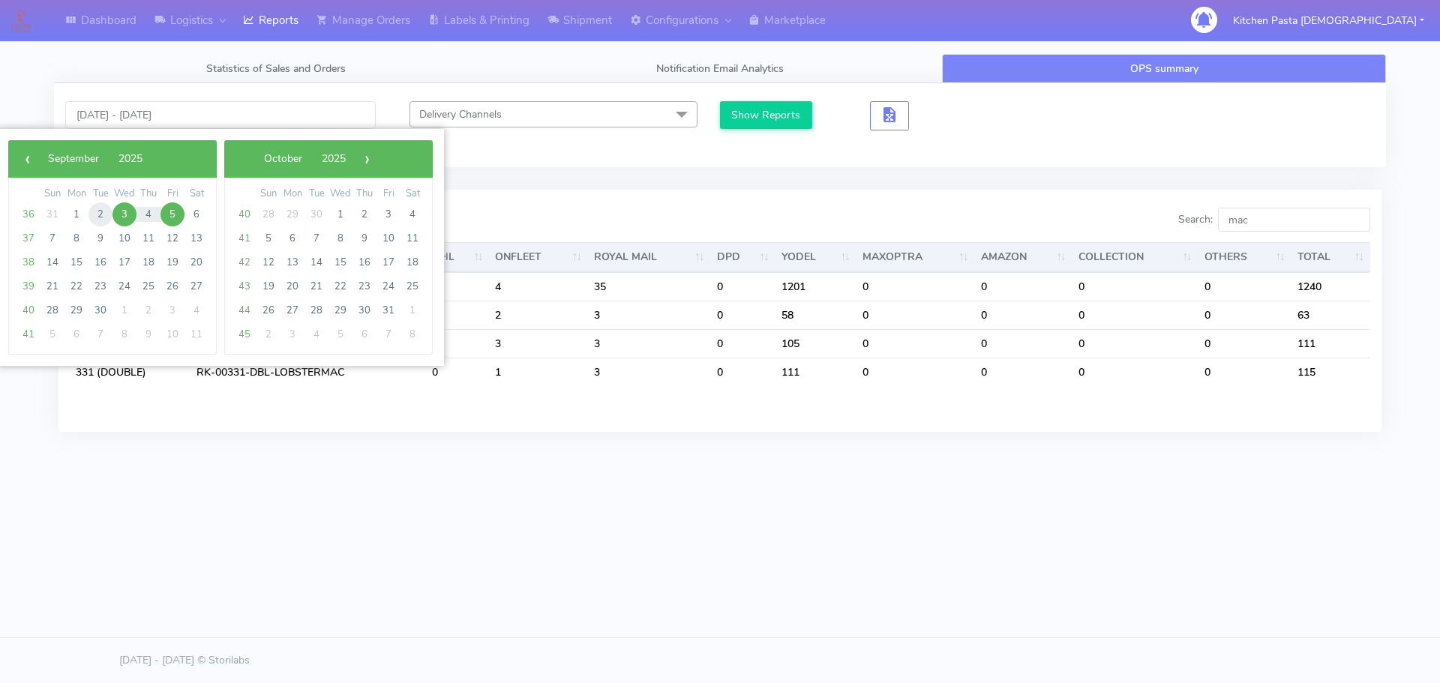
click at [103, 208] on span "2" at bounding box center [100, 214] width 24 height 24
type input "[DATE] - [DATE]"
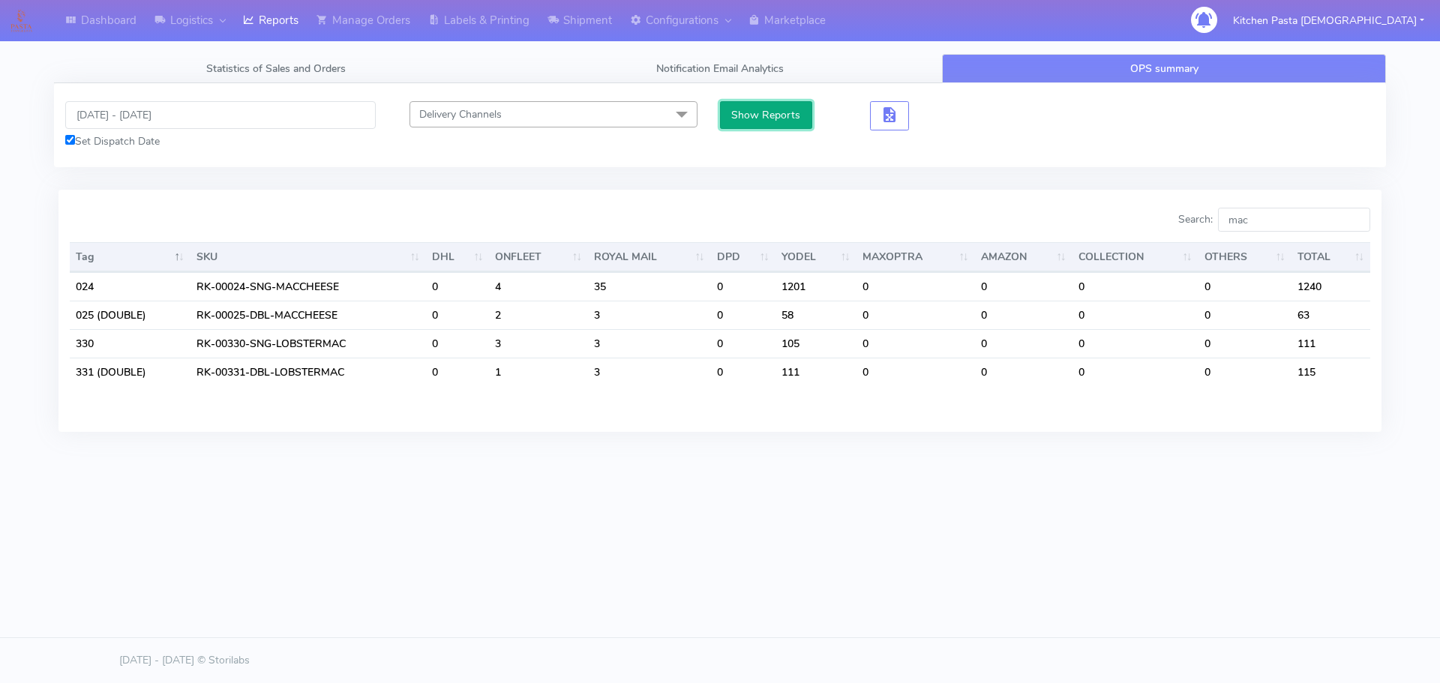
click at [801, 114] on button "Show Reports" at bounding box center [766, 115] width 92 height 28
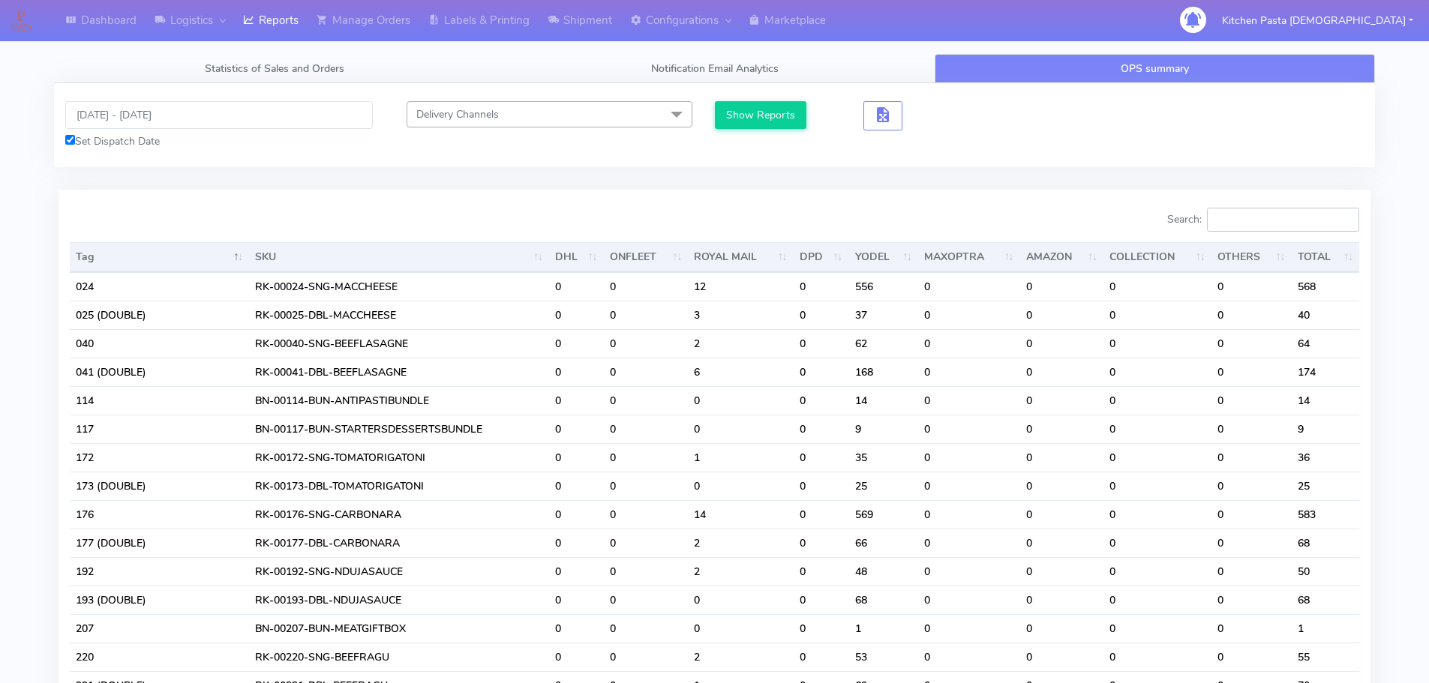
click at [1277, 218] on input "Search:" at bounding box center [1283, 220] width 152 height 24
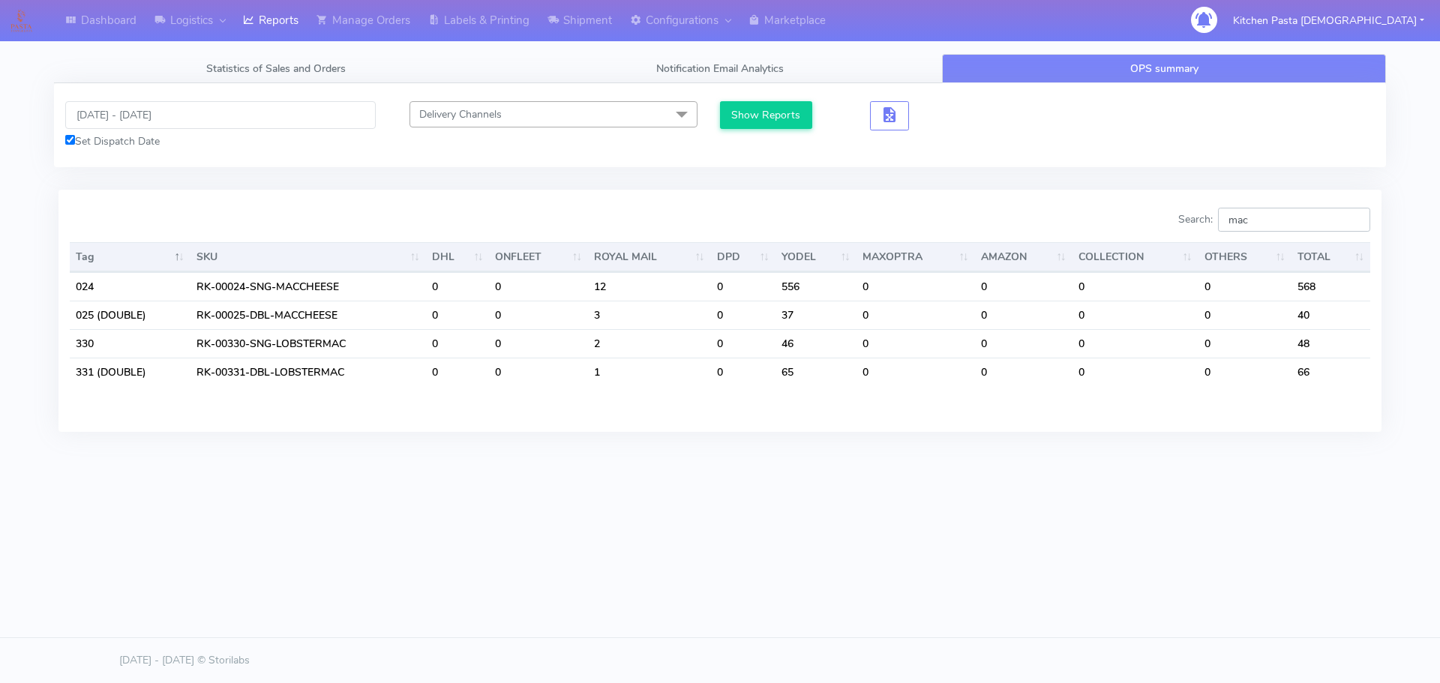
type input "mac"
